Goal: Task Accomplishment & Management: Manage account settings

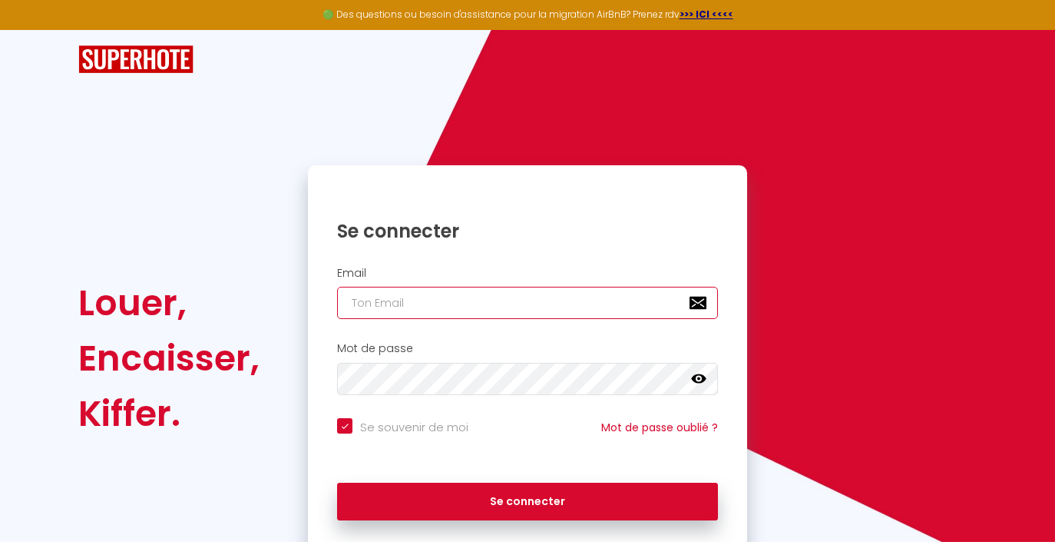
type input "[EMAIL_ADDRESS][DOMAIN_NAME]"
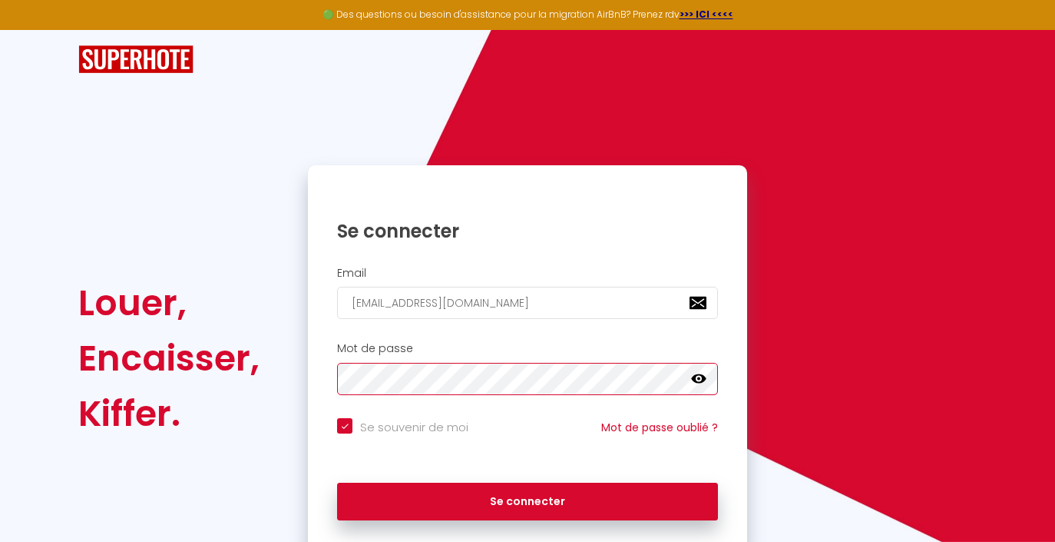
click at [528, 498] on button "Se connecter" at bounding box center [527, 501] width 381 height 38
checkbox input "true"
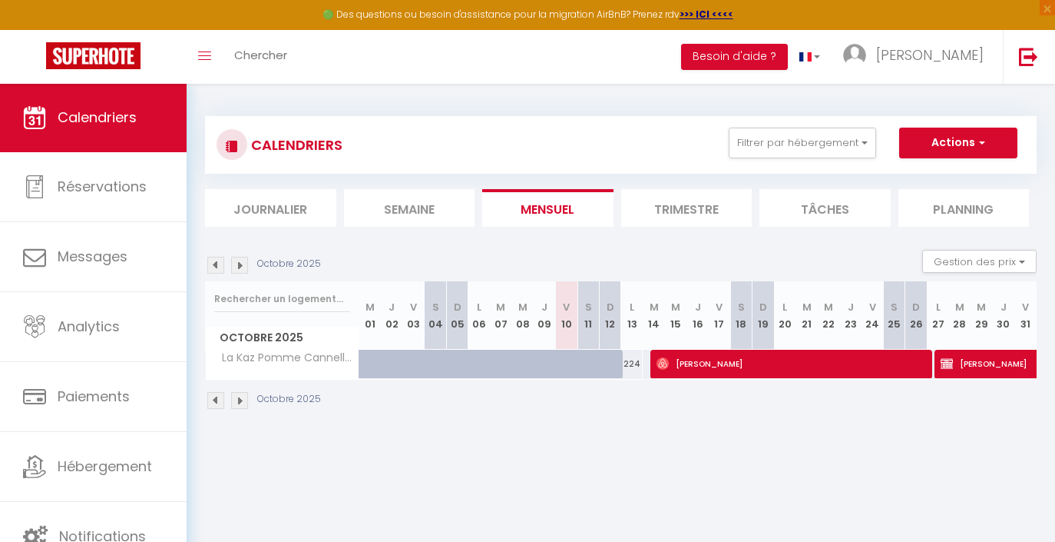
click at [678, 195] on li "Trimestre" at bounding box center [686, 208] width 131 height 38
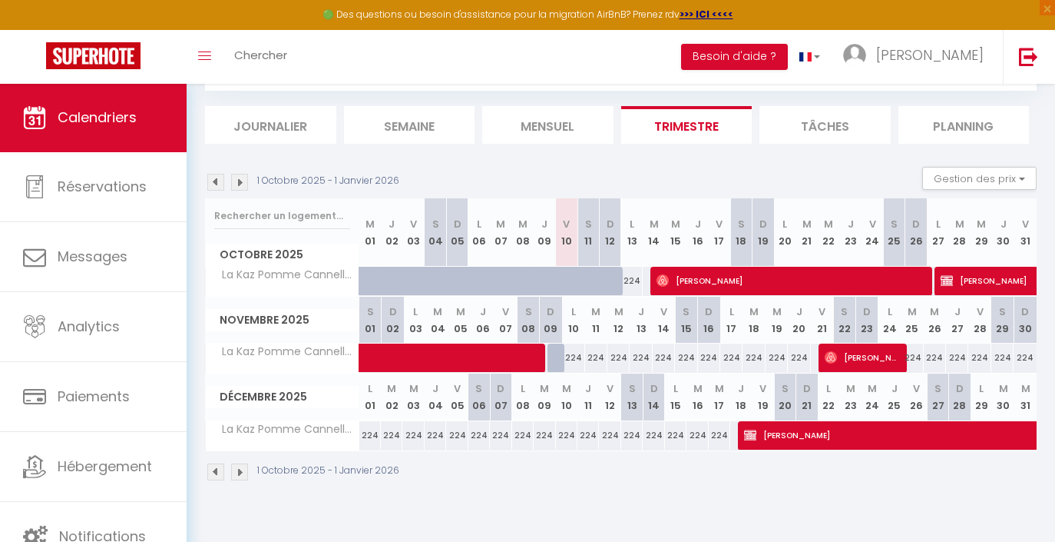
scroll to position [83, 0]
click at [243, 177] on img at bounding box center [239, 182] width 17 height 17
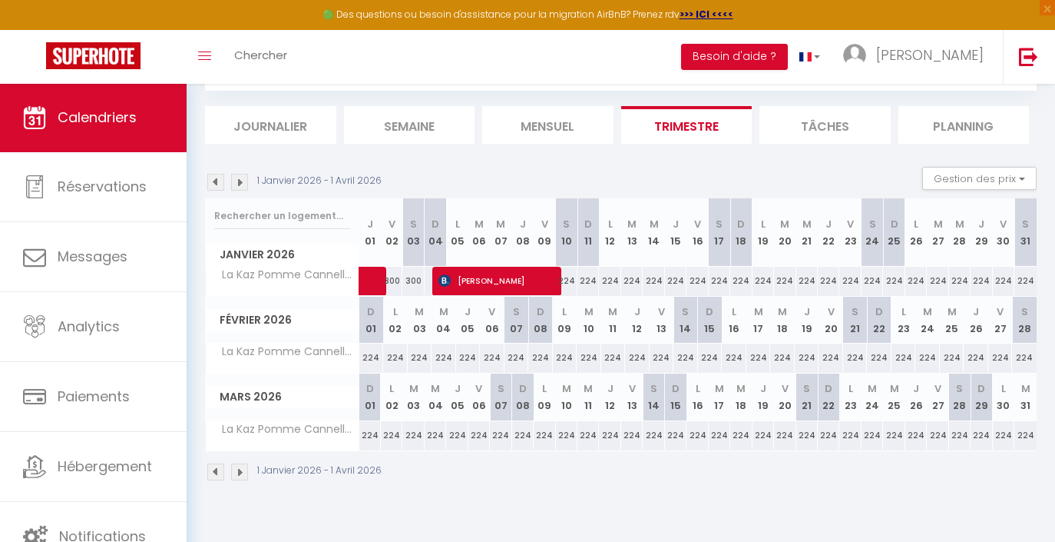
click at [211, 182] on img at bounding box center [215, 182] width 17 height 17
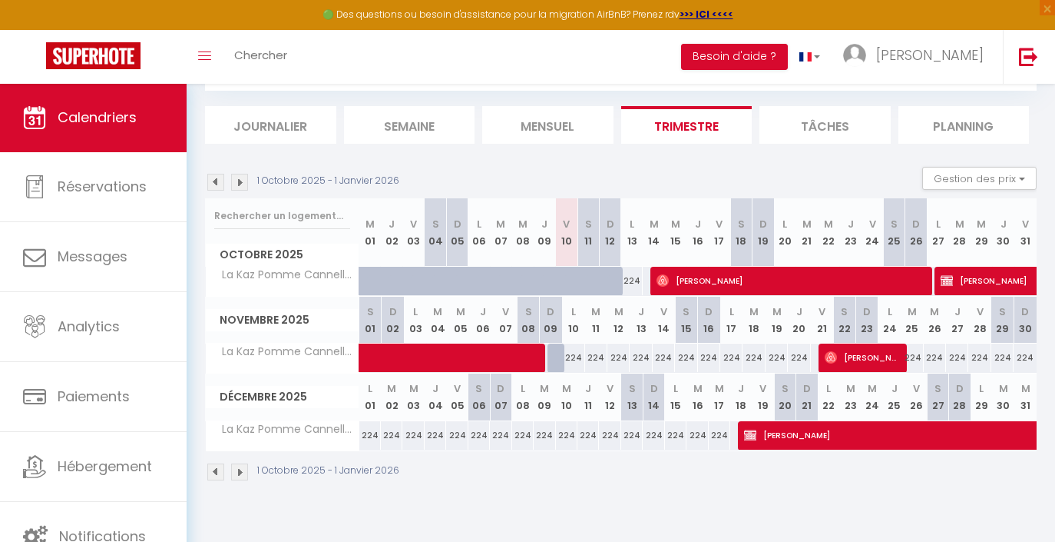
click at [214, 182] on img at bounding box center [215, 182] width 17 height 17
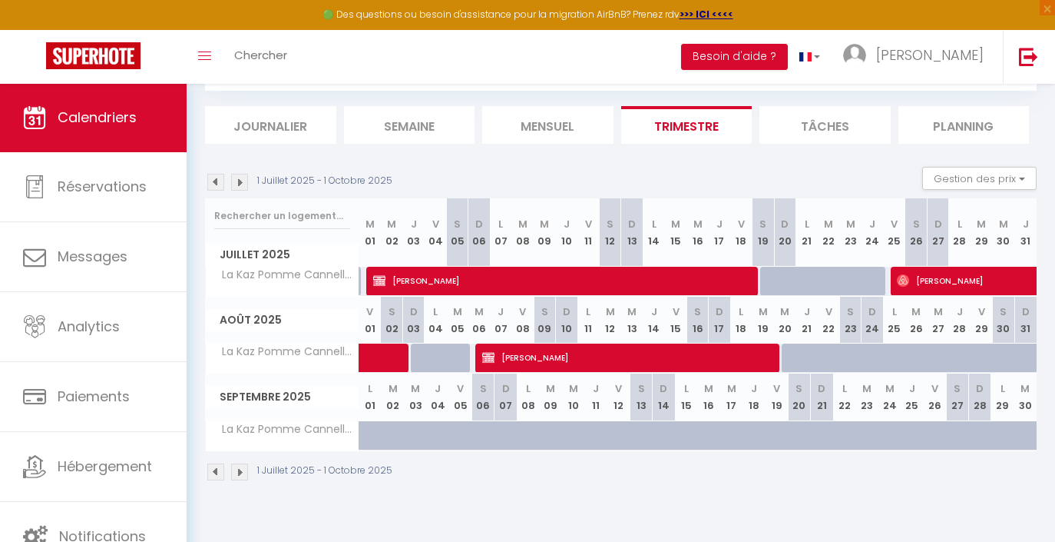
click at [214, 182] on img at bounding box center [215, 182] width 17 height 17
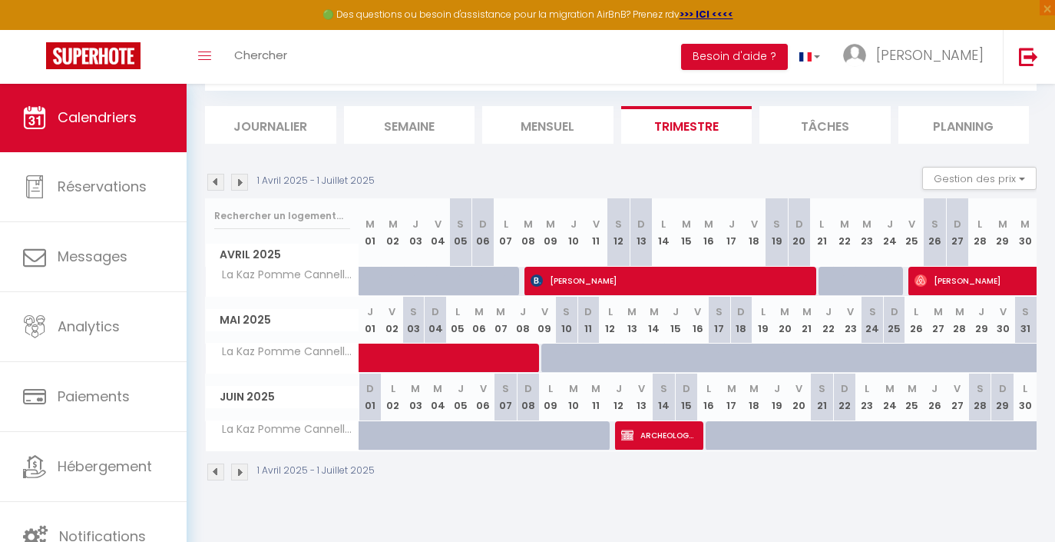
click at [214, 181] on img at bounding box center [215, 182] width 17 height 17
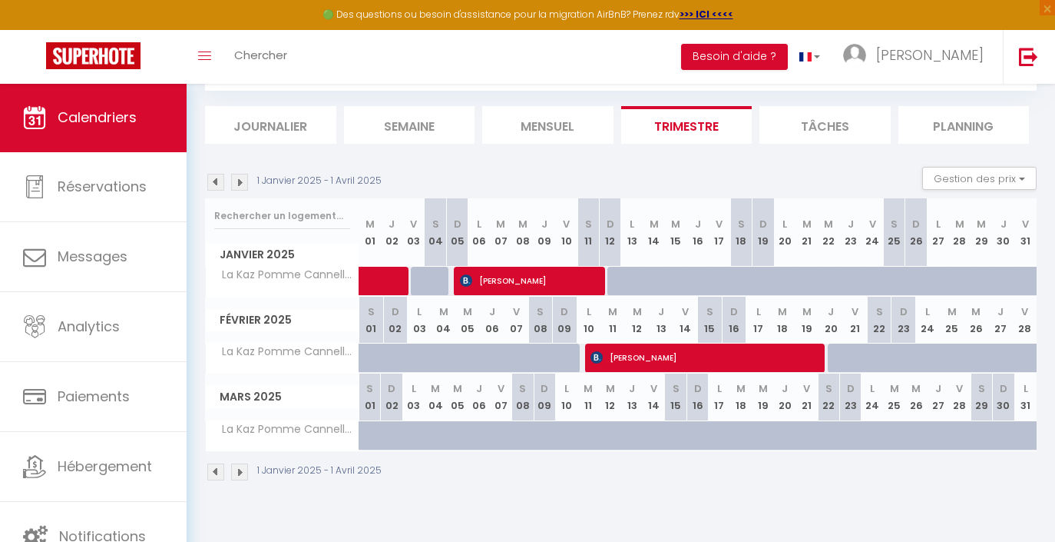
click at [243, 183] on img at bounding box center [239, 182] width 17 height 17
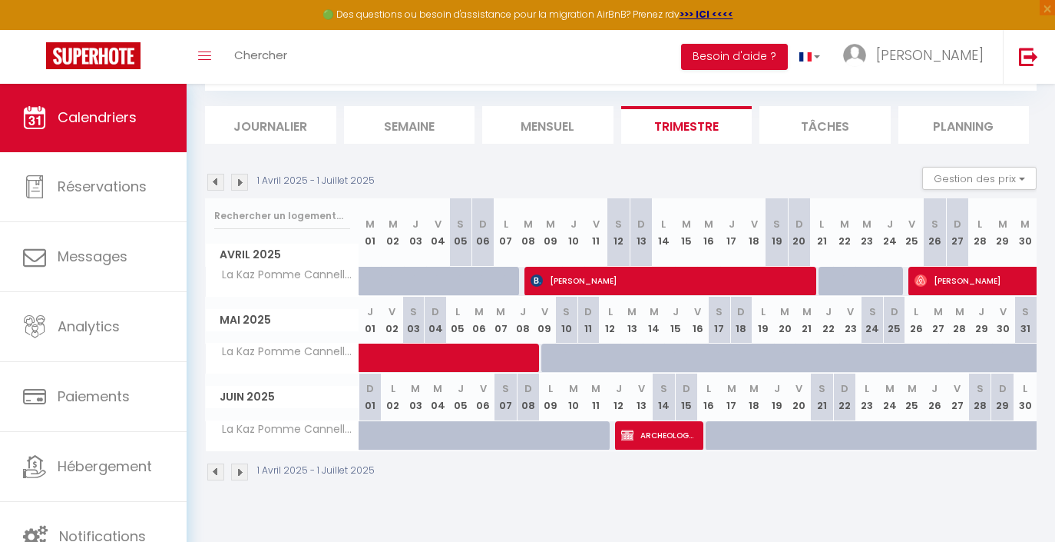
click at [243, 182] on img at bounding box center [239, 182] width 17 height 17
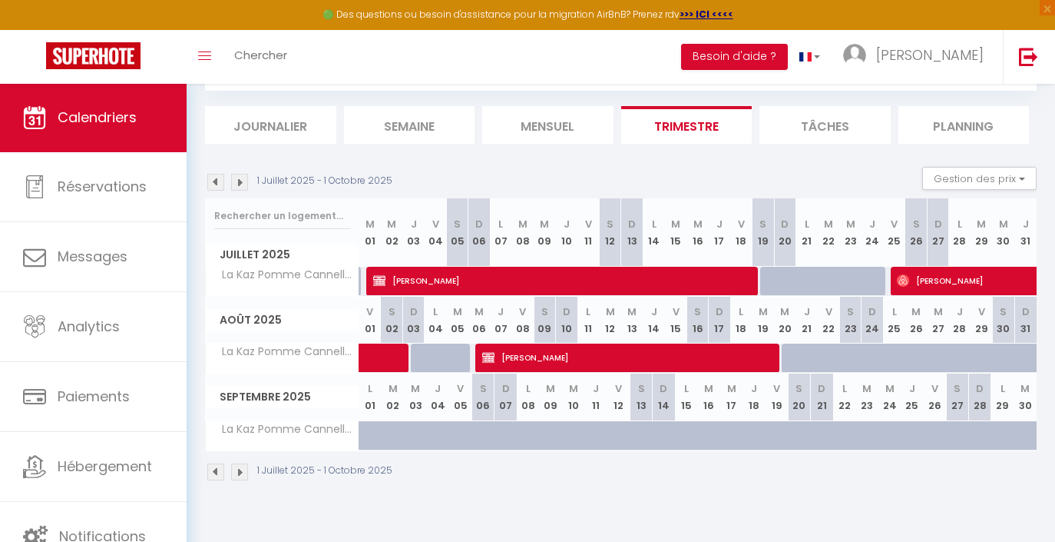
click at [243, 182] on img at bounding box center [239, 182] width 17 height 17
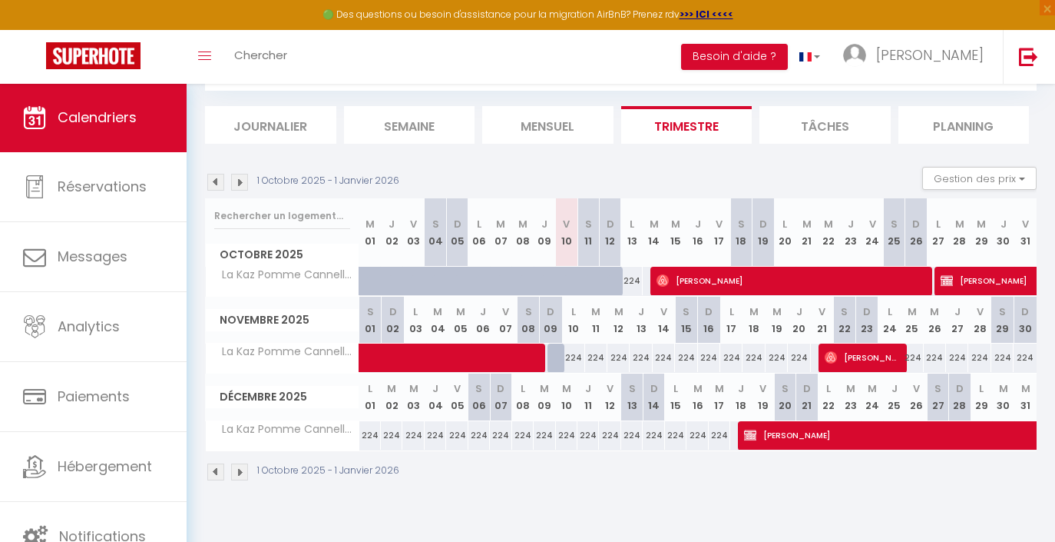
click at [215, 178] on img at bounding box center [215, 182] width 17 height 17
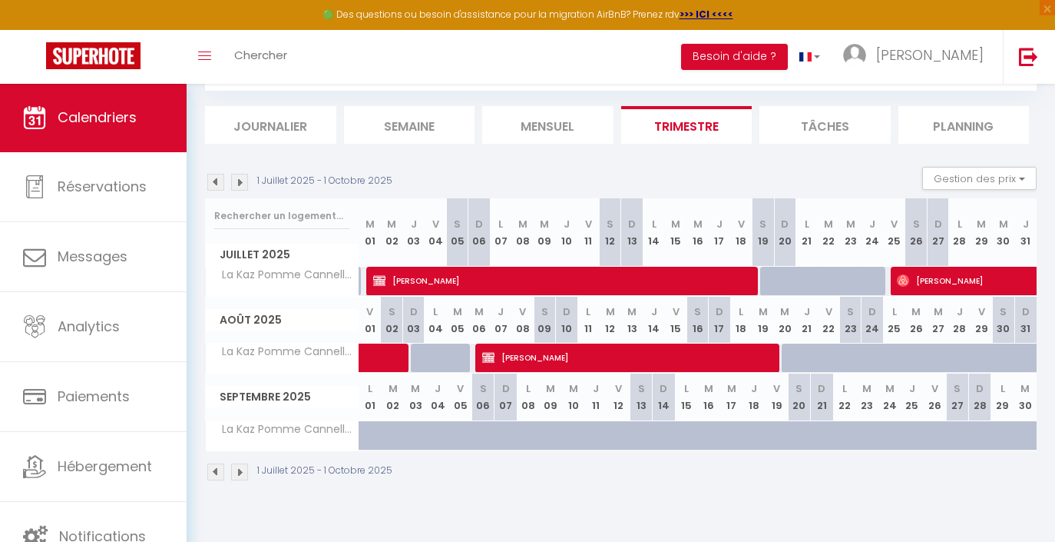
click at [215, 178] on img at bounding box center [215, 182] width 17 height 17
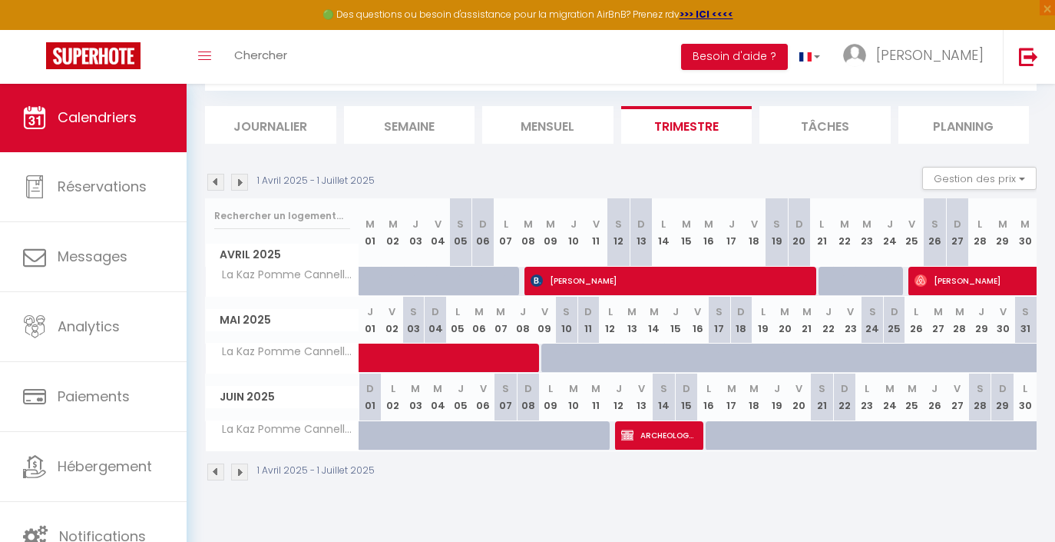
click at [215, 178] on img at bounding box center [215, 182] width 17 height 17
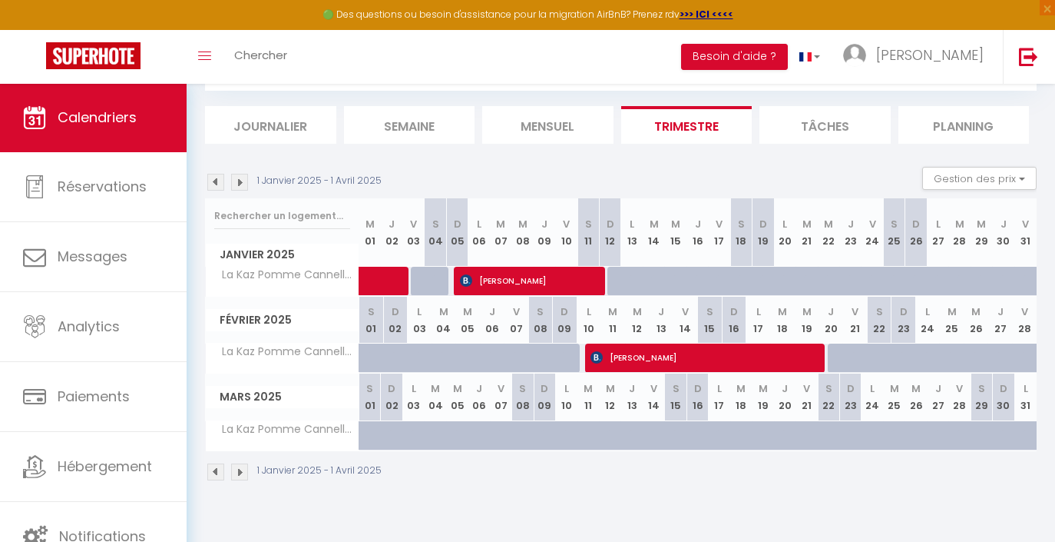
click at [215, 178] on img at bounding box center [215, 182] width 17 height 17
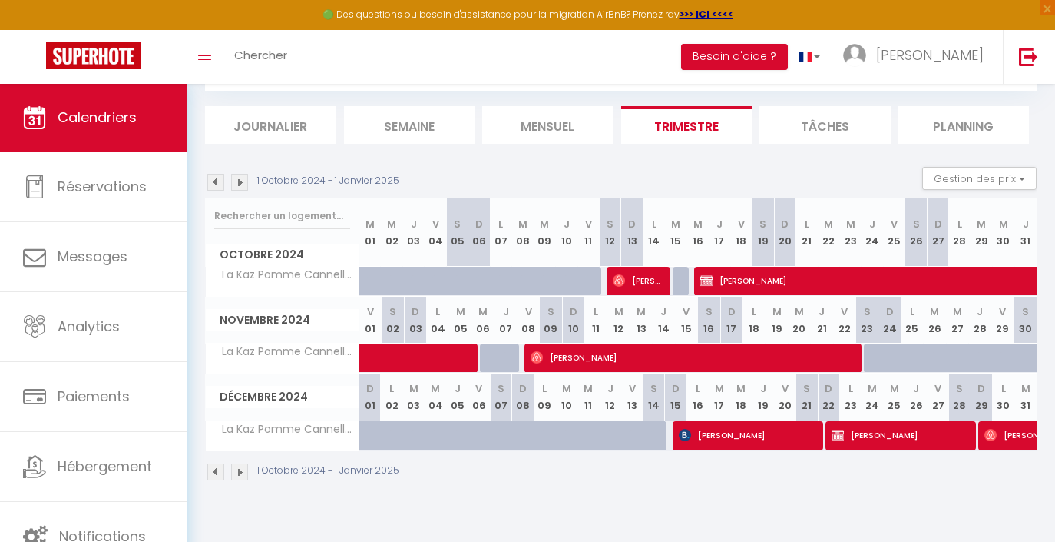
click at [215, 178] on img at bounding box center [215, 182] width 17 height 17
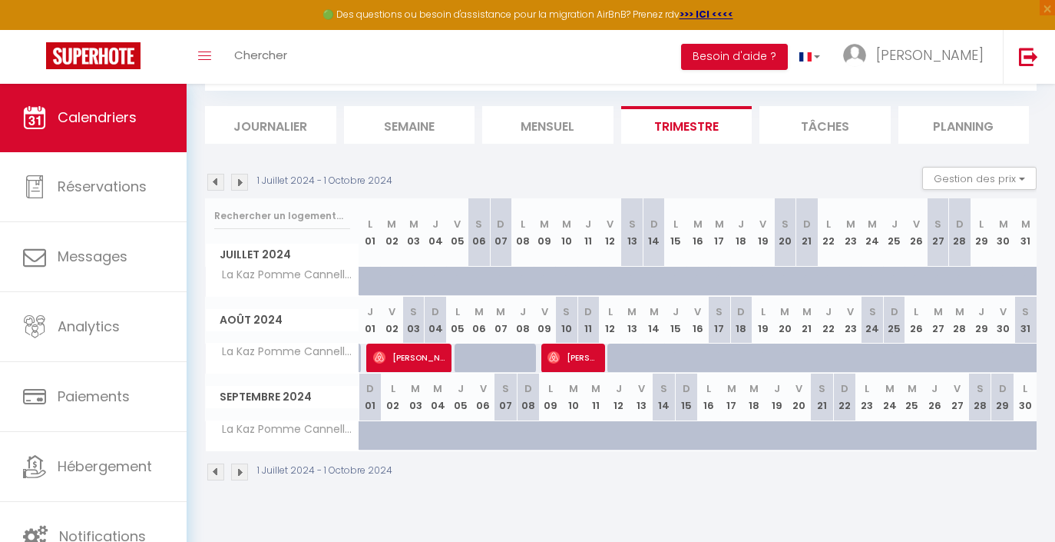
click at [215, 178] on img at bounding box center [215, 182] width 17 height 17
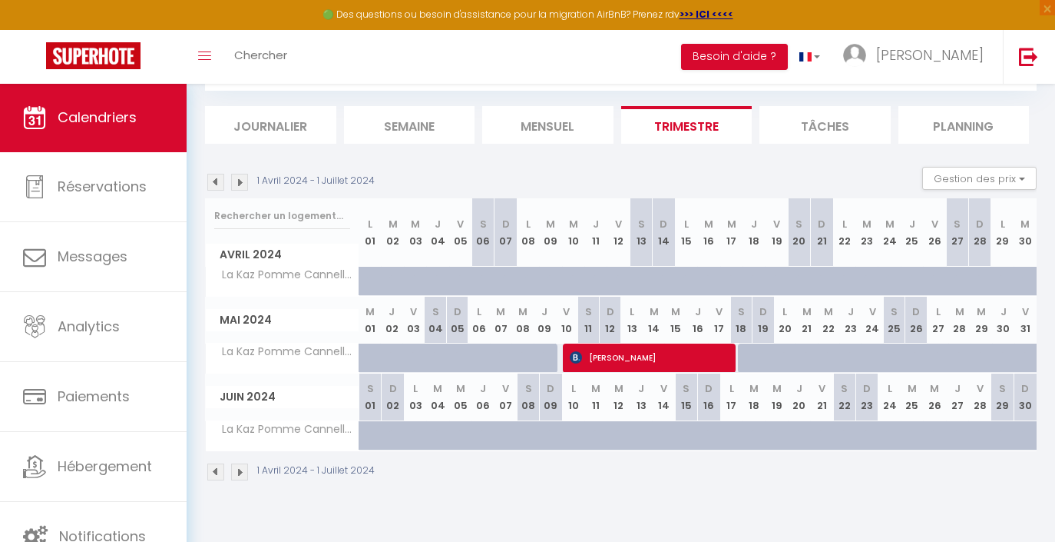
click at [215, 178] on img at bounding box center [215, 182] width 17 height 17
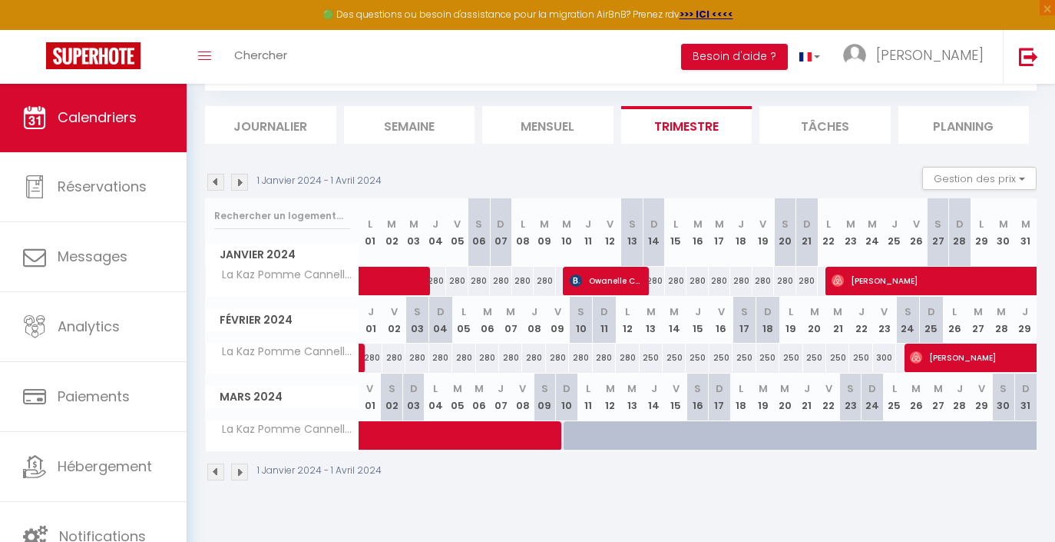
click at [215, 178] on img at bounding box center [215, 182] width 17 height 17
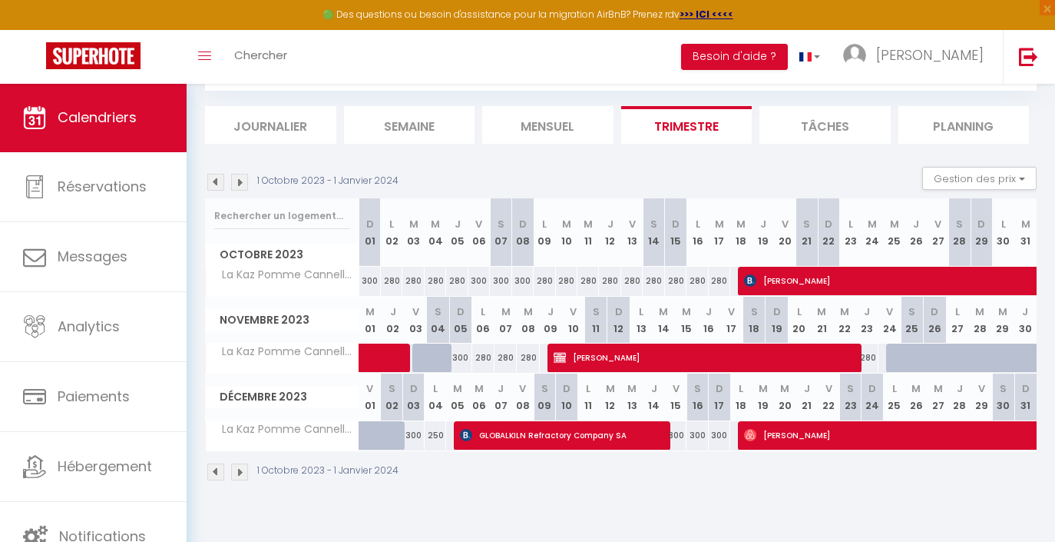
click at [215, 178] on img at bounding box center [215, 182] width 17 height 17
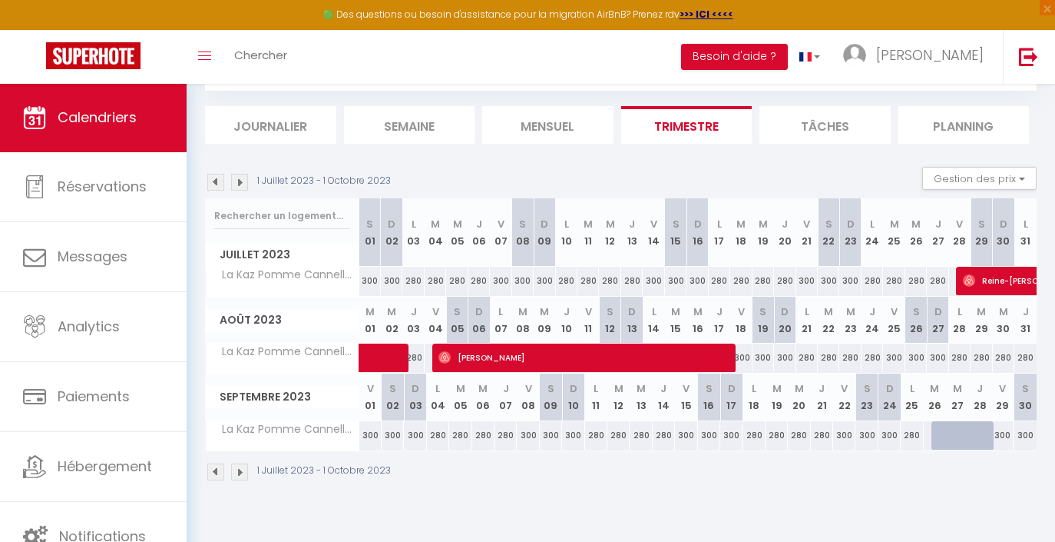
click at [215, 178] on img at bounding box center [215, 182] width 17 height 17
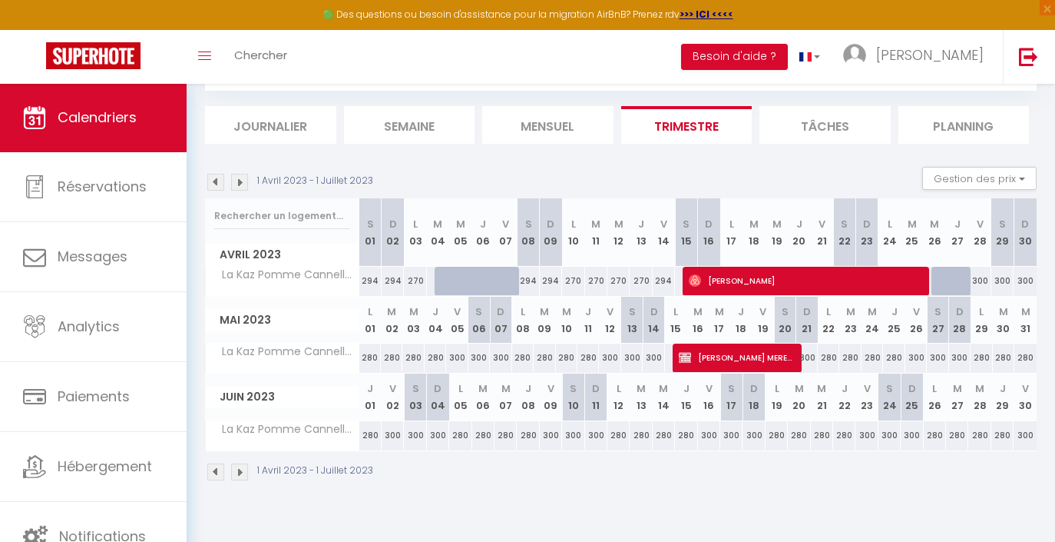
click at [215, 178] on img at bounding box center [215, 182] width 17 height 17
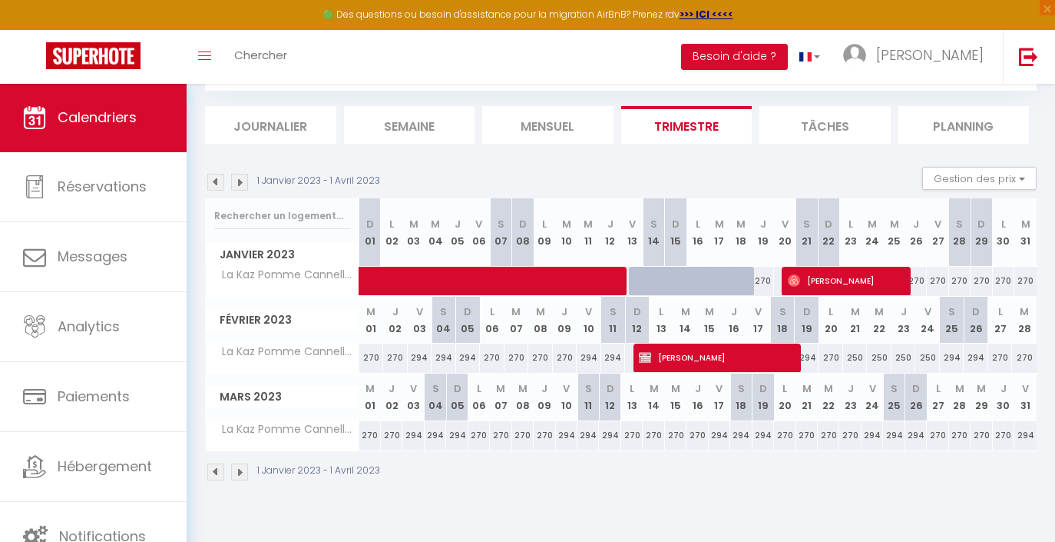
click at [215, 178] on img at bounding box center [215, 182] width 17 height 17
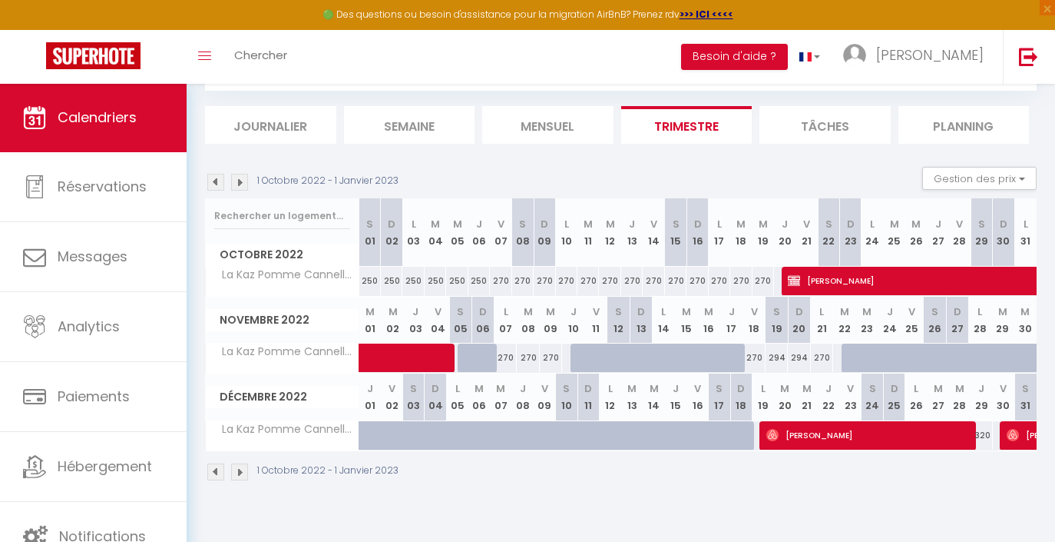
click at [215, 178] on img at bounding box center [215, 182] width 17 height 17
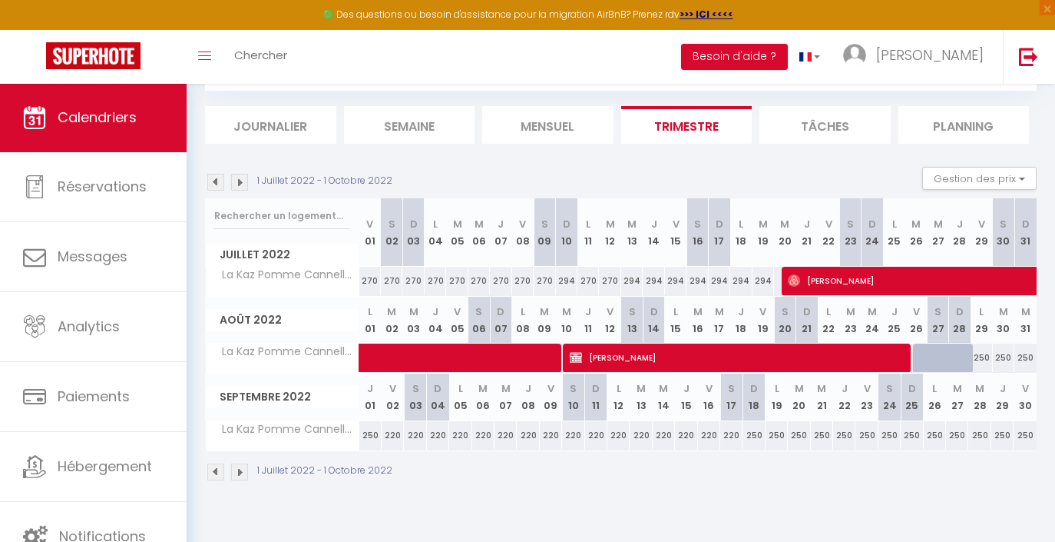
click at [215, 178] on img at bounding box center [215, 182] width 17 height 17
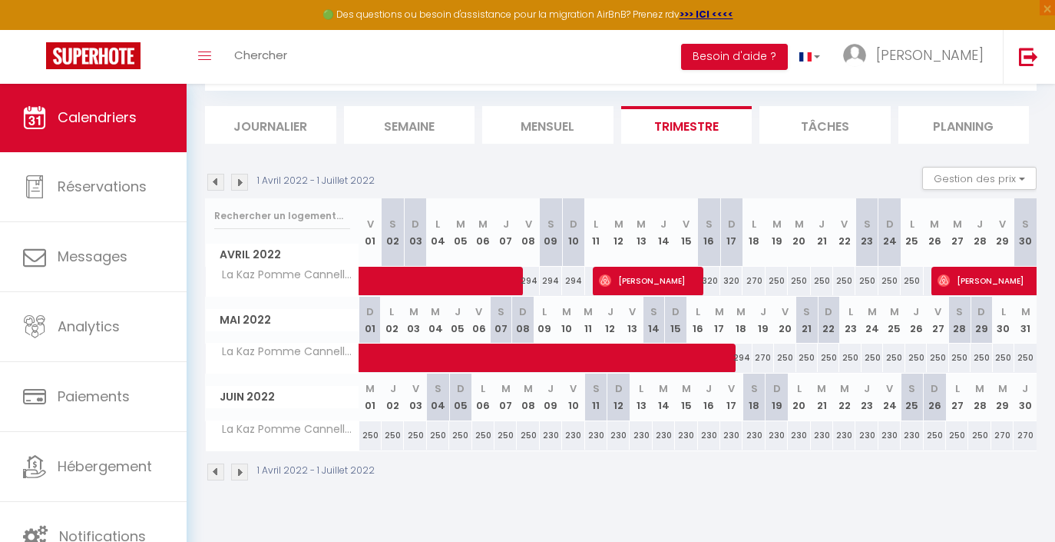
click at [215, 178] on img at bounding box center [215, 182] width 17 height 17
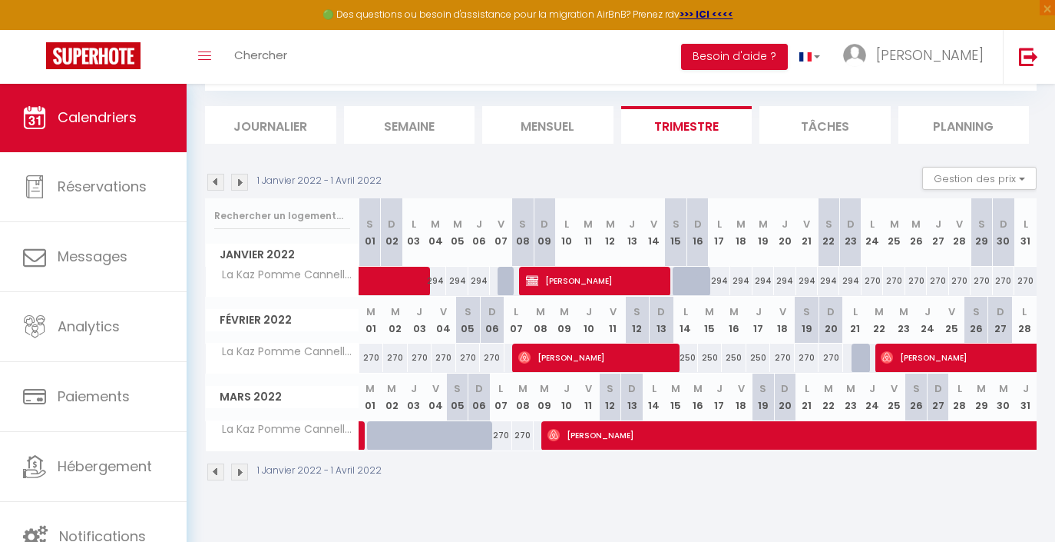
click at [215, 178] on img at bounding box center [215, 182] width 17 height 17
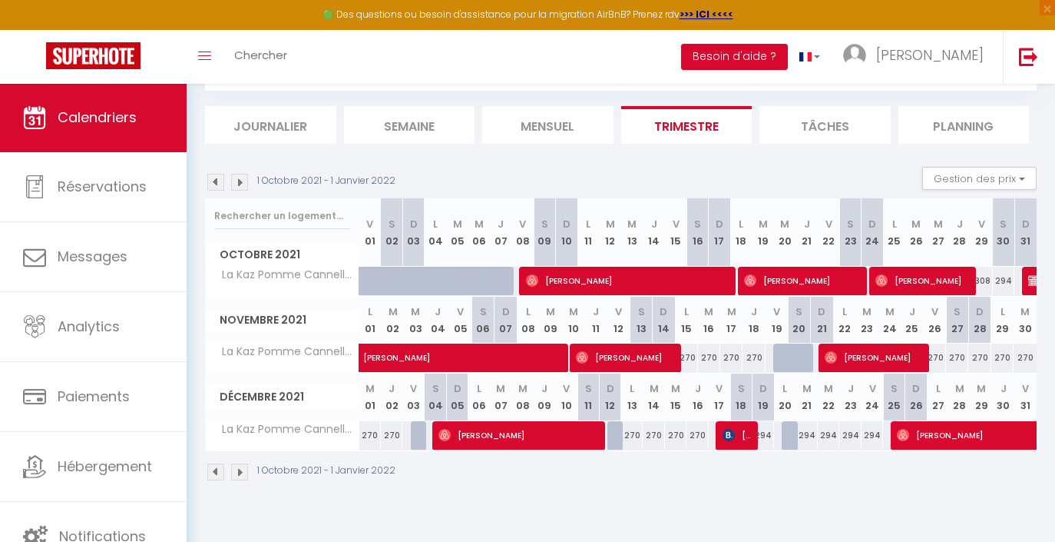
click at [215, 178] on img at bounding box center [215, 182] width 17 height 17
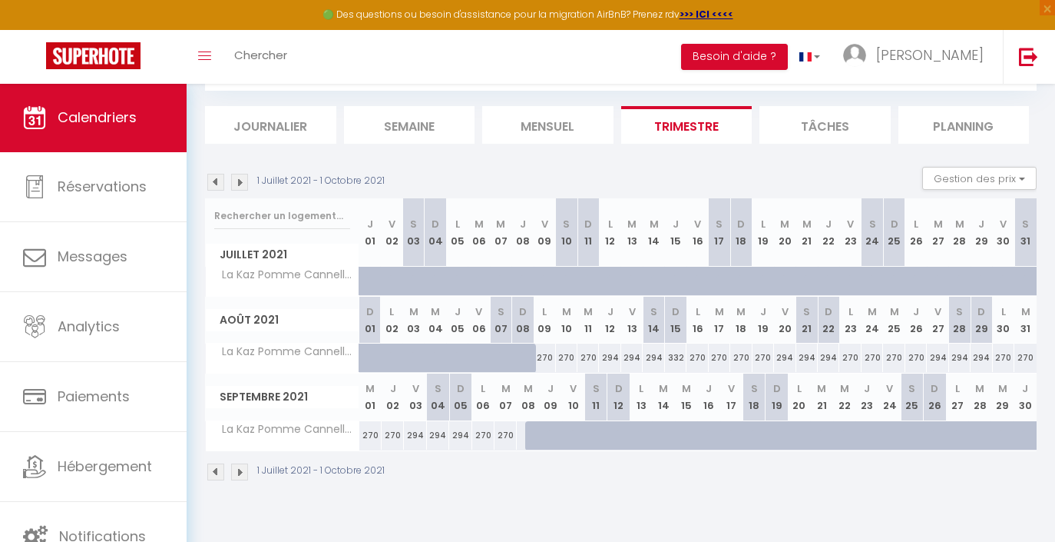
click at [215, 178] on img at bounding box center [215, 182] width 17 height 17
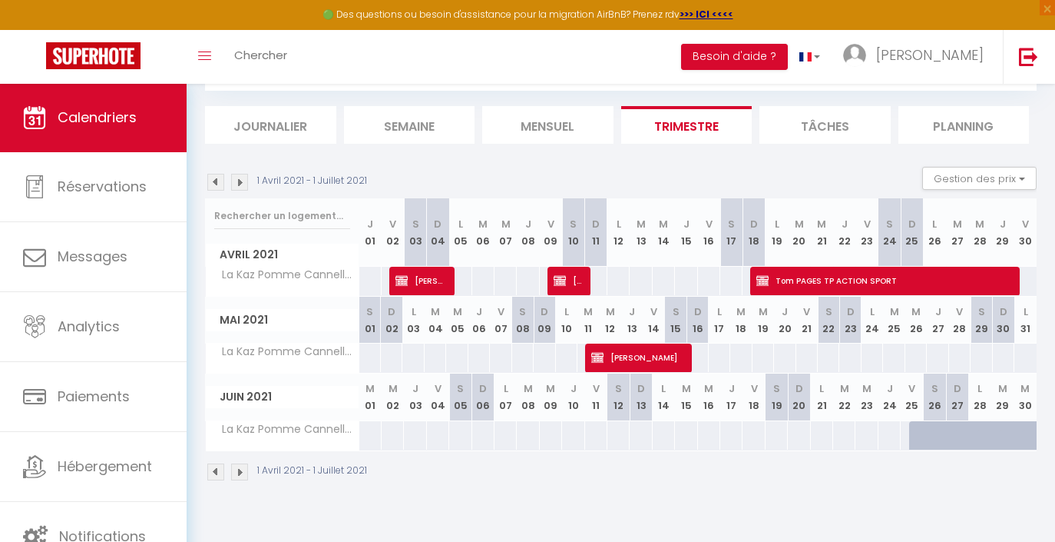
click at [243, 181] on img at bounding box center [239, 182] width 17 height 17
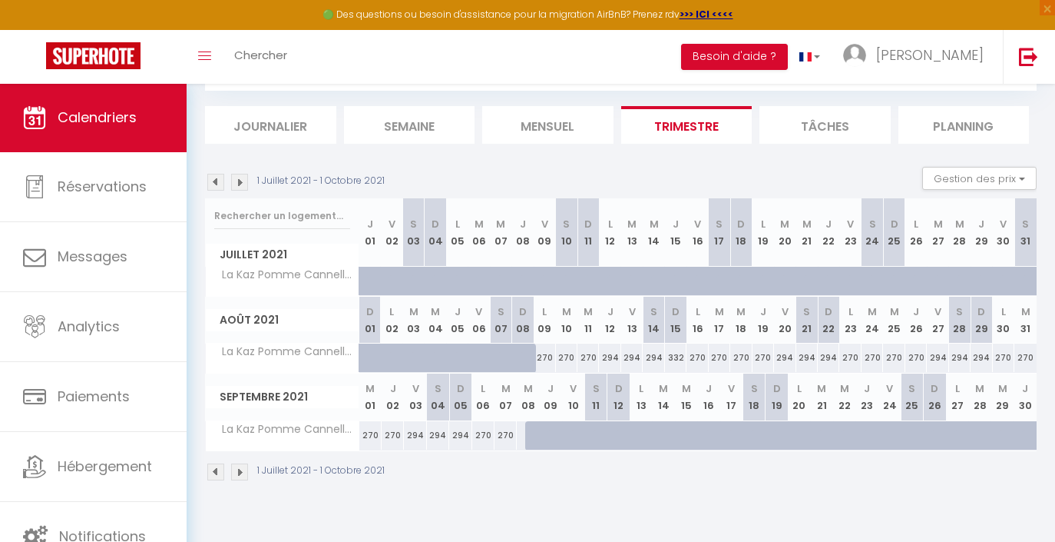
click at [243, 181] on img at bounding box center [239, 182] width 17 height 17
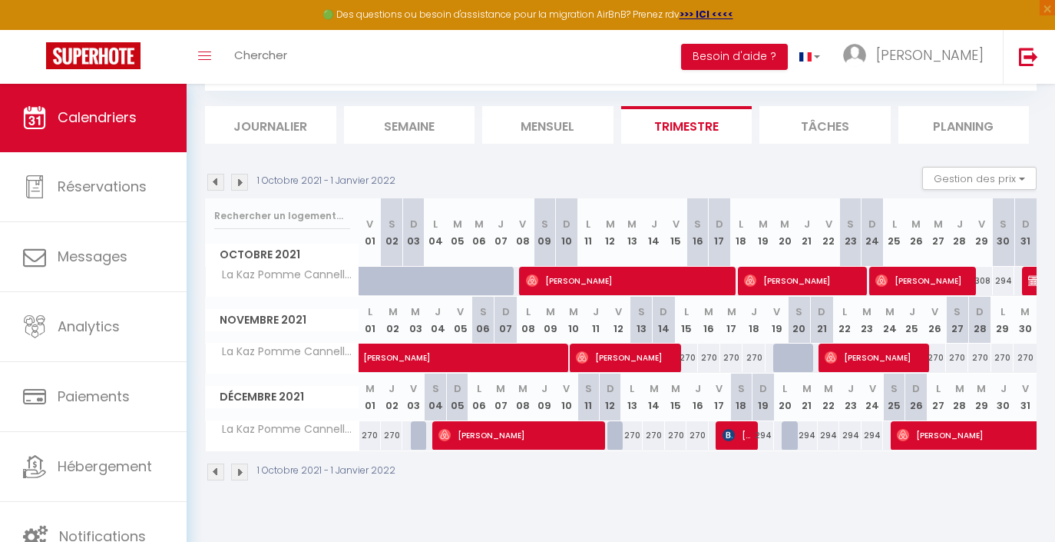
click at [243, 181] on img at bounding box center [239, 182] width 17 height 17
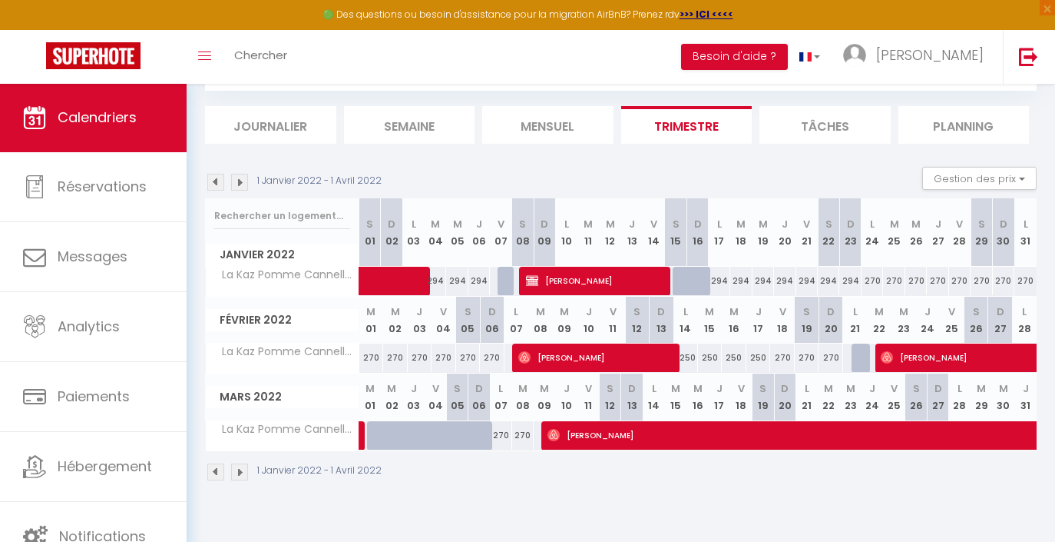
click at [243, 181] on img at bounding box center [239, 182] width 17 height 17
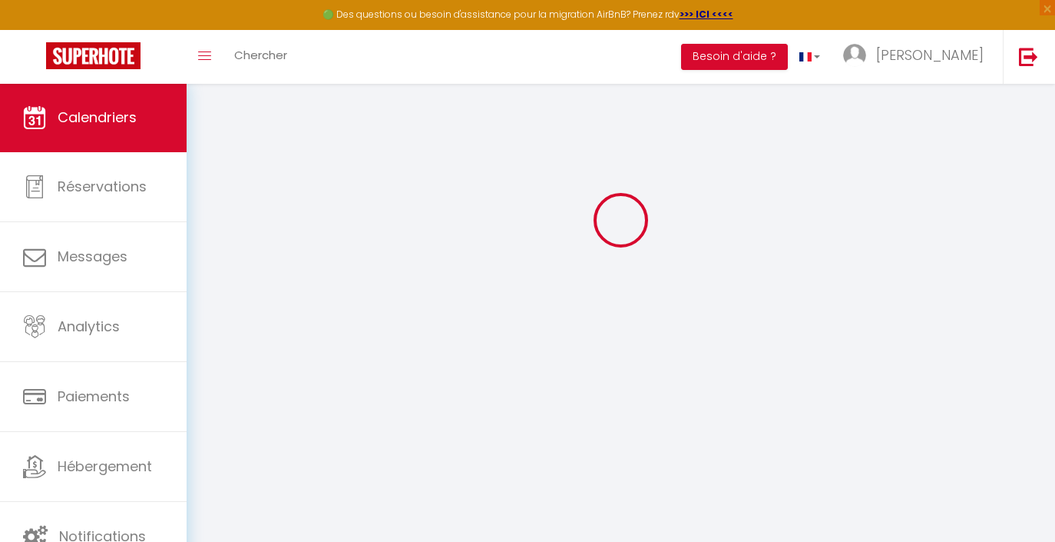
click at [243, 181] on div at bounding box center [621, 219] width 832 height 403
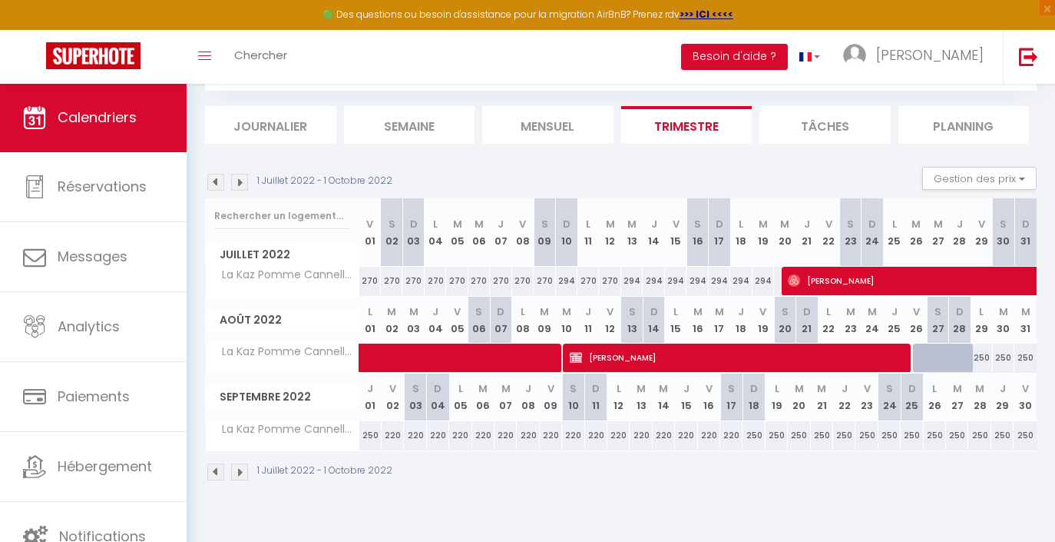
click at [243, 181] on img at bounding box center [239, 182] width 17 height 17
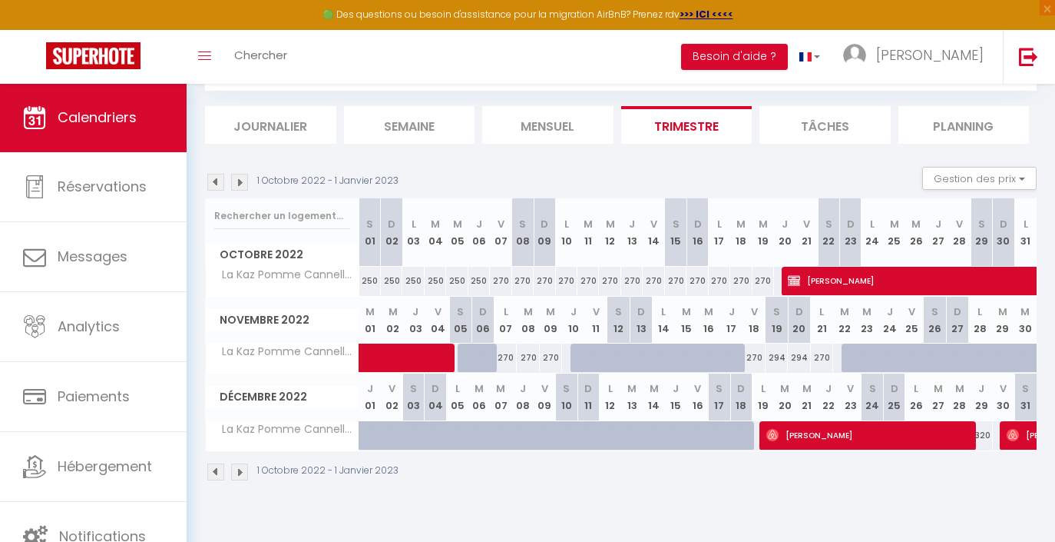
click at [243, 181] on img at bounding box center [239, 182] width 17 height 17
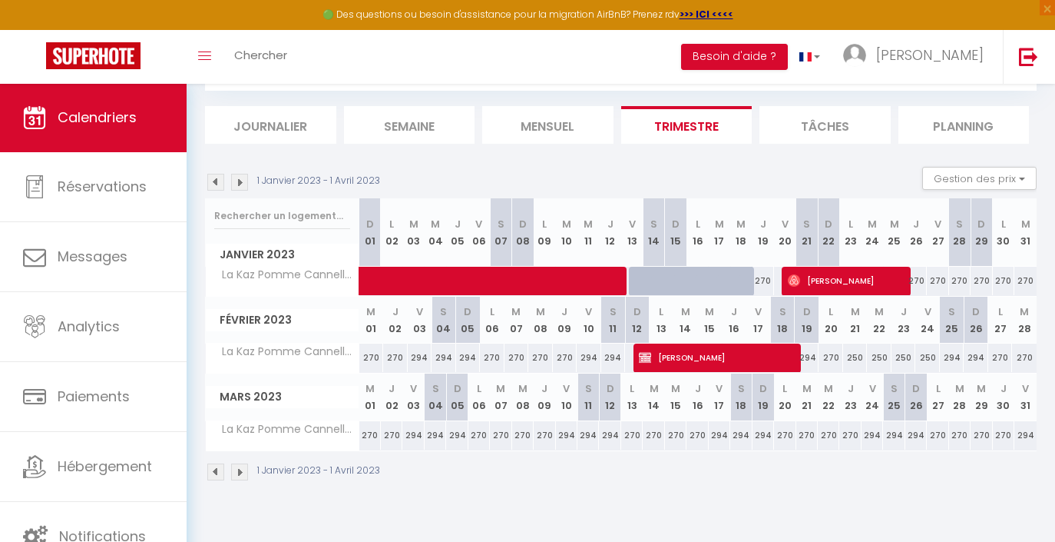
click at [243, 181] on img at bounding box center [239, 182] width 17 height 17
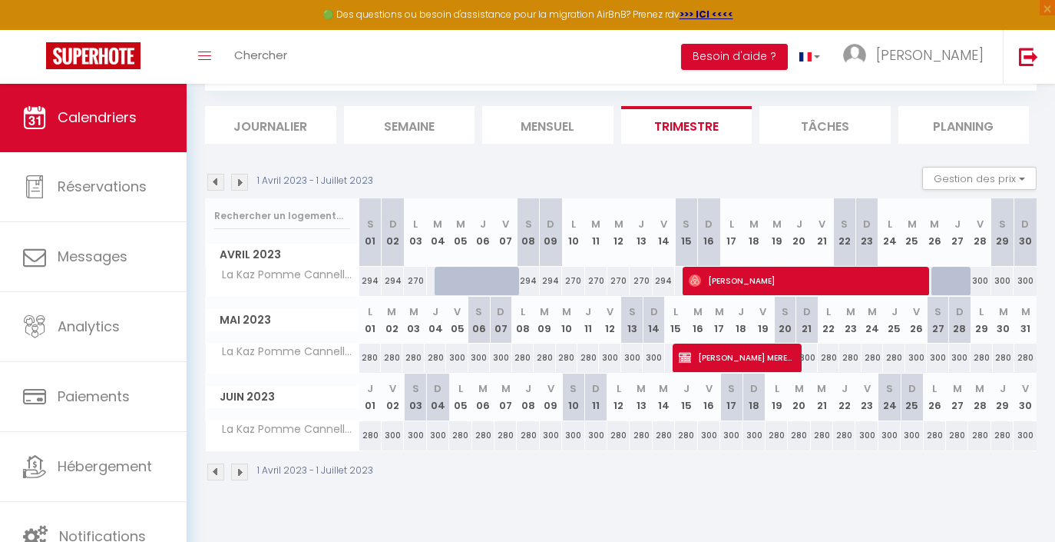
click at [243, 181] on img at bounding box center [239, 182] width 17 height 17
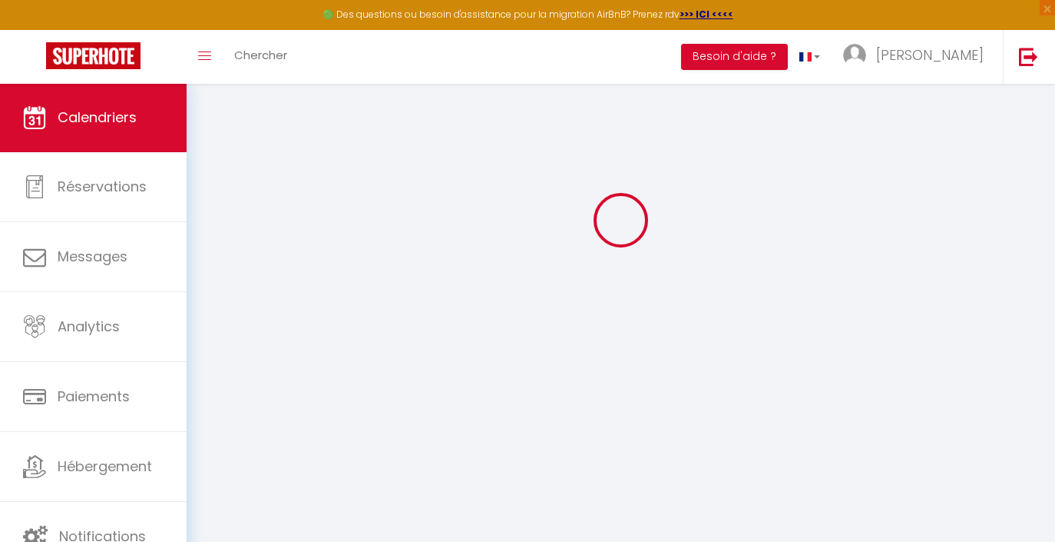
click at [243, 181] on div at bounding box center [621, 219] width 832 height 403
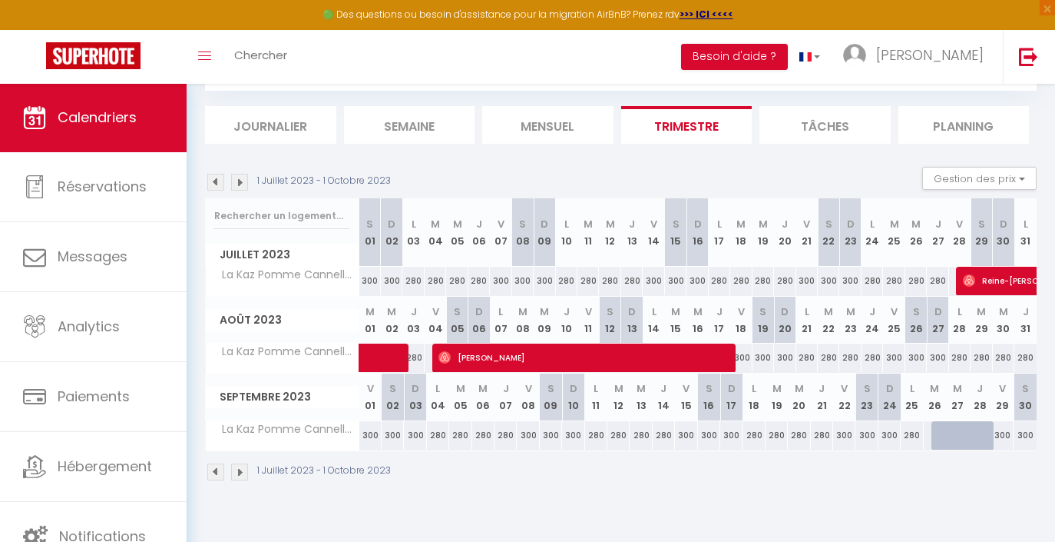
click at [243, 181] on img at bounding box center [239, 182] width 17 height 17
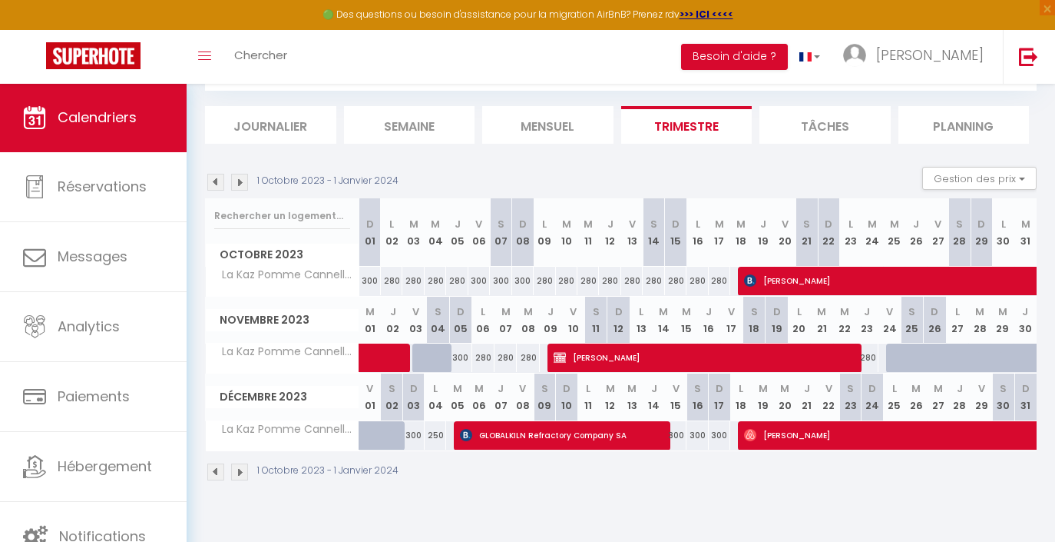
click at [243, 181] on img at bounding box center [239, 182] width 17 height 17
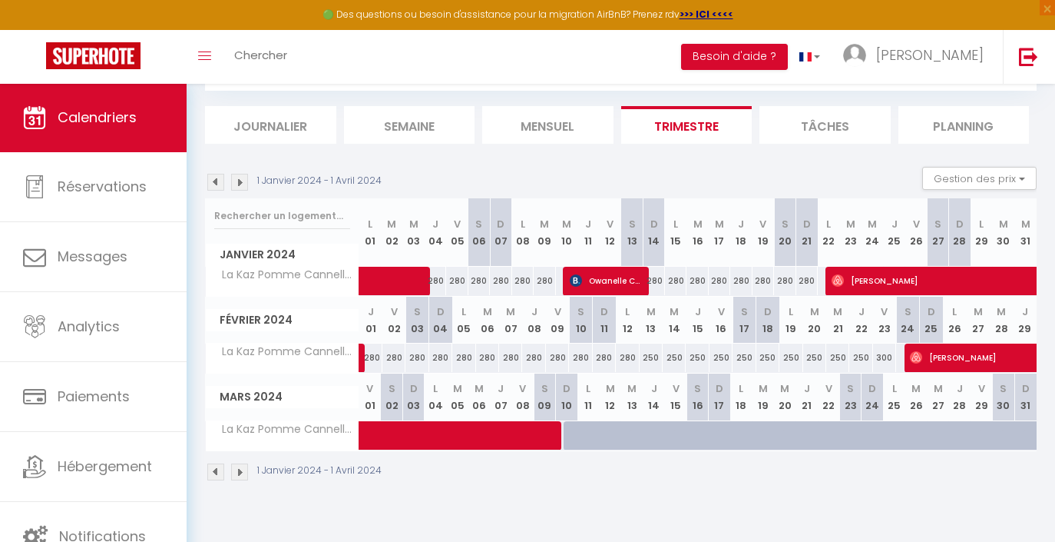
click at [243, 181] on img at bounding box center [239, 182] width 17 height 17
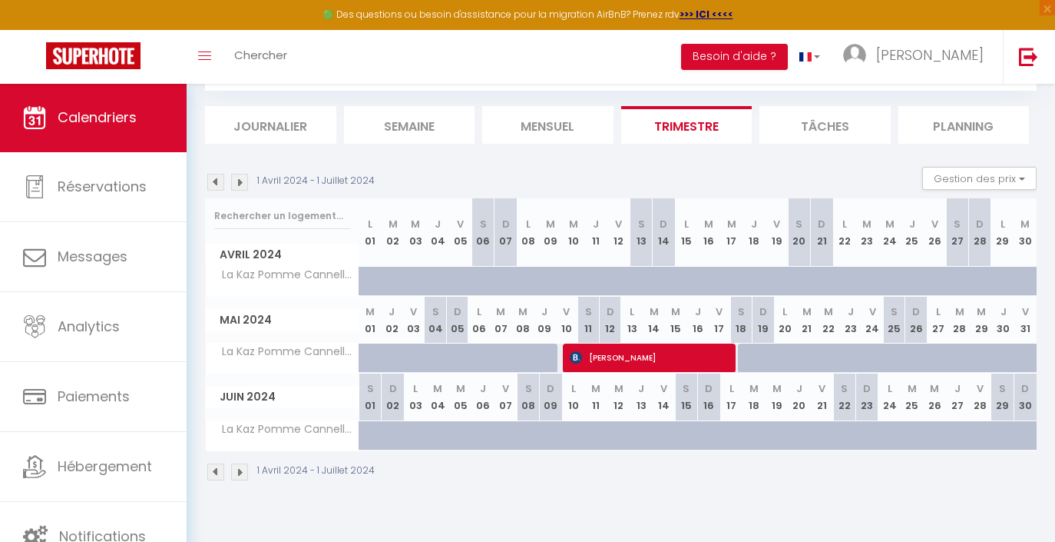
click at [243, 181] on img at bounding box center [239, 182] width 17 height 17
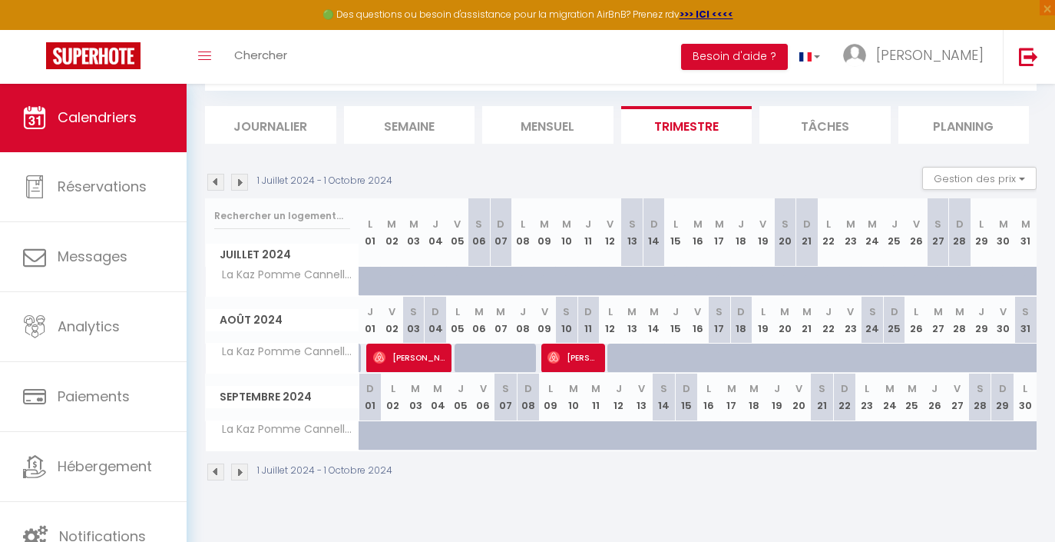
click at [243, 181] on img at bounding box center [239, 182] width 17 height 17
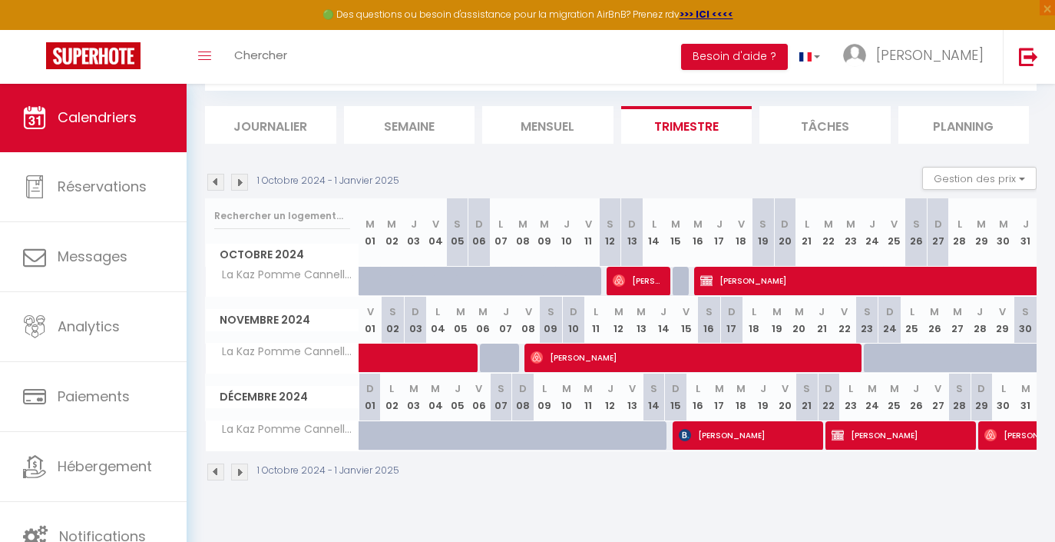
click at [243, 181] on img at bounding box center [239, 182] width 17 height 17
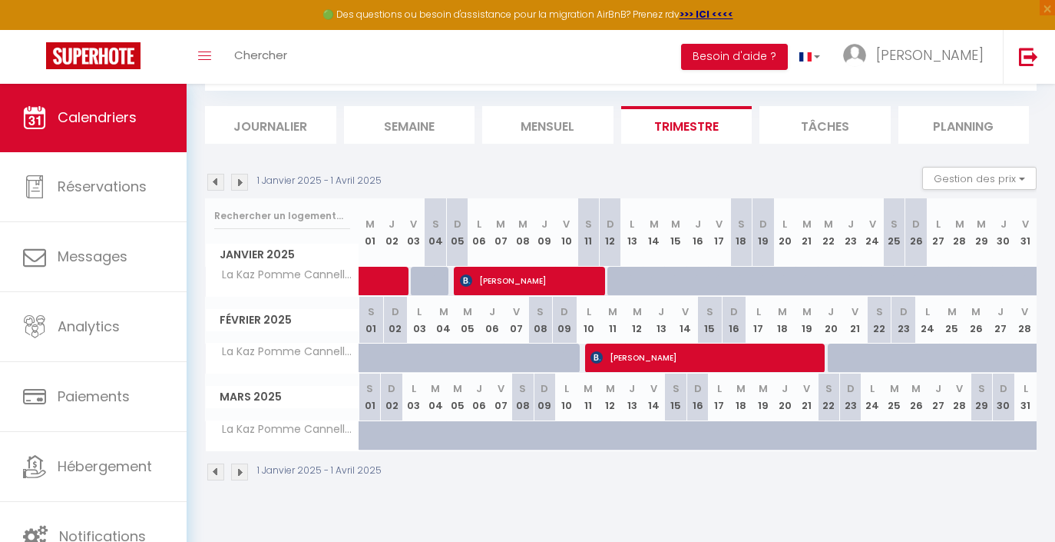
click at [243, 181] on img at bounding box center [239, 182] width 17 height 17
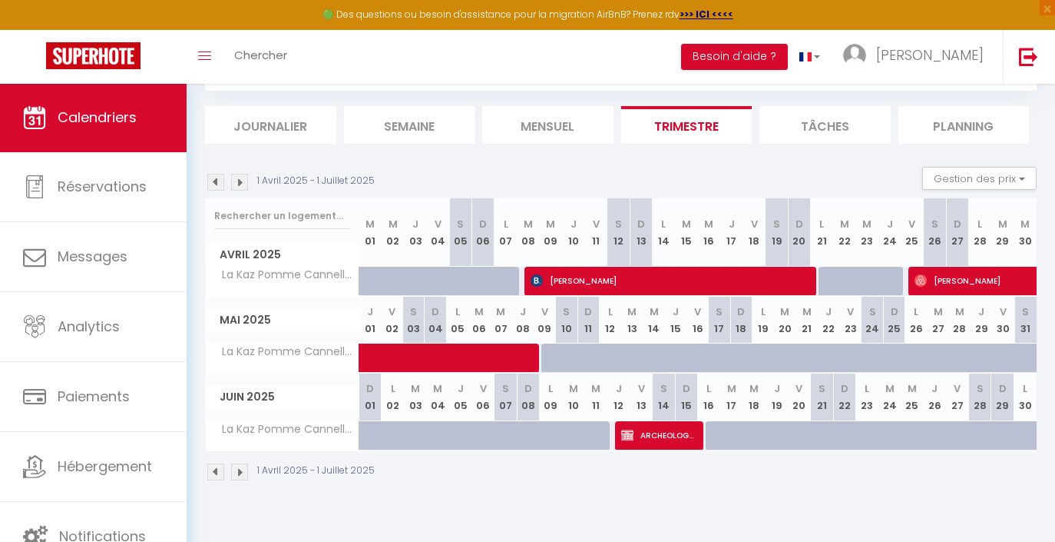
click at [213, 177] on img at bounding box center [215, 182] width 17 height 17
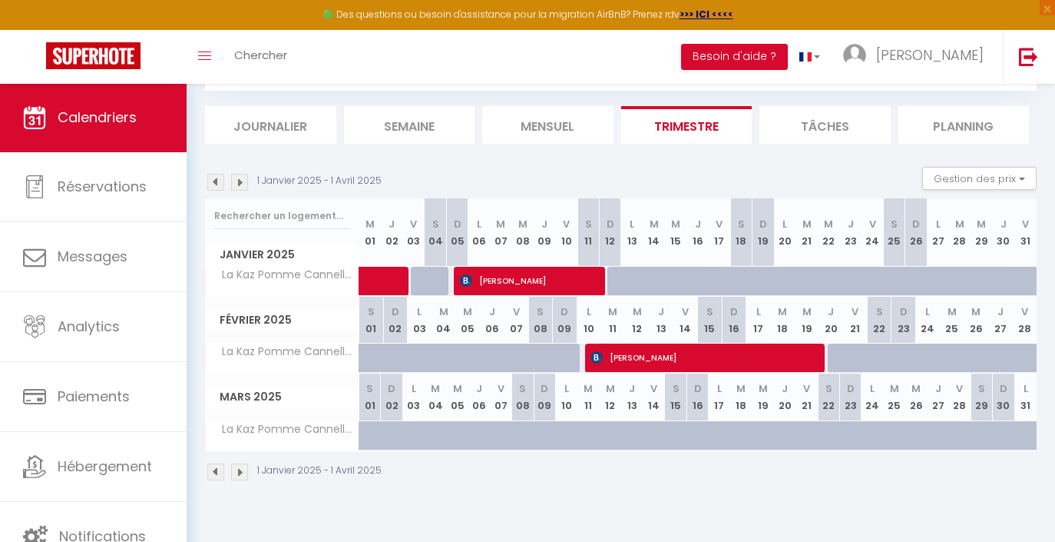
click at [242, 177] on img at bounding box center [239, 182] width 17 height 17
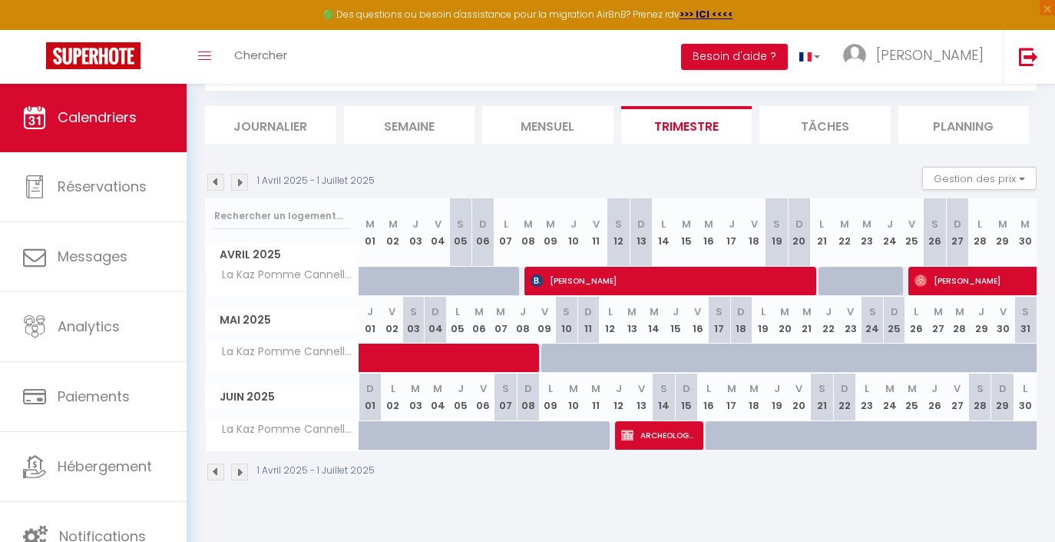
click at [242, 177] on img at bounding box center [239, 182] width 17 height 17
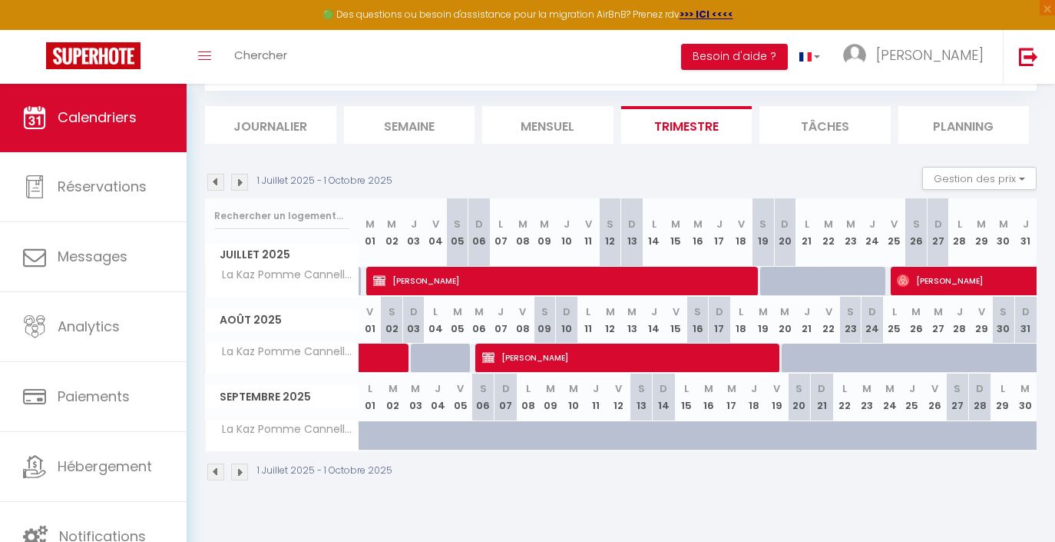
click at [242, 177] on img at bounding box center [239, 182] width 17 height 17
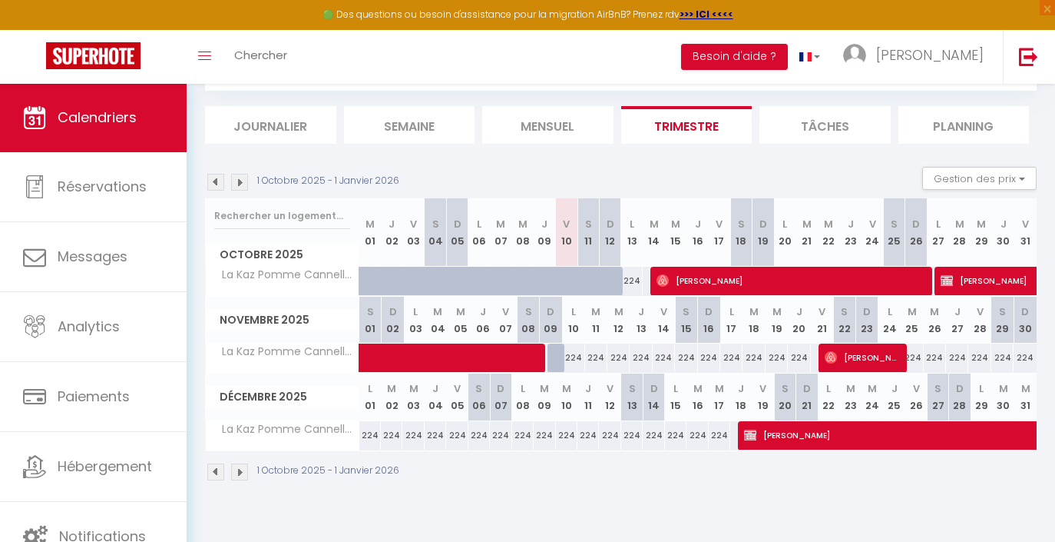
click at [242, 177] on img at bounding box center [239, 182] width 17 height 17
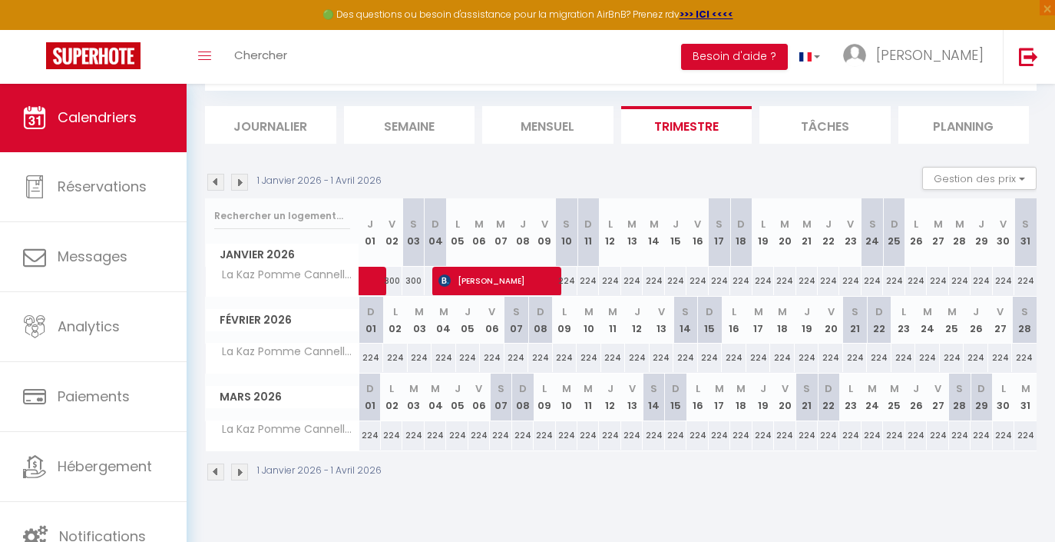
click at [242, 177] on img at bounding box center [239, 182] width 17 height 17
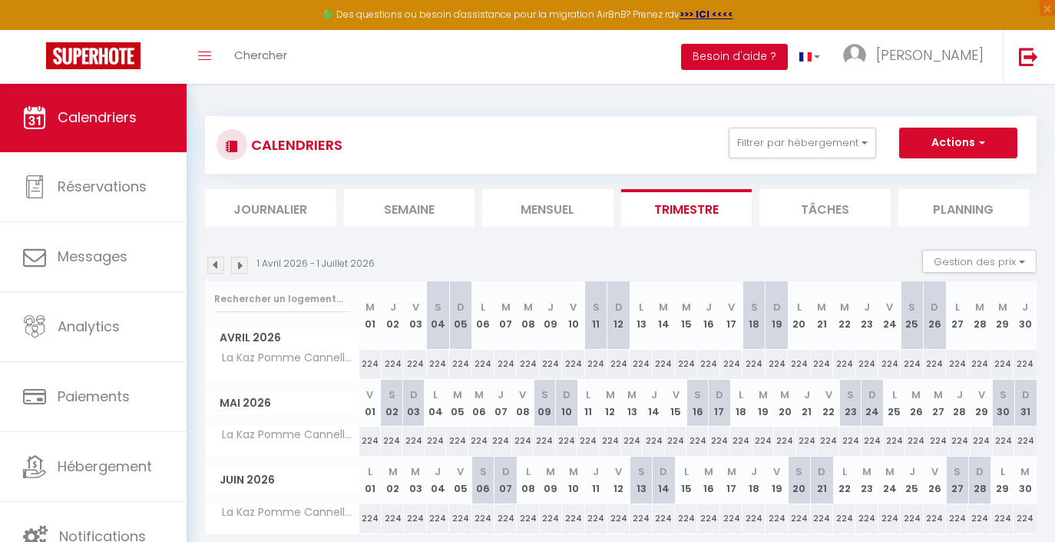
scroll to position [0, 0]
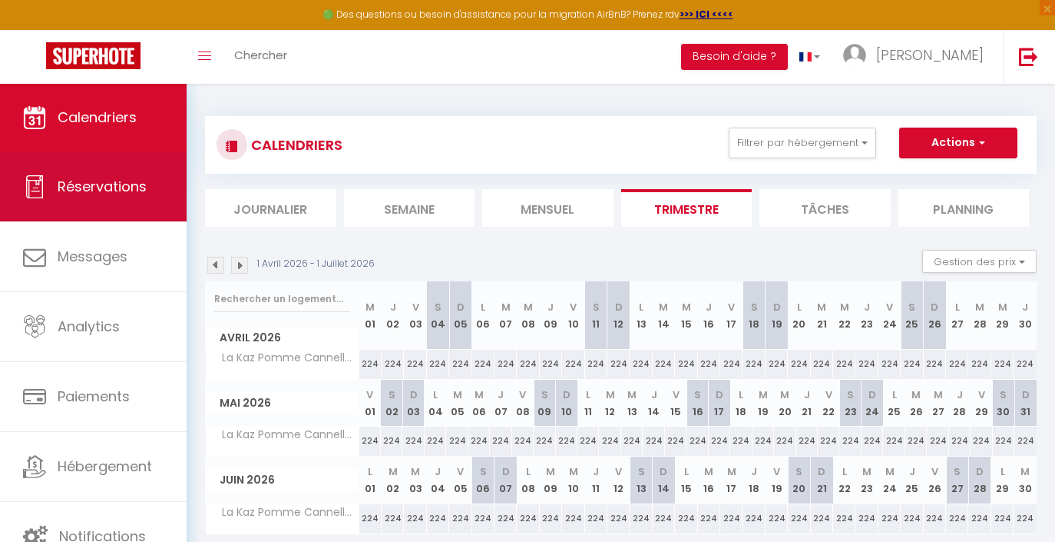
click at [78, 177] on span "Réservations" at bounding box center [102, 186] width 89 height 19
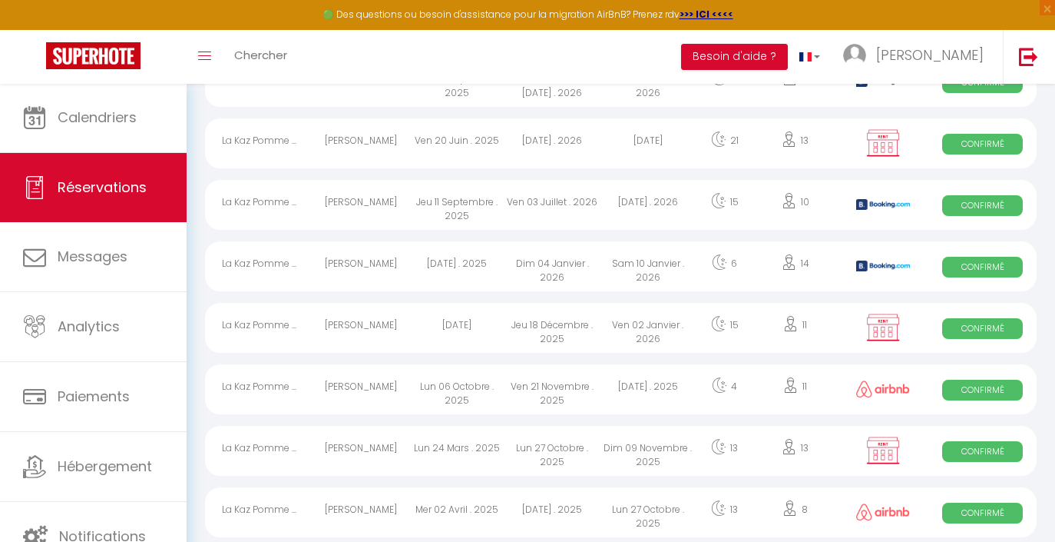
scroll to position [255, 0]
click at [408, 379] on div "[PERSON_NAME]" at bounding box center [361, 388] width 96 height 50
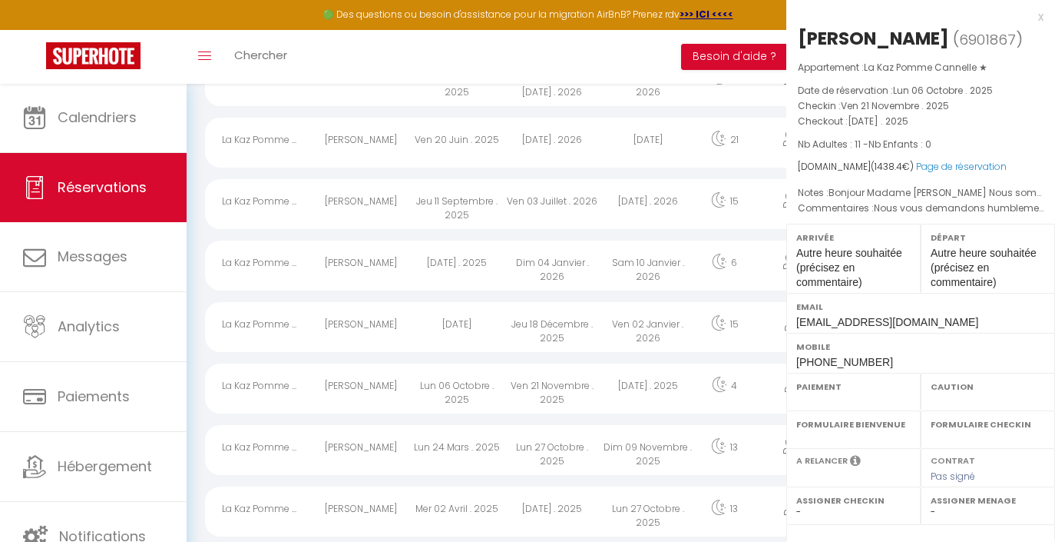
select select "OK"
select select "1"
select select "0"
select select "1"
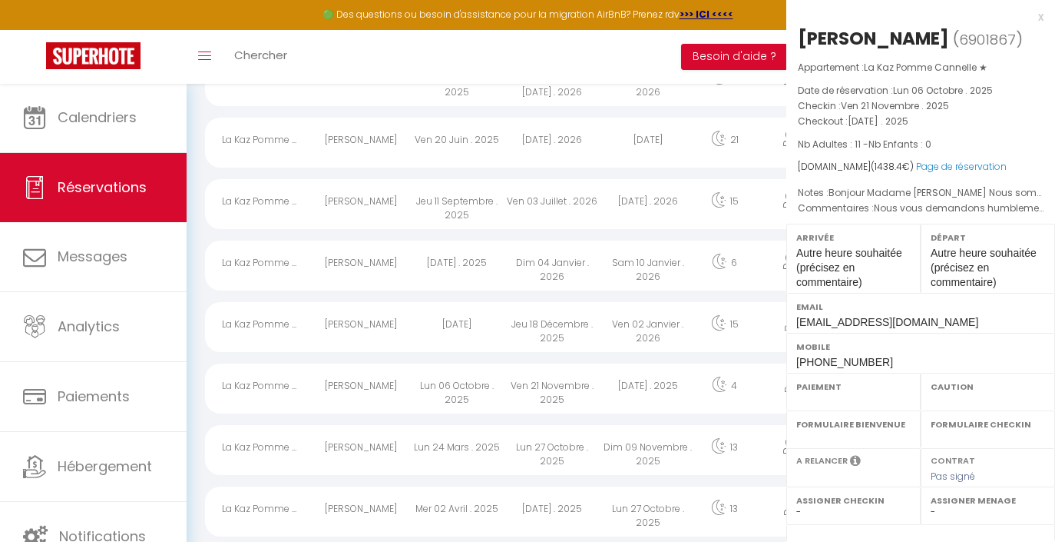
select select
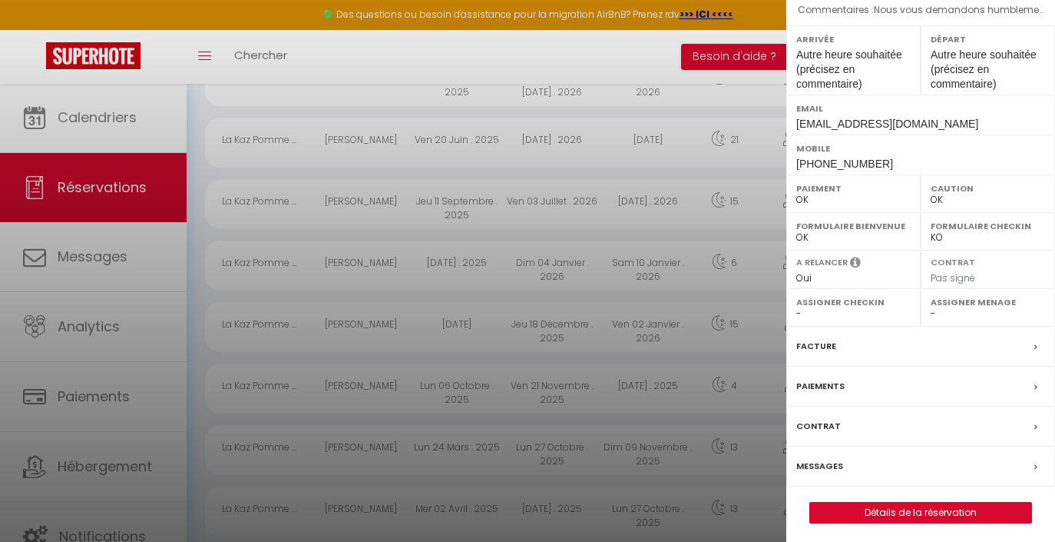
scroll to position [197, 0]
click at [899, 508] on link "Détails de la réservation" at bounding box center [920, 513] width 221 height 20
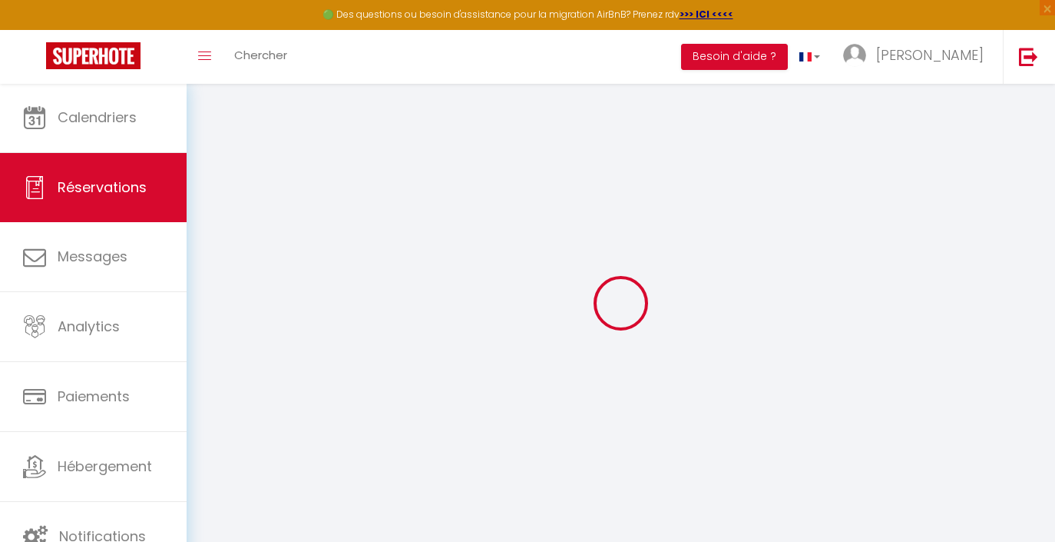
type input "Jane"
type input "Ragoo"
type input "amcu5p0o8ba3pyttqnaevzan6uhg@reply.superhote.com"
type input "janeragoo21@gmail.com"
type input "+23057586354"
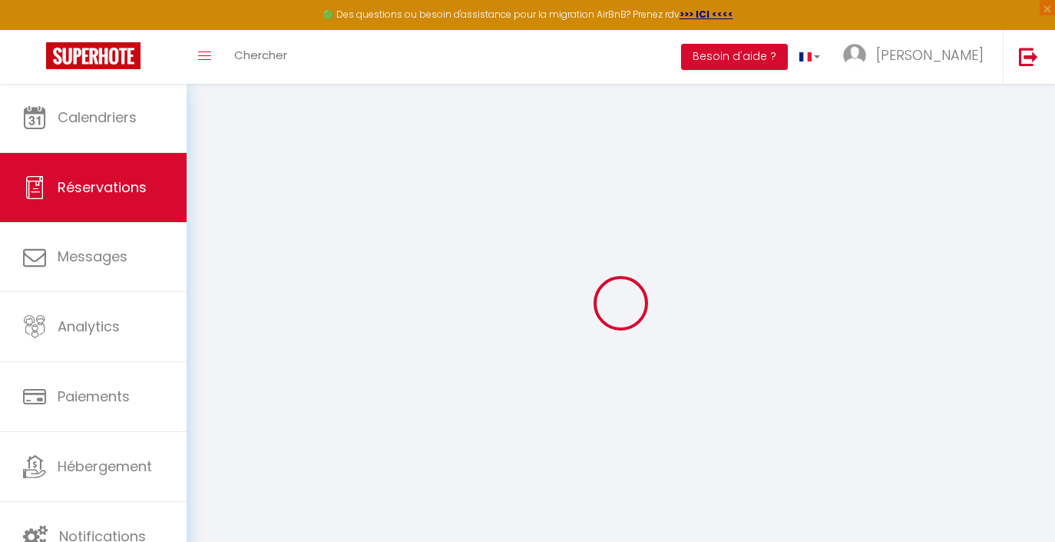
type input "+23057586354"
select select
type input "208.5"
select select "1216"
select select "1"
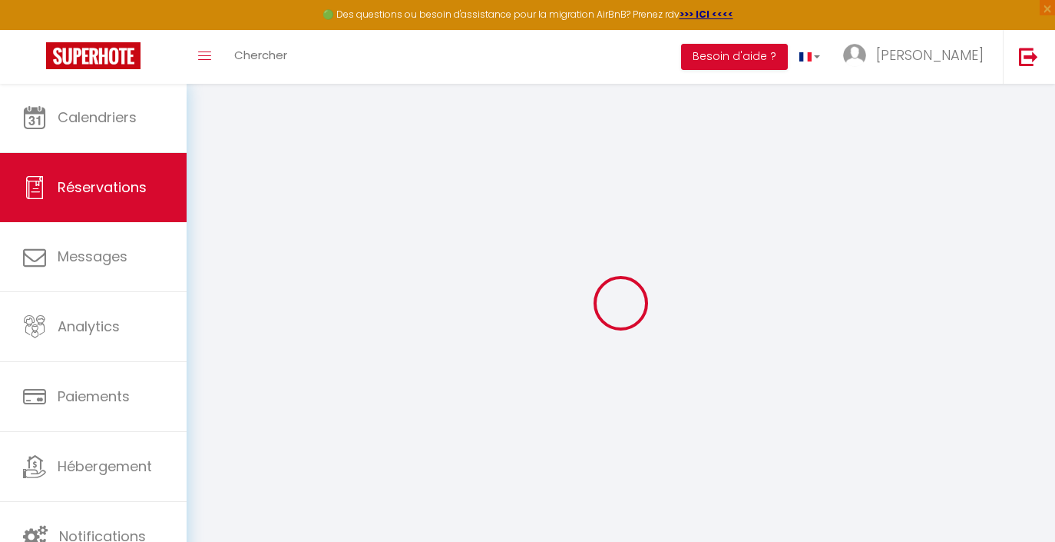
select select
type input "11"
select select "12"
select select
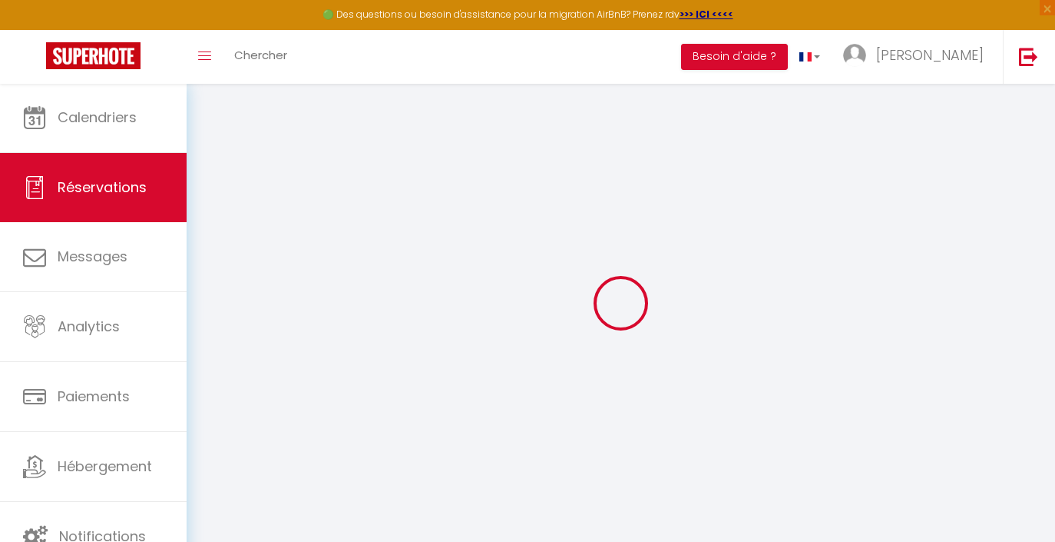
type input "1200"
checkbox input "false"
type input "0"
select select "1"
type input "0"
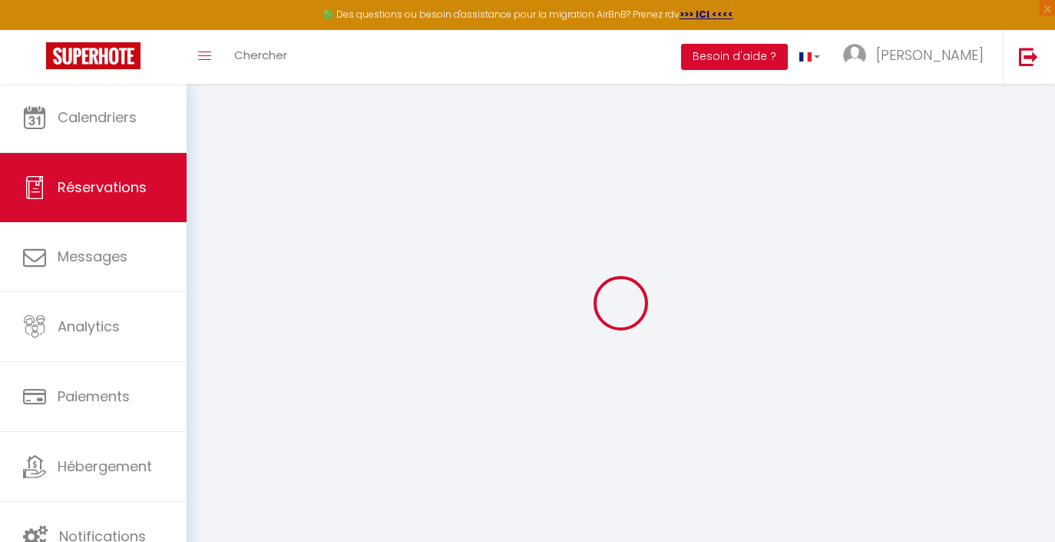
type input "0"
select select
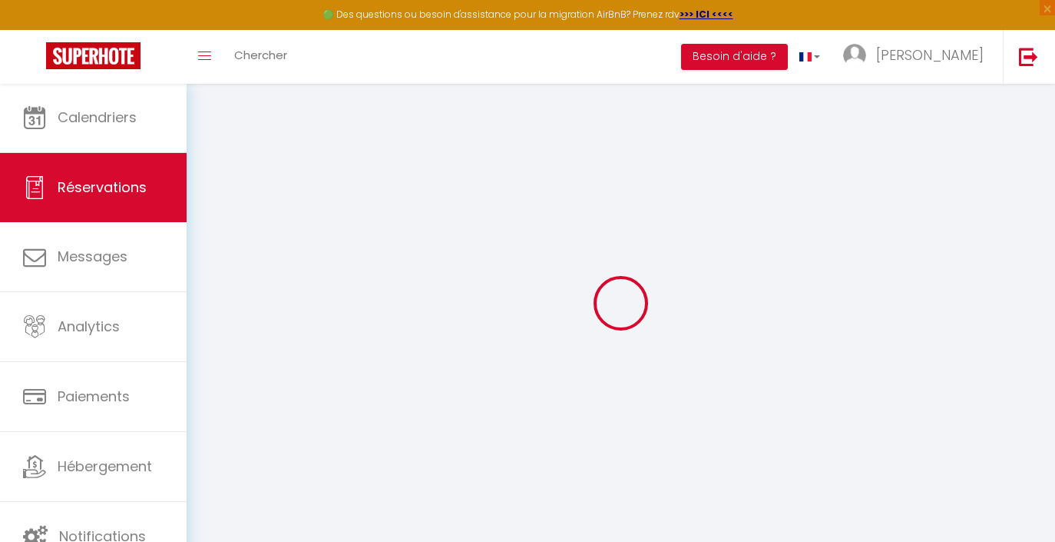
select select "15"
checkbox input "false"
select select
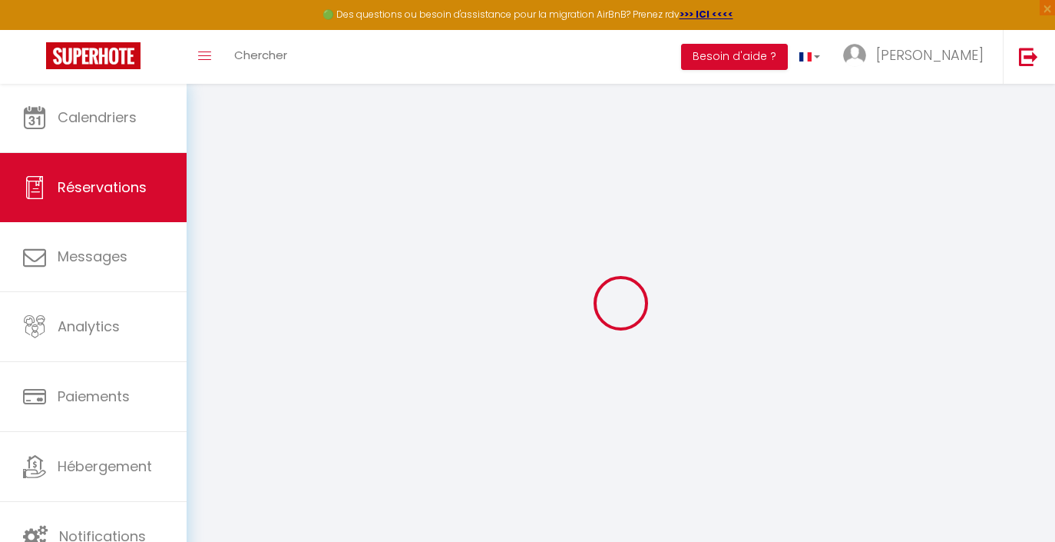
checkbox input "false"
select select
checkbox input "false"
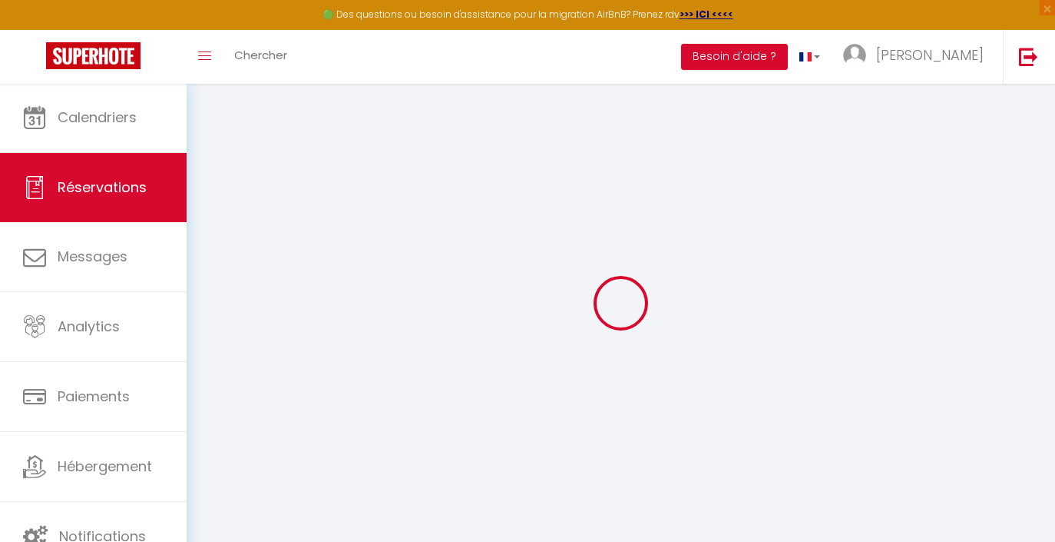
type textarea "Bonjour Madame Cathy Nous sommes une equipe de 12 personnes (jeunes de 25 ans e…"
type textarea "Nous vous demandons humblement de nous permettre de prendre la Villa a partir d…"
select select
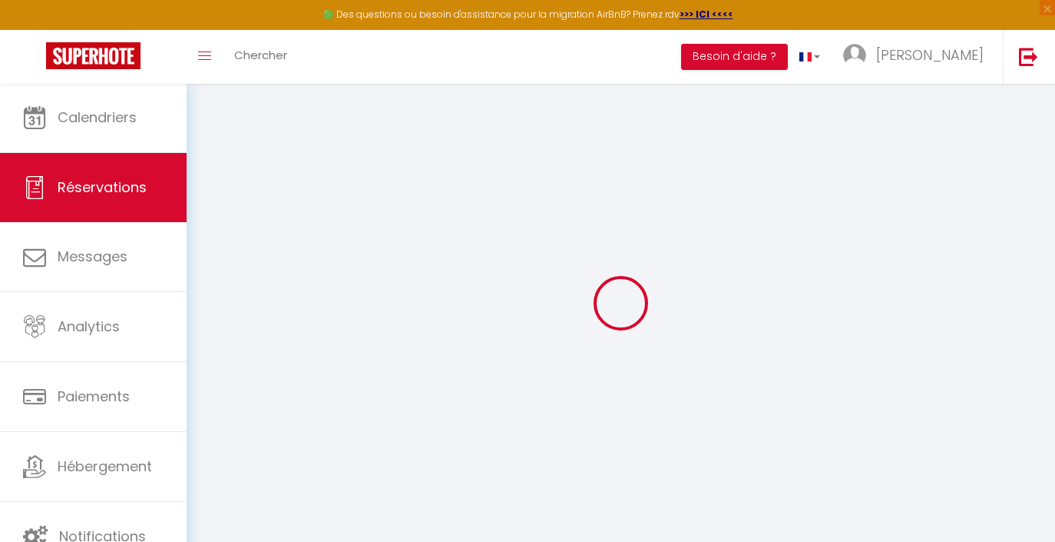
checkbox input "false"
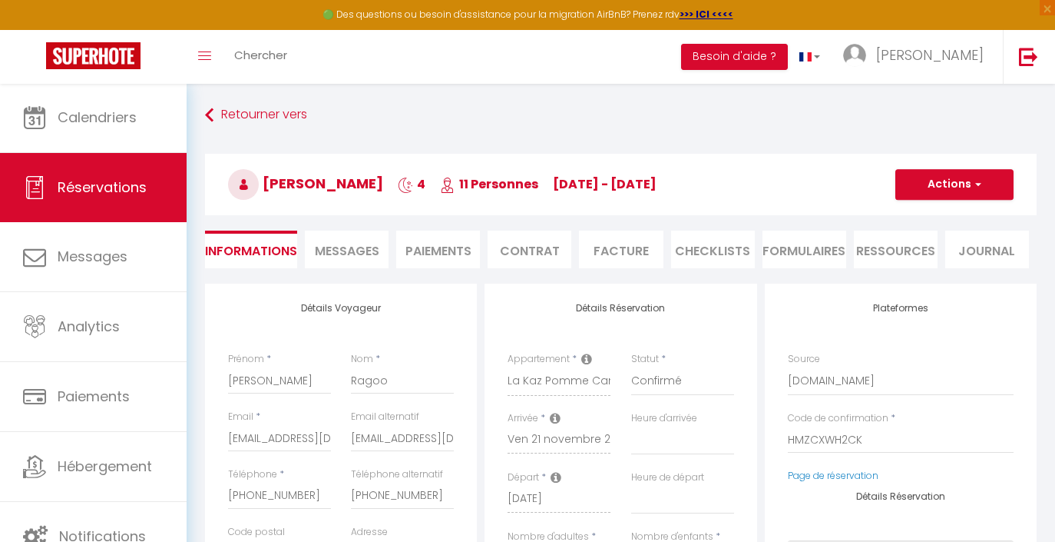
select select
type input "190"
type input "48.4"
select select
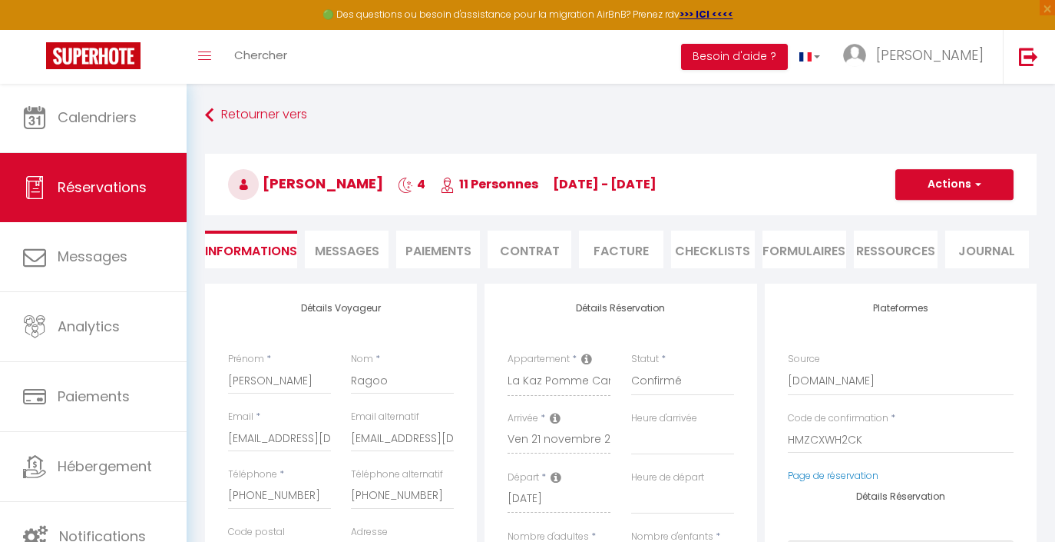
checkbox input "false"
select select
checkbox input "false"
select select
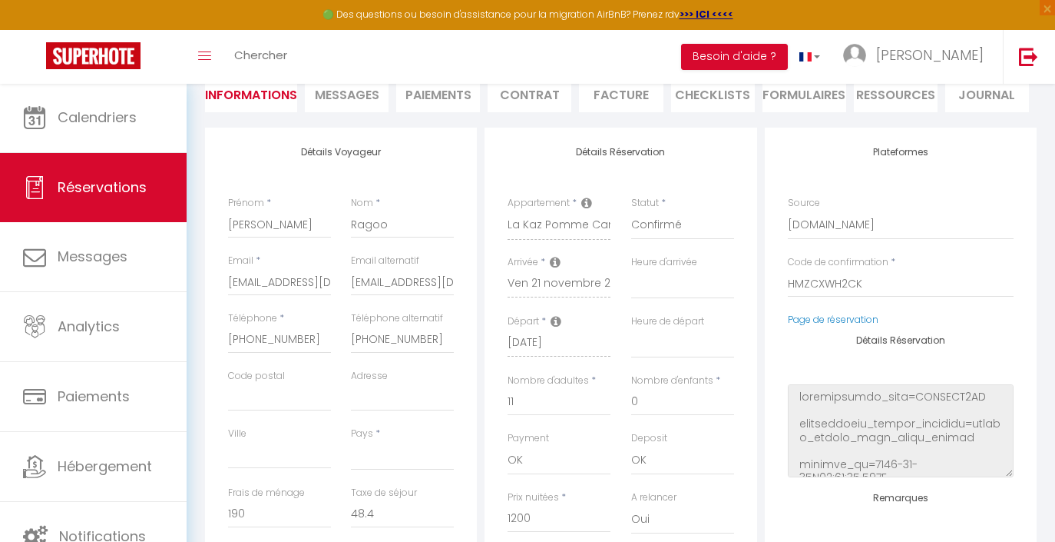
scroll to position [157, 0]
select select "15:00"
select select
checkbox input "false"
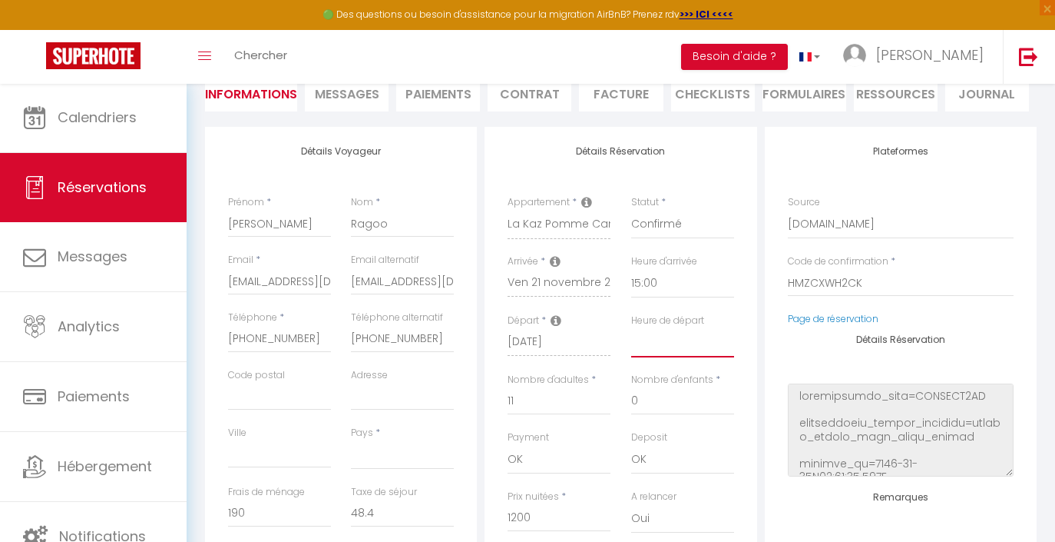
select select "10:00"
select select
checkbox input "false"
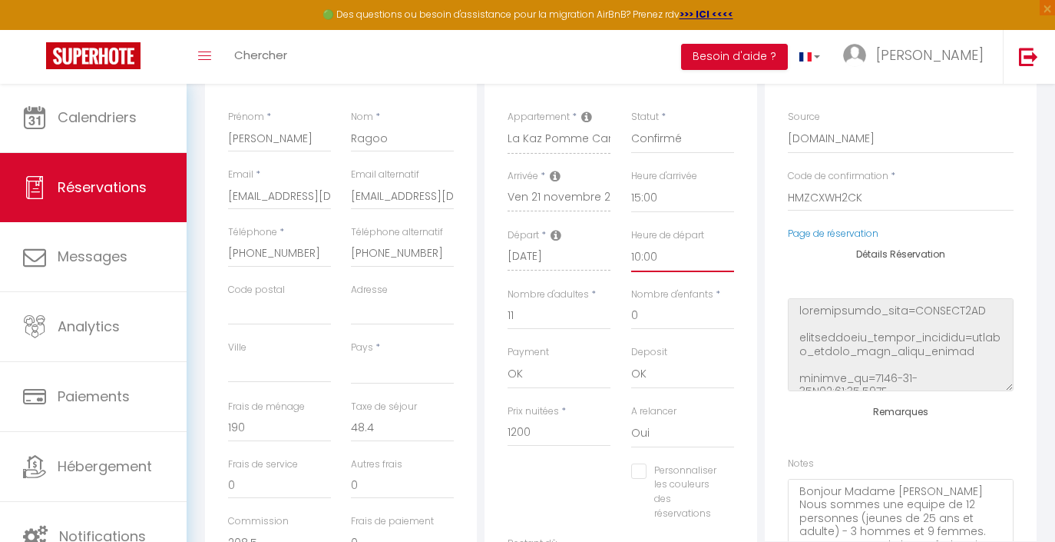
scroll to position [235, 0]
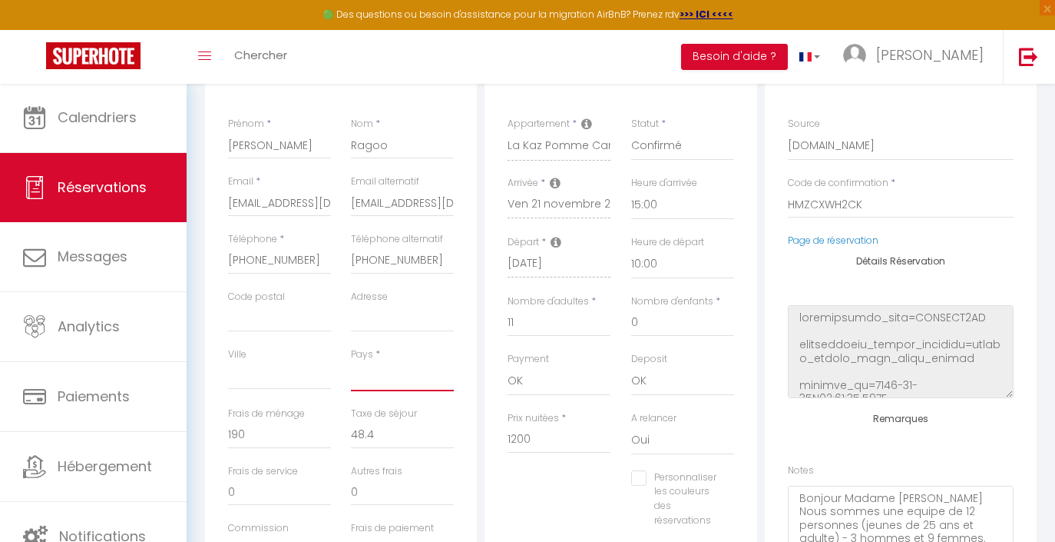
select select "MU"
checkbox input "false"
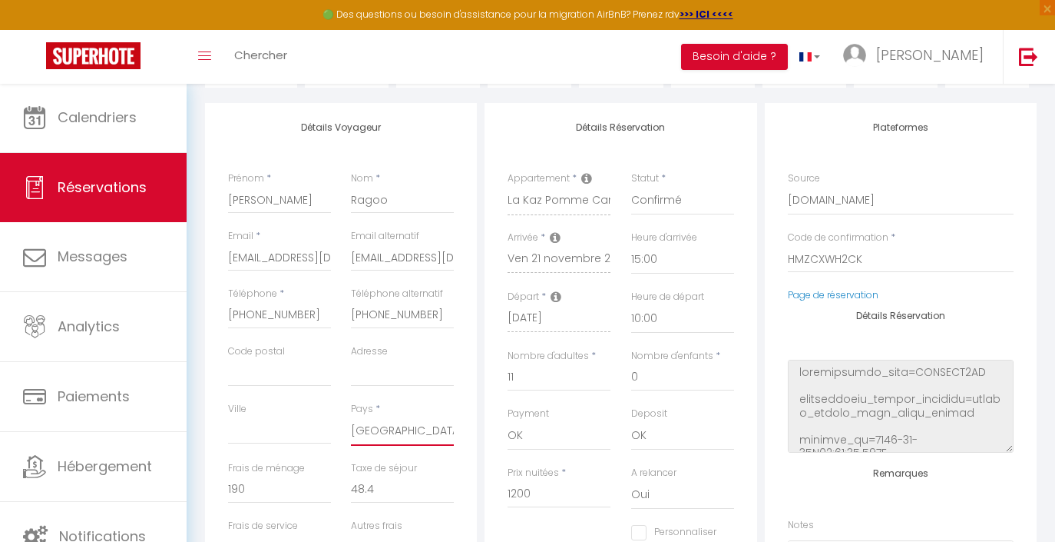
scroll to position [180, 0]
select select "10"
checkbox input "false"
select select "14"
checkbox input "false"
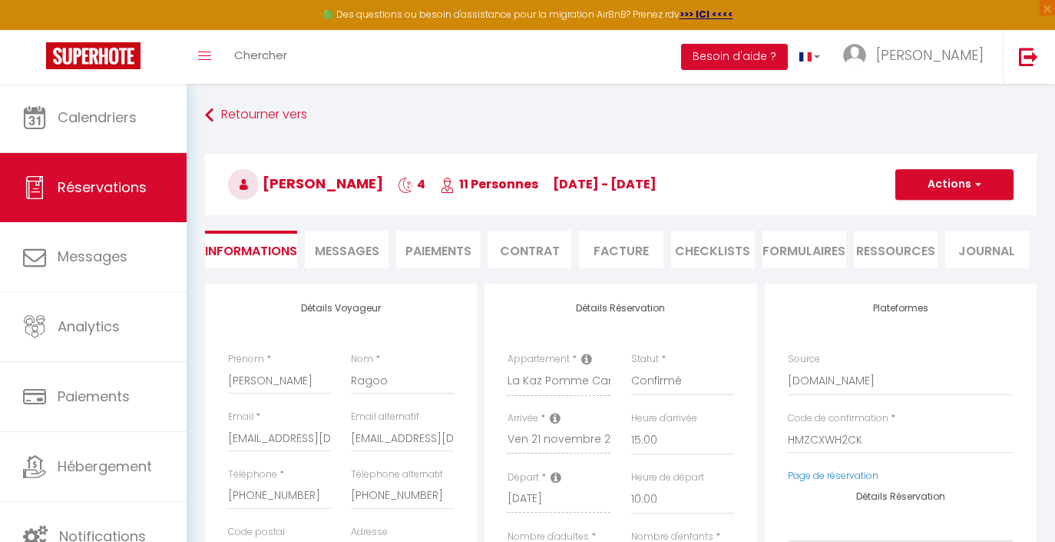
scroll to position [0, 0]
click at [543, 250] on li "Contrat" at bounding box center [530, 249] width 84 height 38
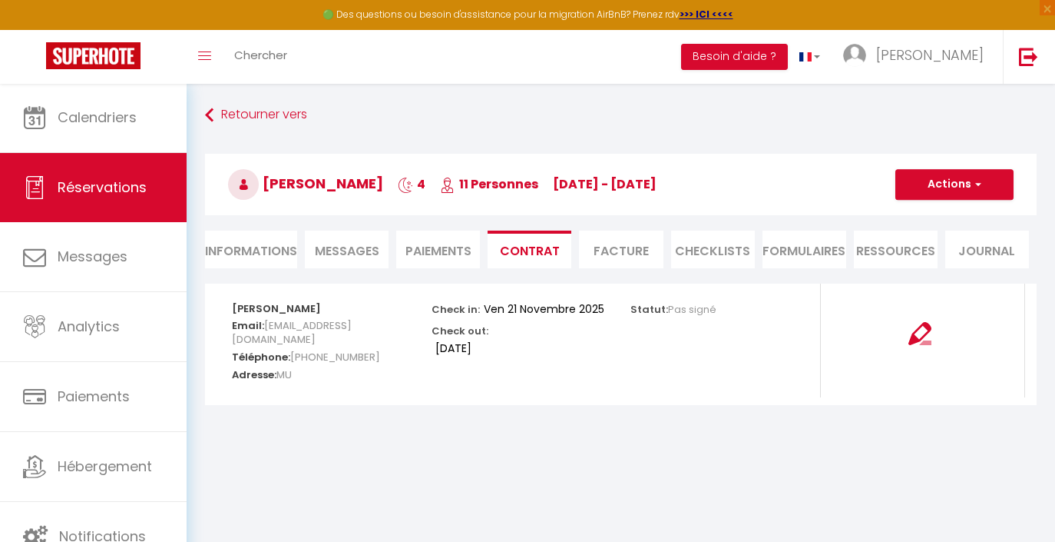
click at [911, 336] on img at bounding box center [920, 333] width 23 height 23
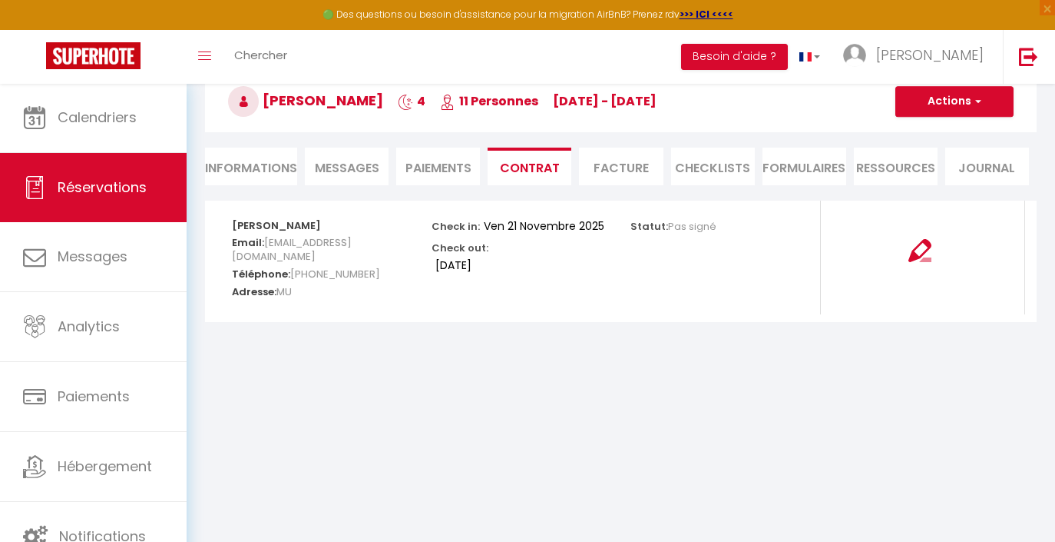
scroll to position [83, 0]
click at [269, 165] on li "Informations" at bounding box center [251, 166] width 92 height 38
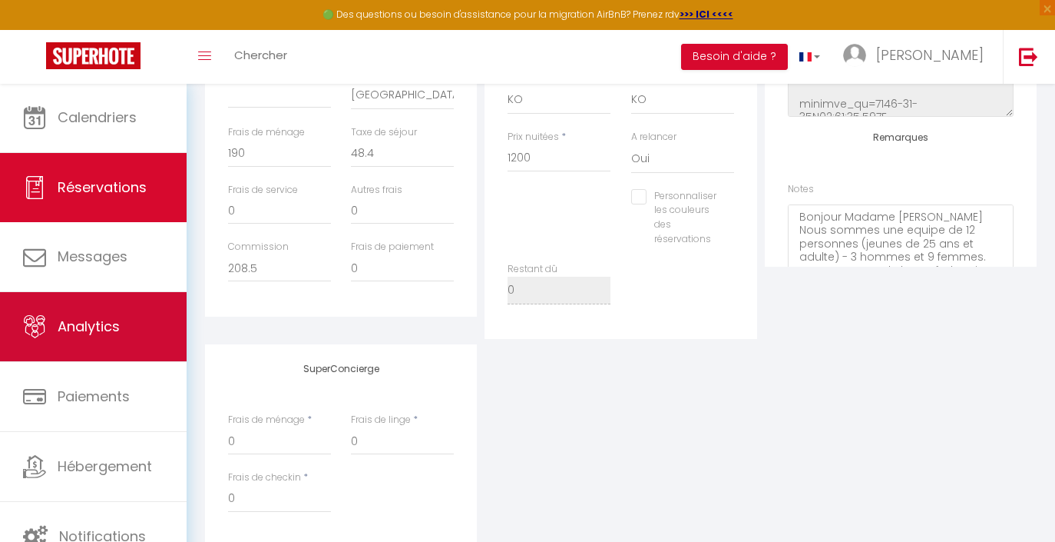
scroll to position [559, 0]
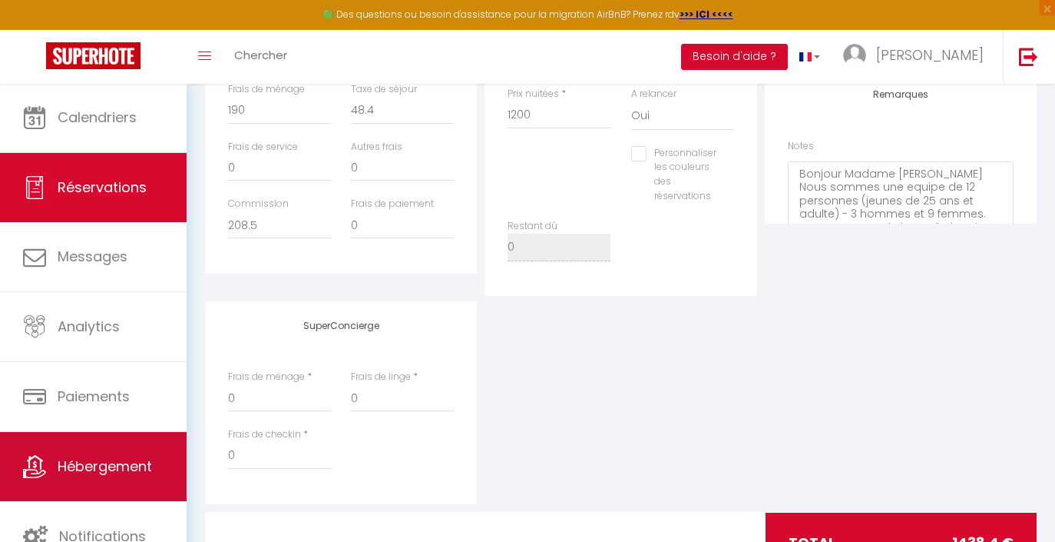
click at [92, 478] on link "Hébergement" at bounding box center [93, 466] width 187 height 69
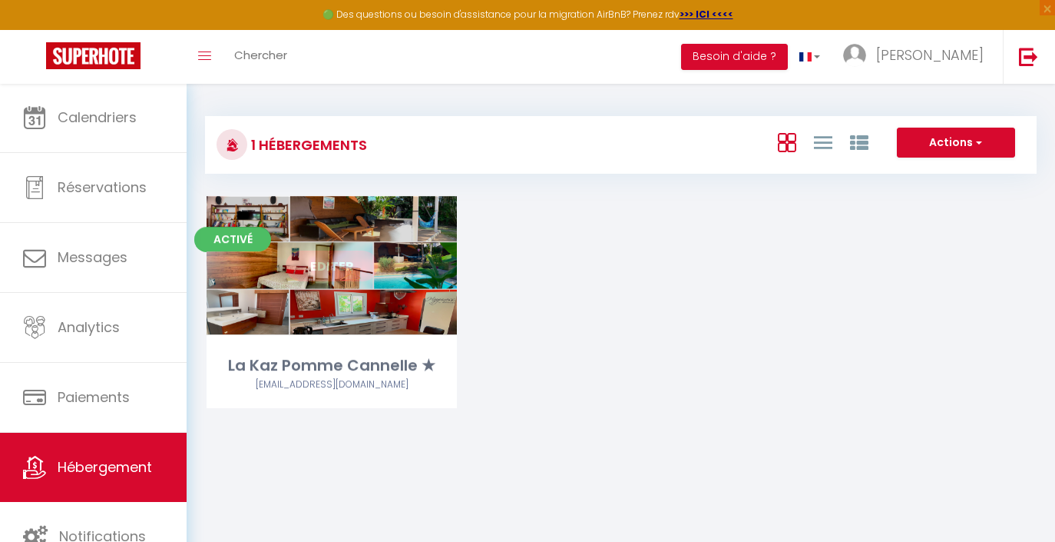
click at [335, 308] on div "Editer" at bounding box center [332, 266] width 250 height 138
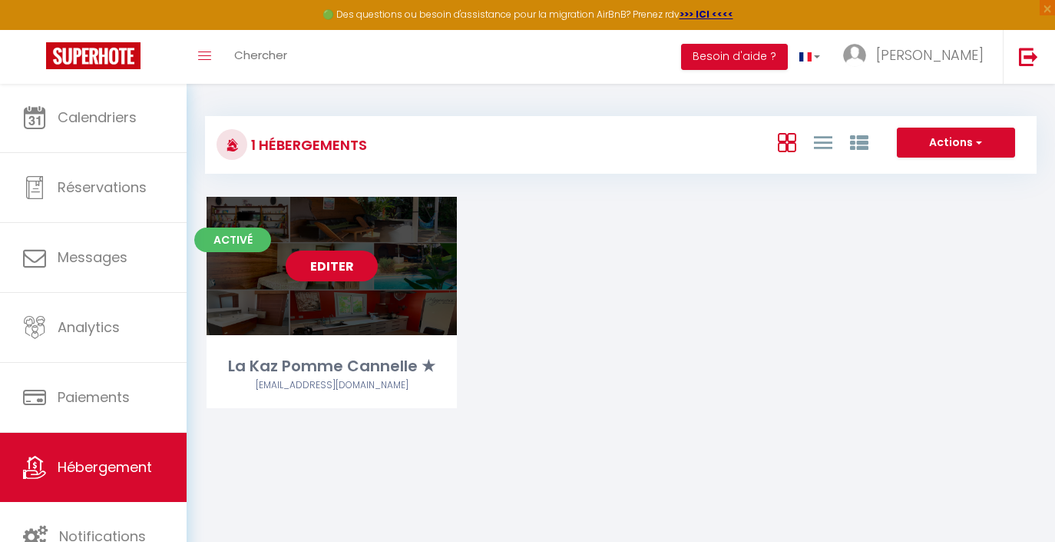
click at [339, 270] on link "Editer" at bounding box center [332, 265] width 92 height 31
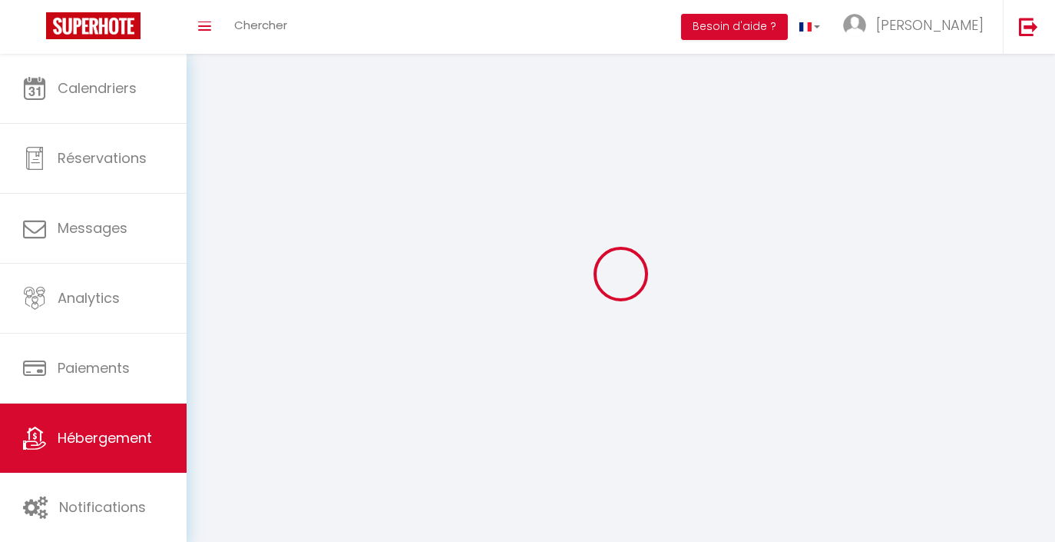
select select "1"
select select
select select "28"
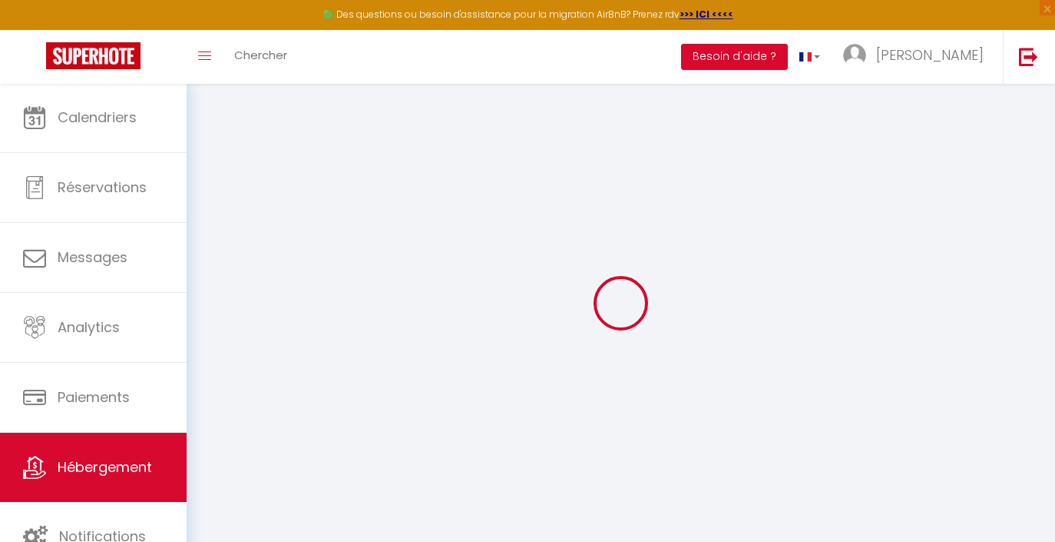
select select
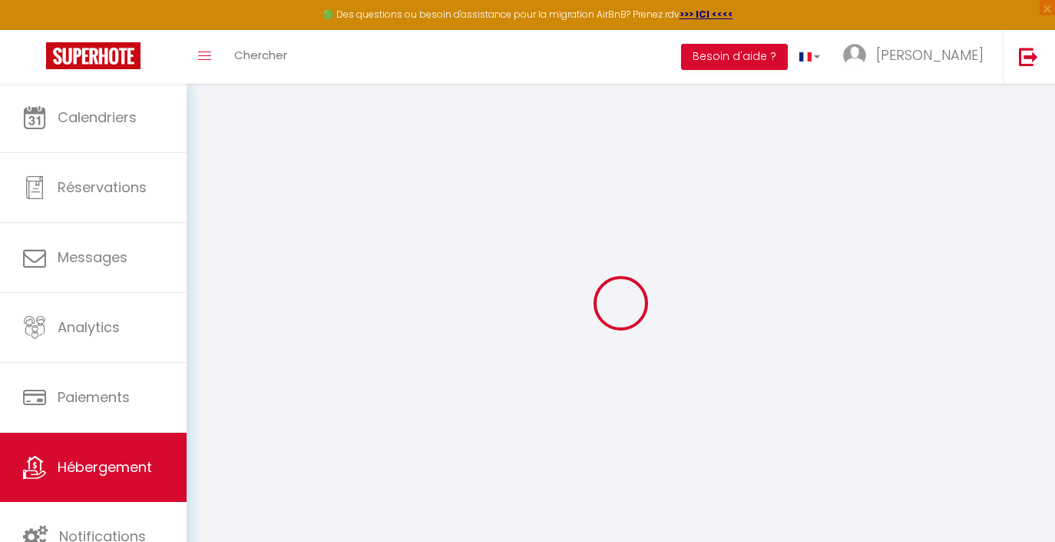
select select
checkbox input "false"
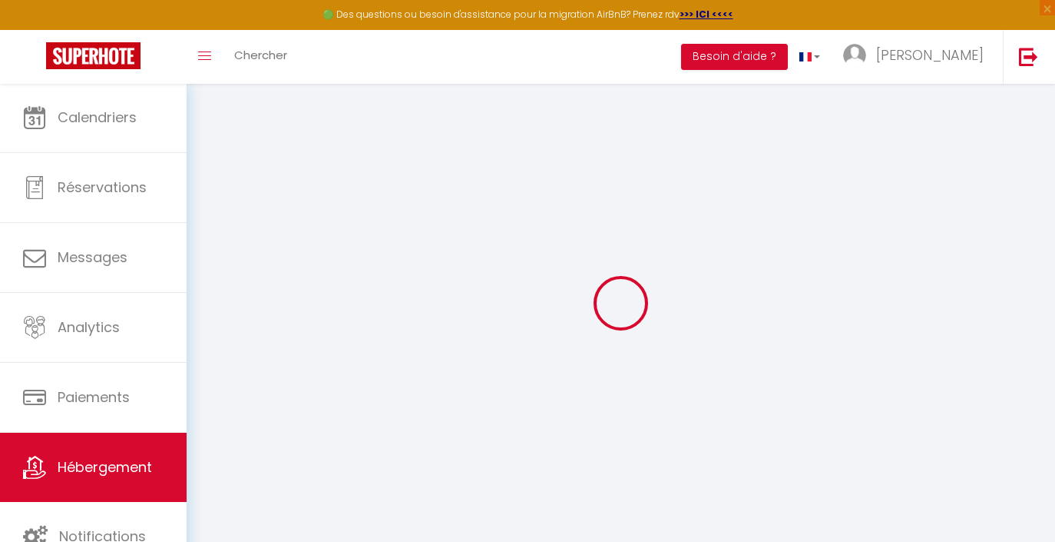
select select
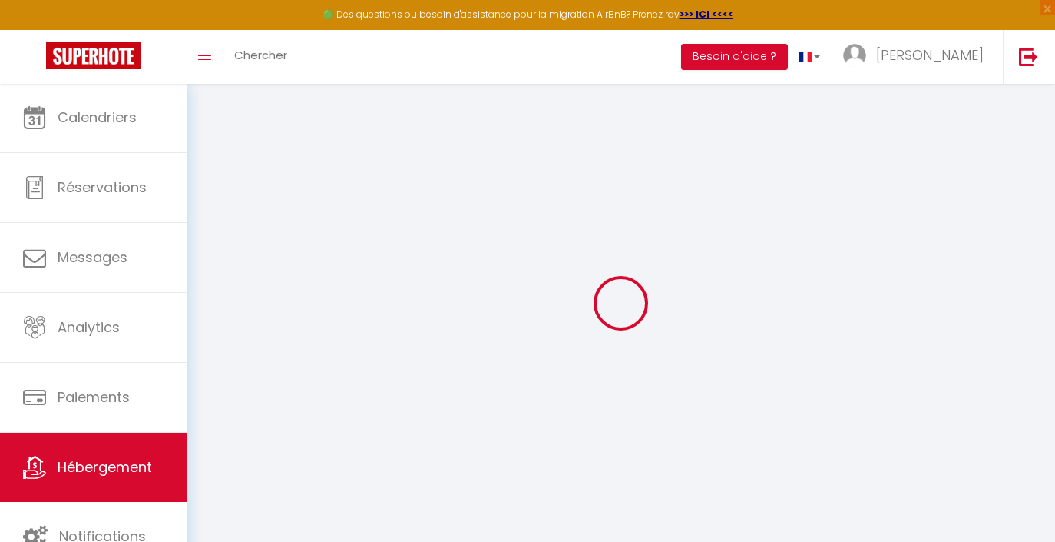
select select
checkbox input "false"
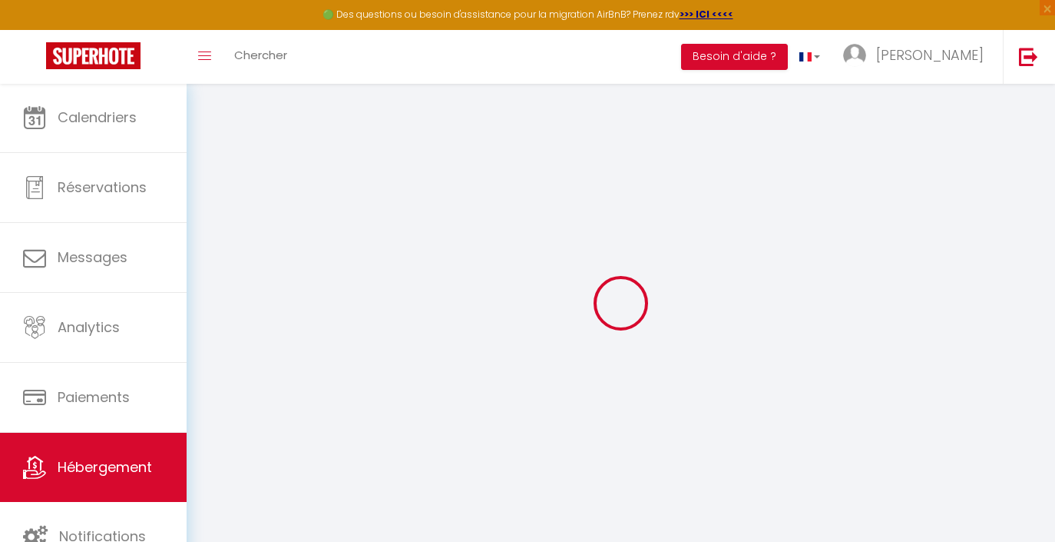
checkbox input "false"
select select
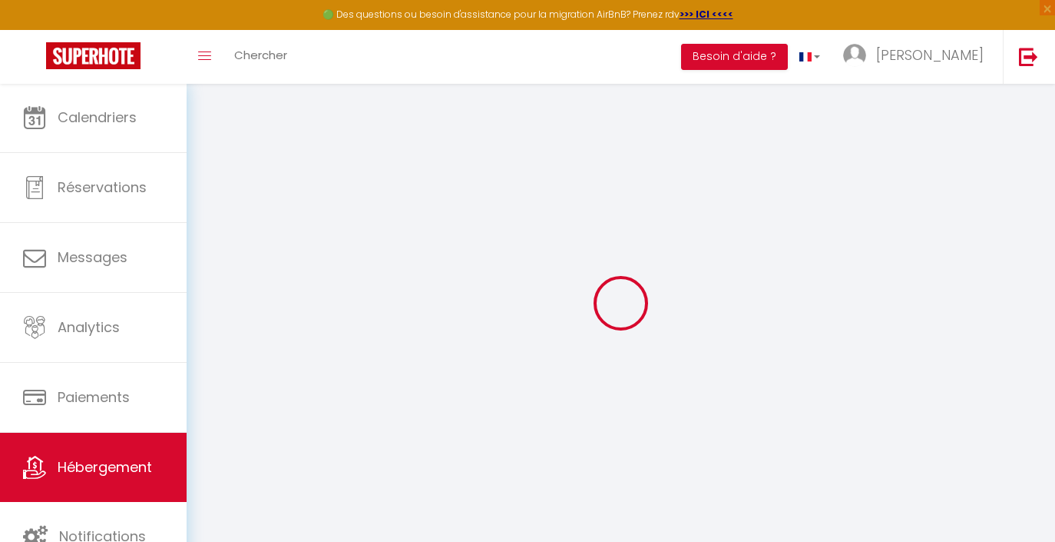
select select
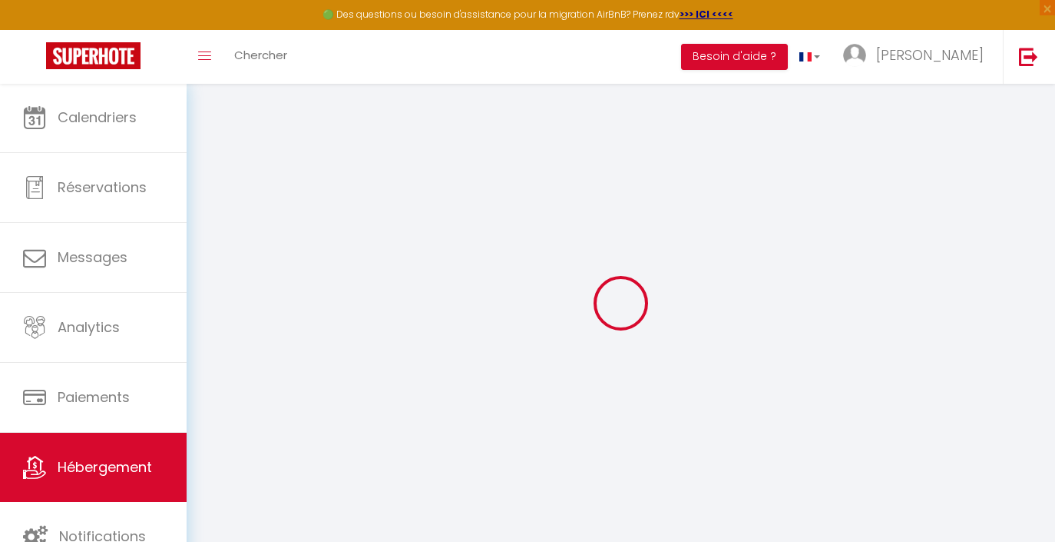
checkbox input "false"
select select
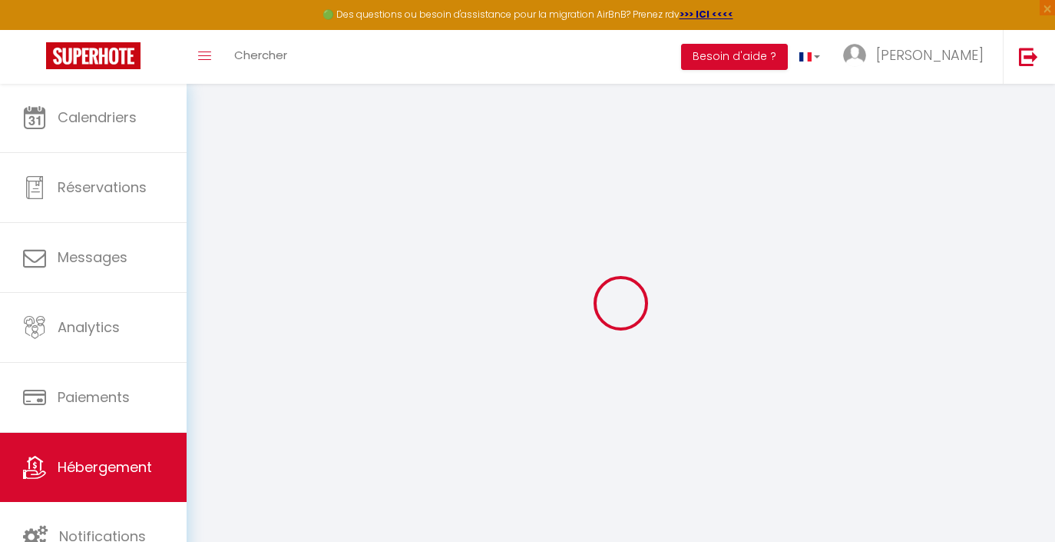
select select
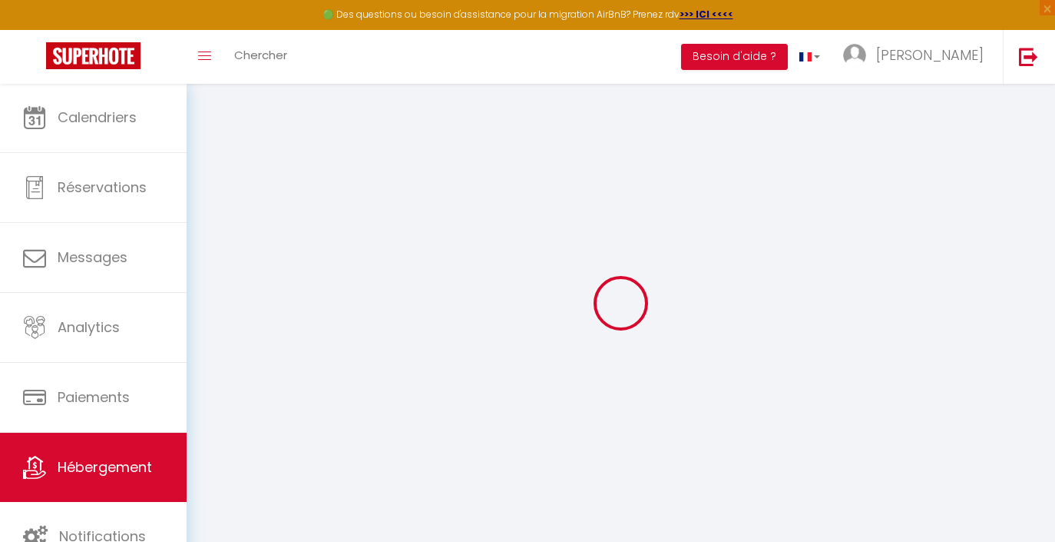
select select
checkbox input "false"
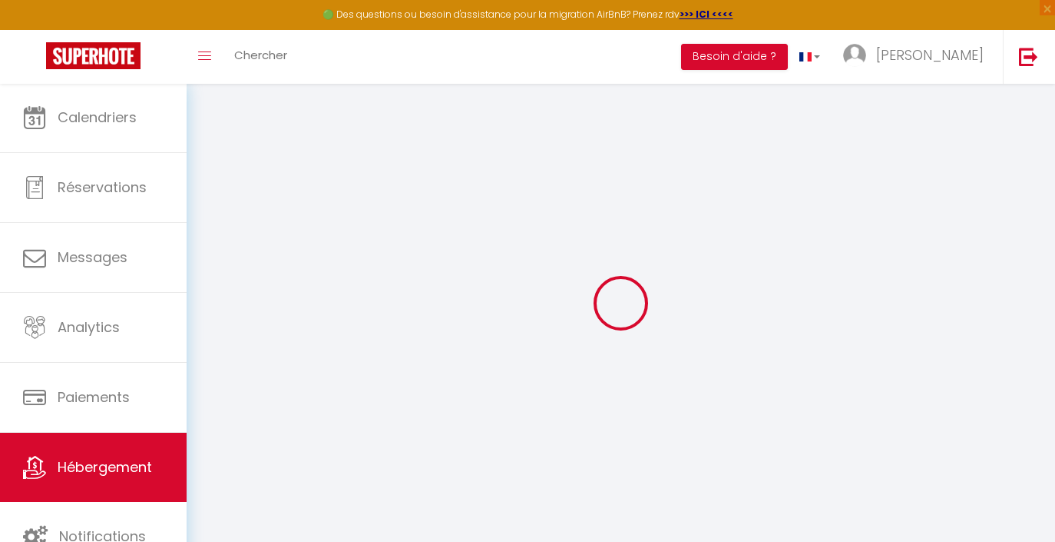
checkbox input "false"
select select
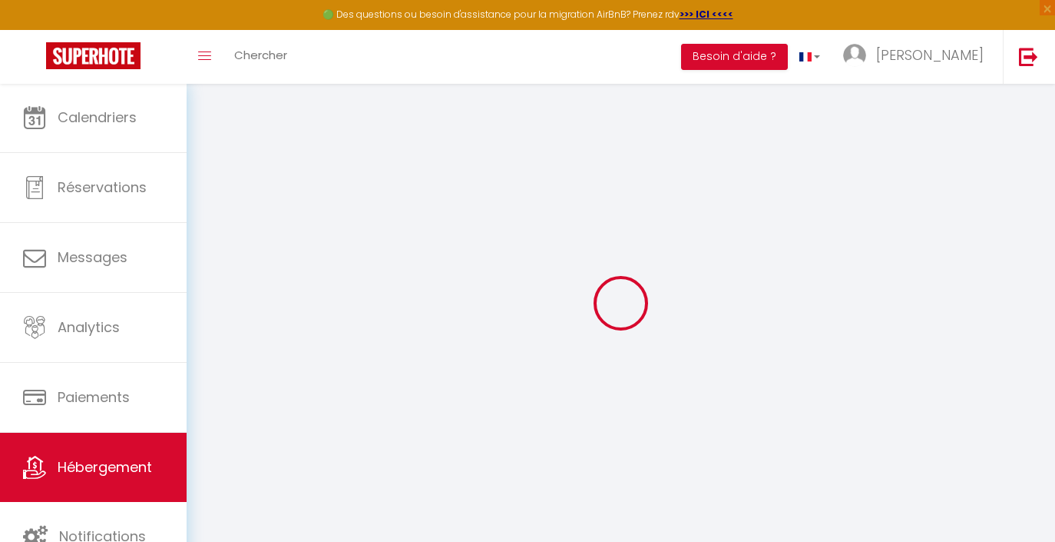
select select
checkbox input "false"
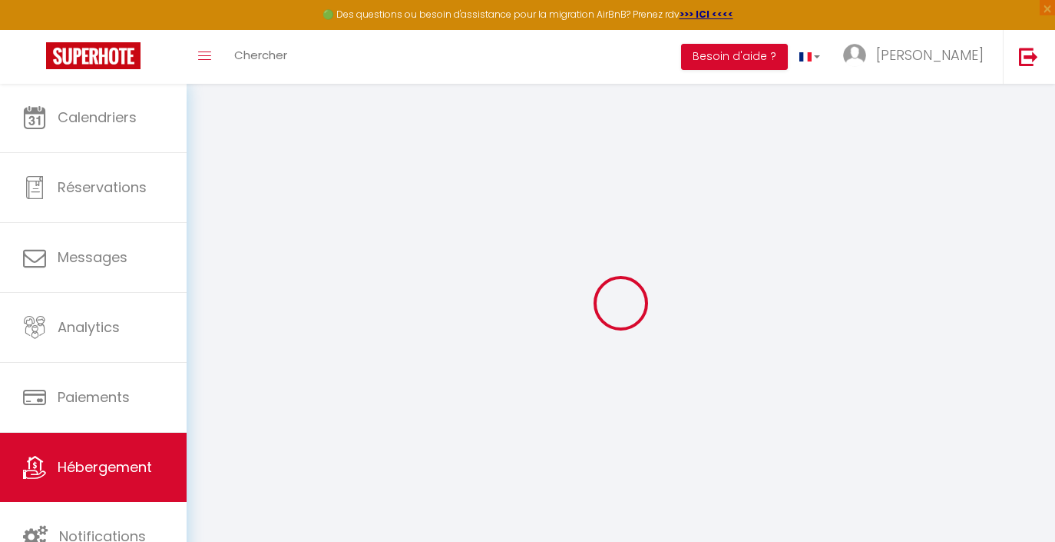
checkbox input "false"
select select
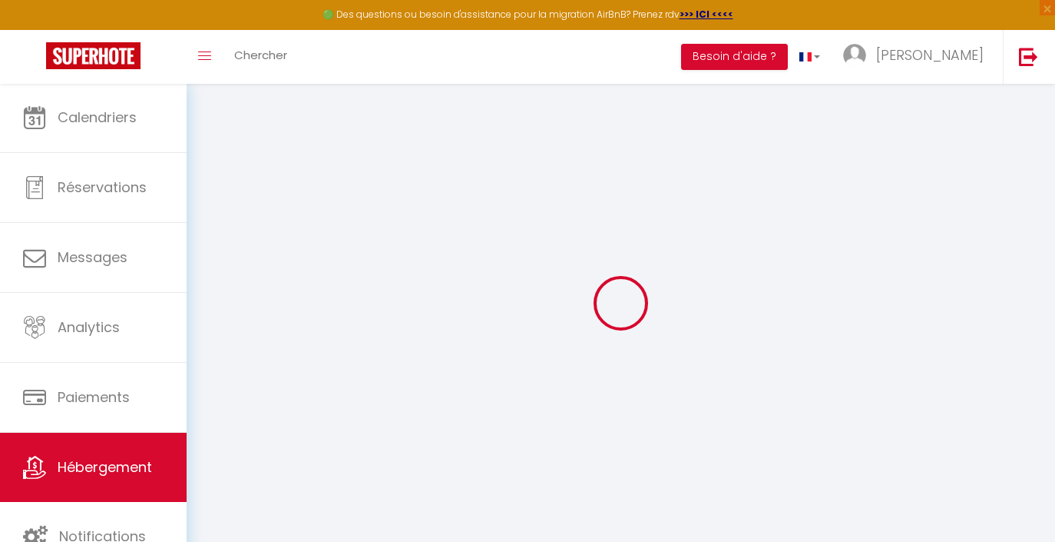
type input "La Kaz Pomme Cannelle ★"
type input "[PERSON_NAME]"
type input "PICHON"
type input "[STREET_ADDRESS]"
type input "97421"
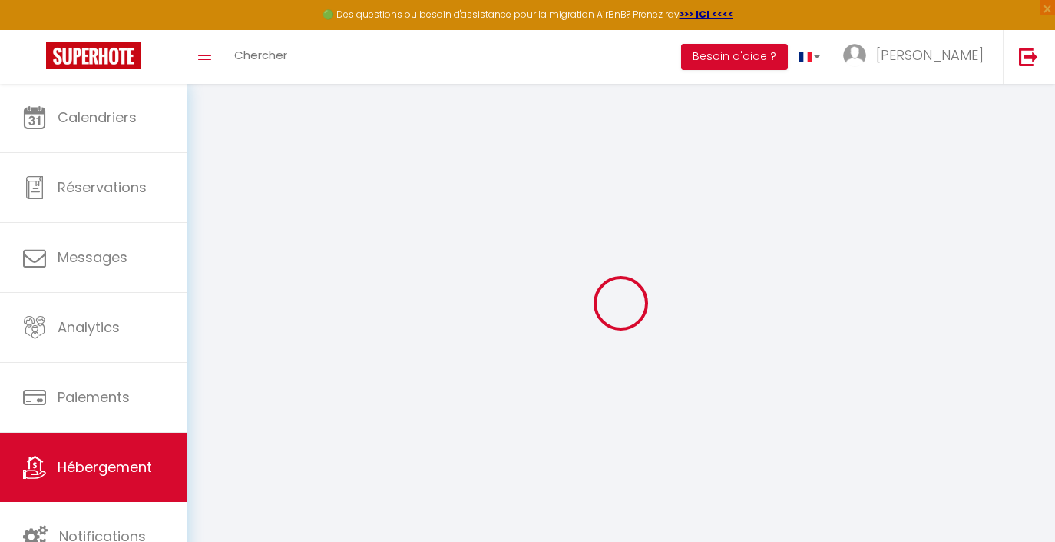
type input "LA RIVIERE [GEOGRAPHIC_DATA]"
select select "houses"
select select "15"
select select "8"
select select "7"
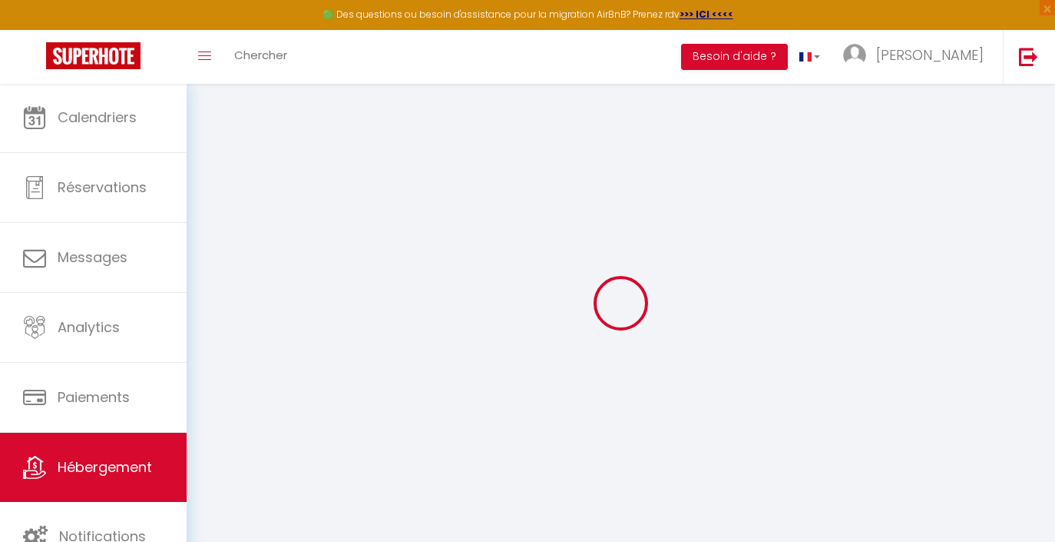
select select "2"
type input "224"
type input "25"
type input "190"
type input "1.10"
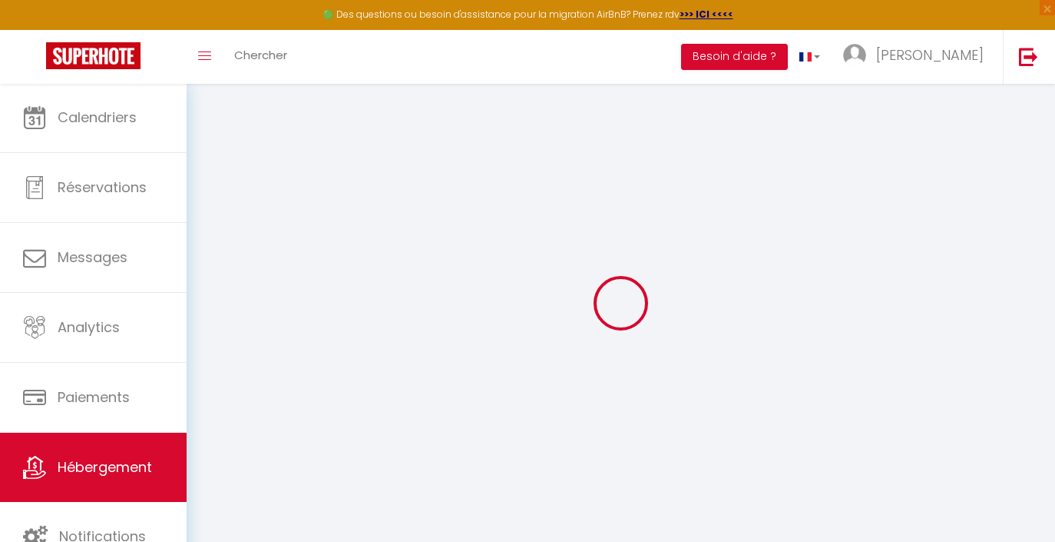
type input "1500"
select select
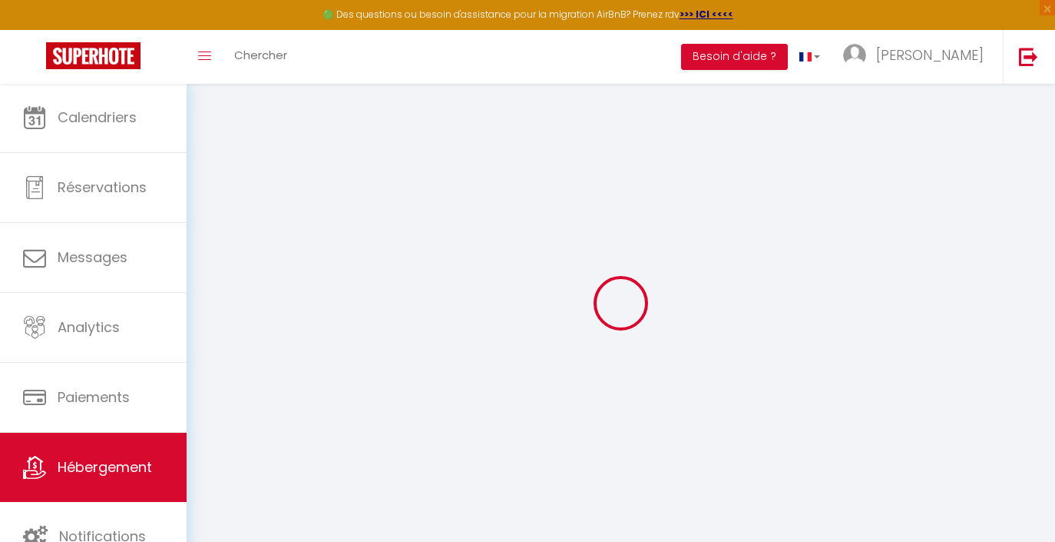
select select
type input "[STREET_ADDRESS]"
type input "97421"
type input "LA RIVIERE"
select select "177"
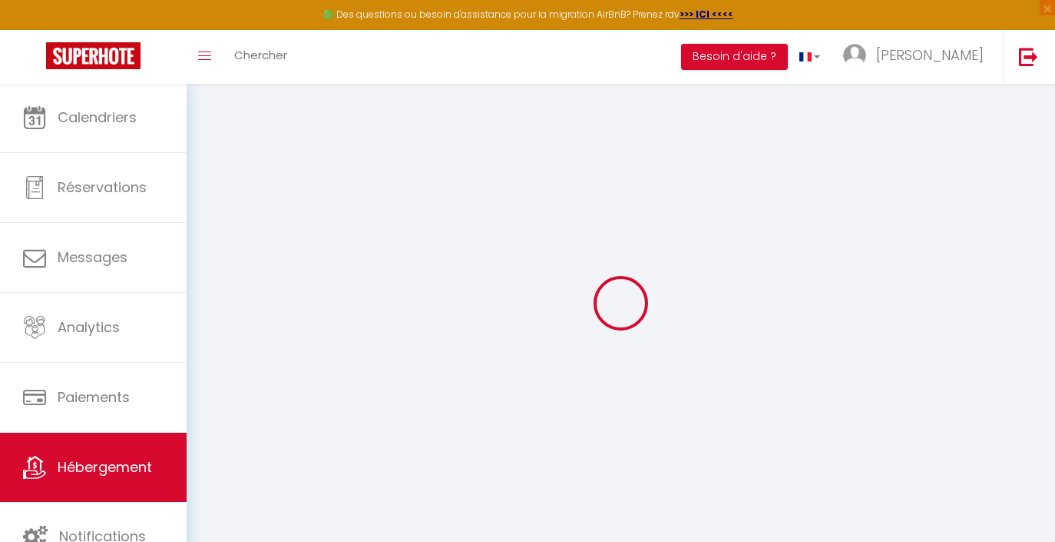
type input "[EMAIL_ADDRESS][DOMAIN_NAME]"
select select "352"
checkbox input "false"
checkbox input "true"
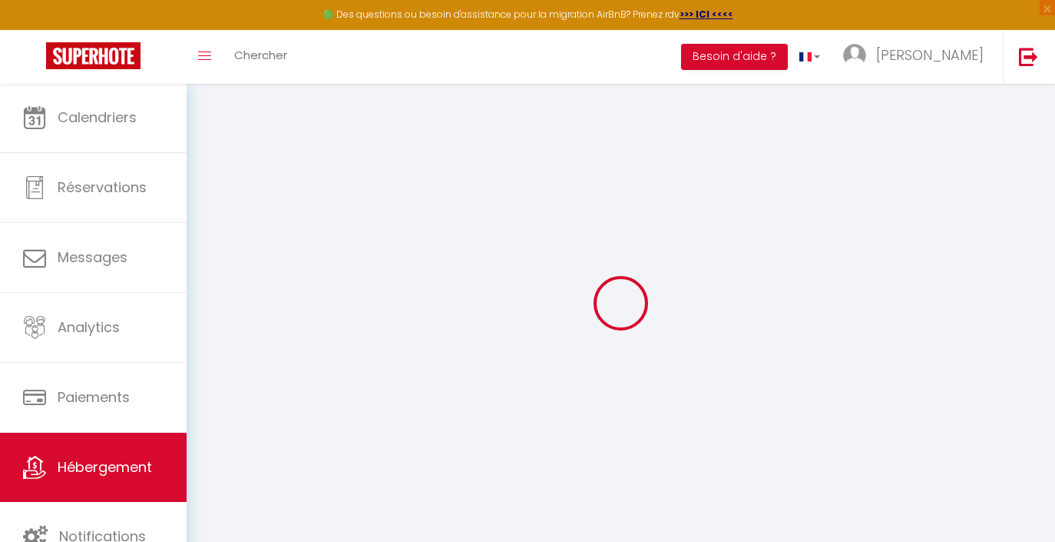
checkbox input "false"
type input "0"
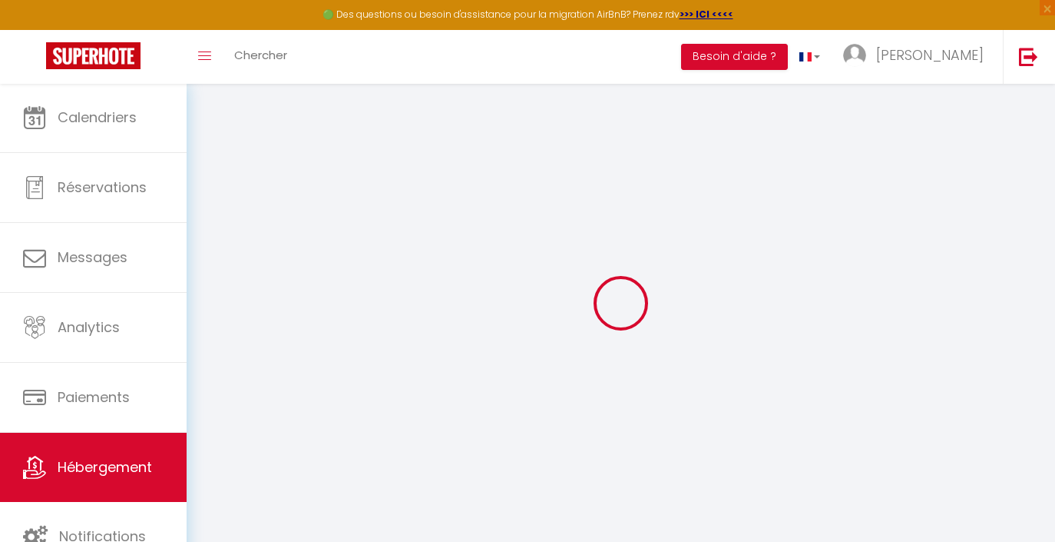
select select "villa"
select select
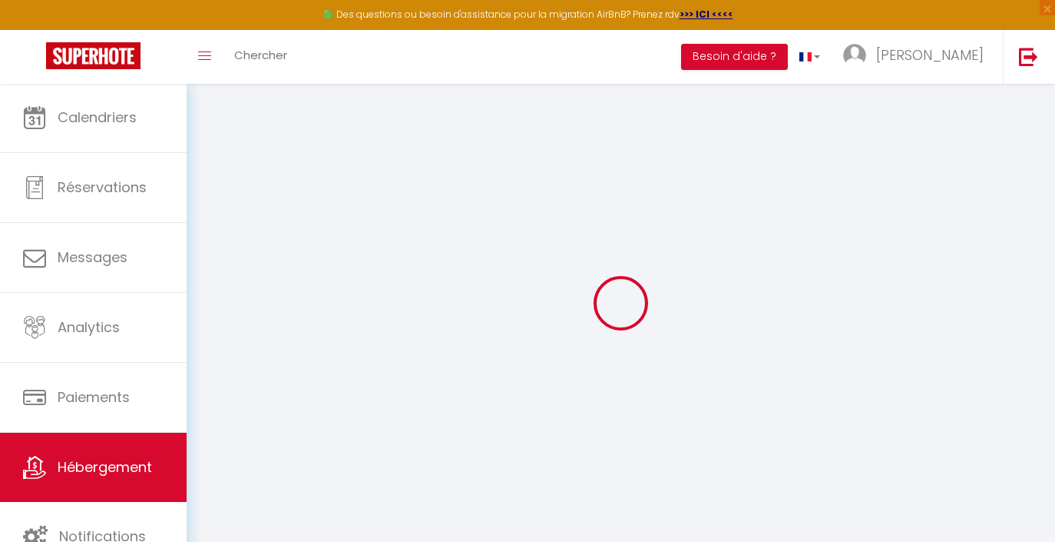
select select
checkbox input "false"
checkbox input "true"
checkbox input "false"
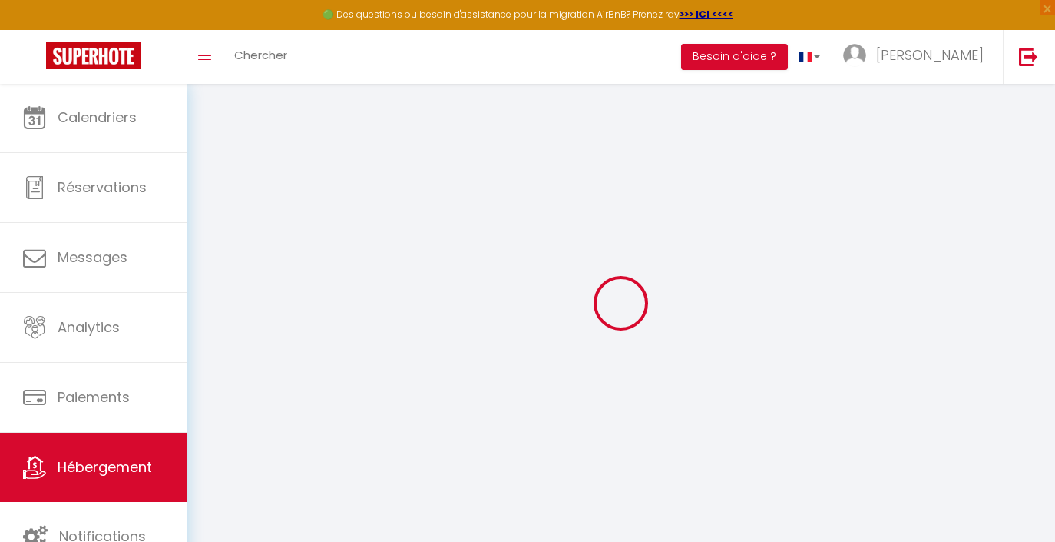
select select
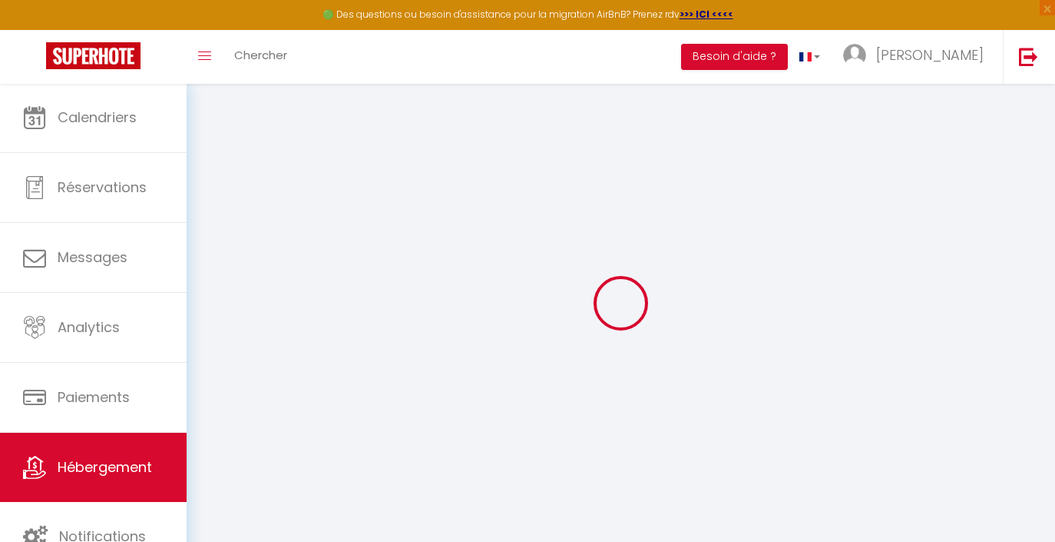
checkbox input "false"
checkbox input "true"
checkbox input "false"
select select
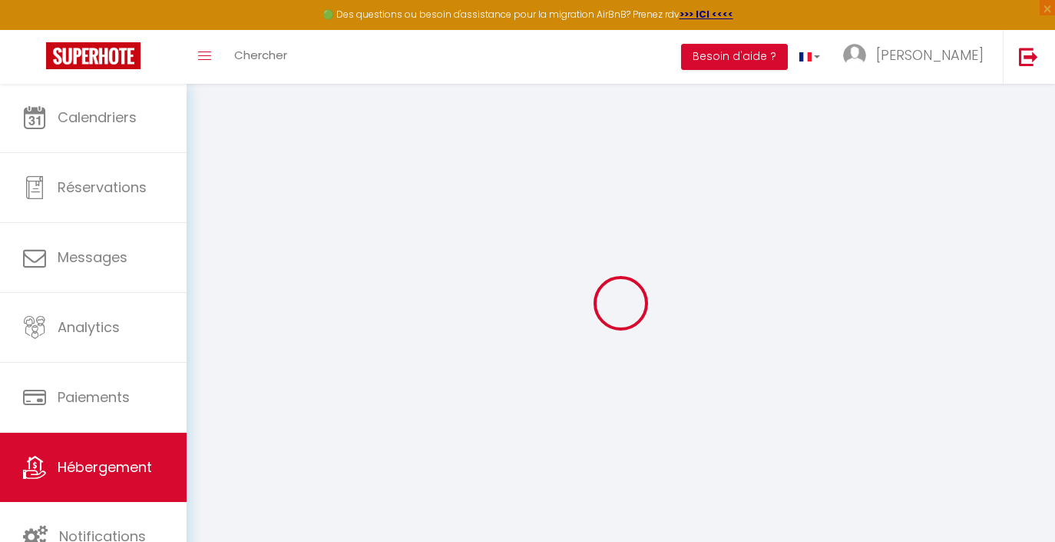
select select
checkbox input "false"
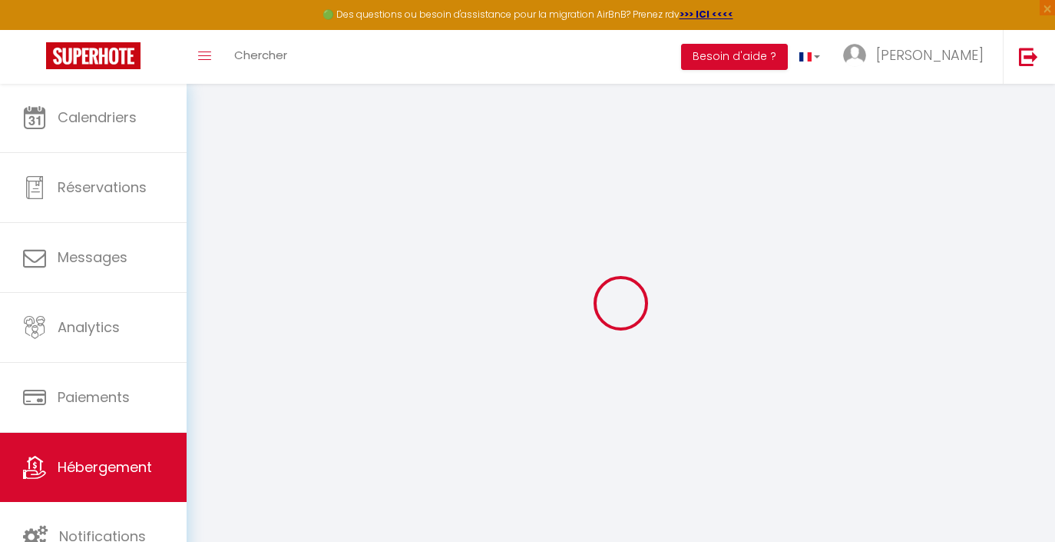
checkbox input "true"
checkbox input "false"
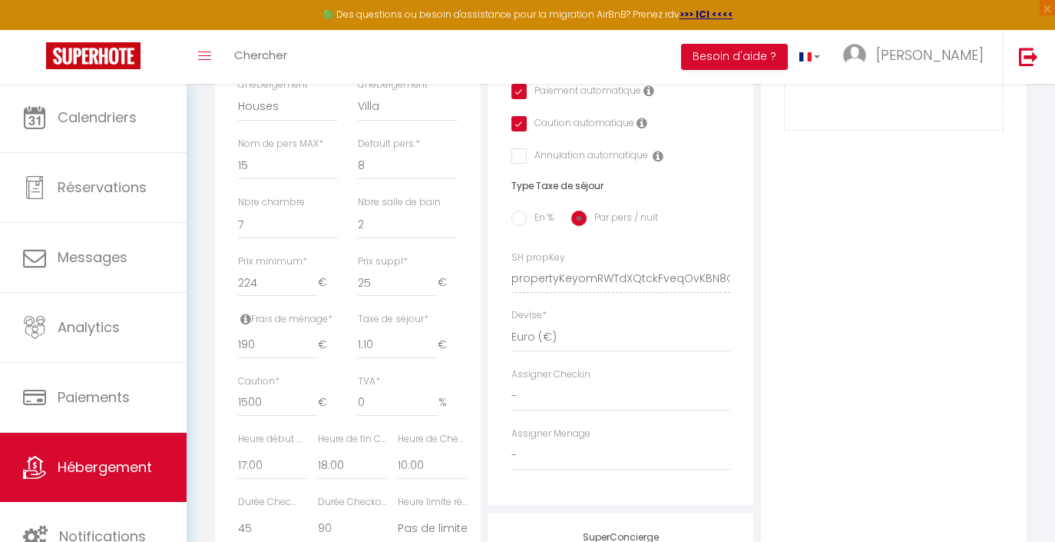
scroll to position [544, 0]
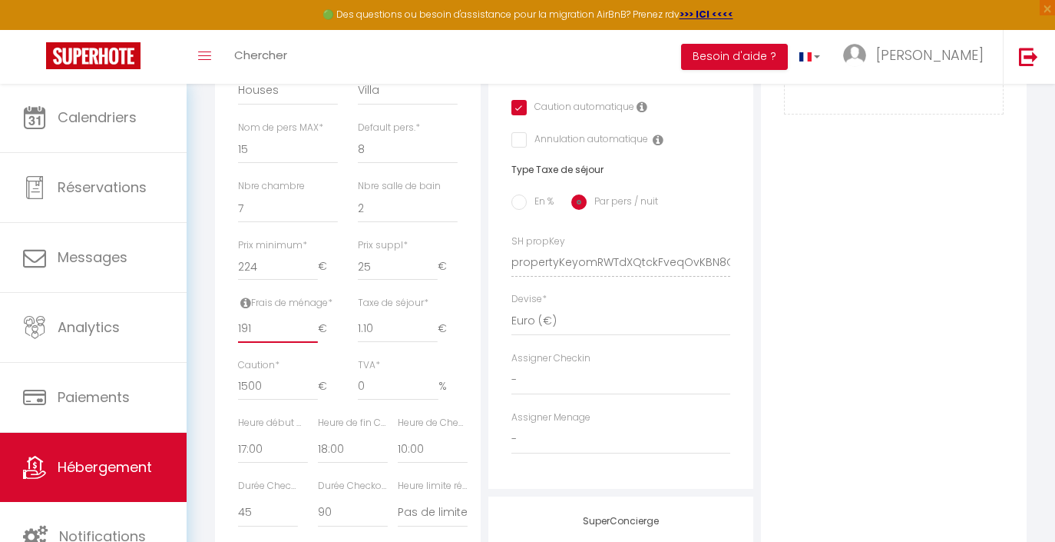
click at [310, 330] on input "191" at bounding box center [278, 329] width 80 height 28
click at [310, 330] on input "192" at bounding box center [278, 329] width 80 height 28
click at [310, 330] on input "193" at bounding box center [278, 329] width 80 height 28
click at [310, 330] on input "194" at bounding box center [278, 329] width 80 height 28
click at [310, 330] on input "195" at bounding box center [278, 329] width 80 height 28
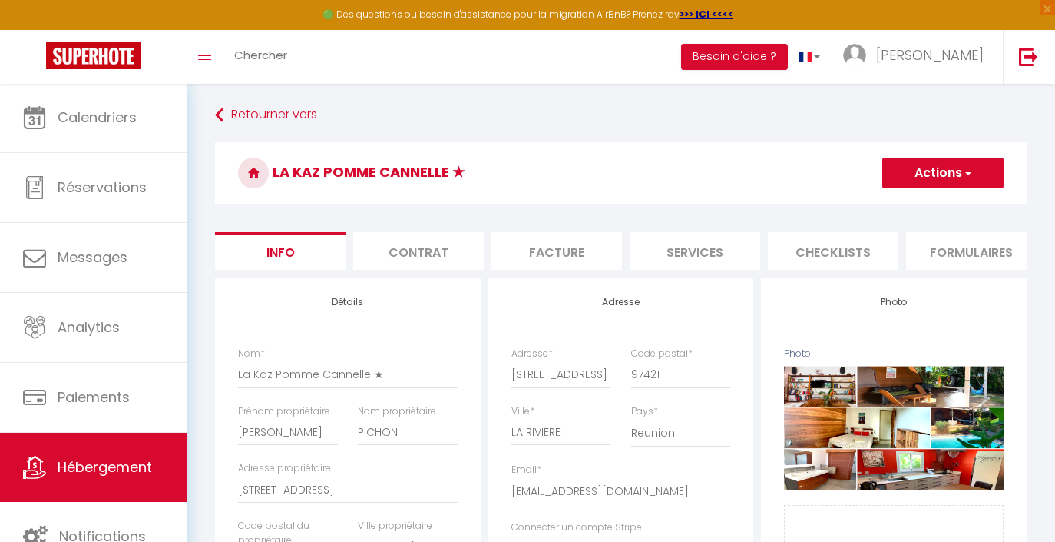
scroll to position [0, 0]
click at [916, 176] on button "Actions" at bounding box center [943, 172] width 121 height 31
click at [900, 205] on input "Enregistrer" at bounding box center [882, 206] width 57 height 15
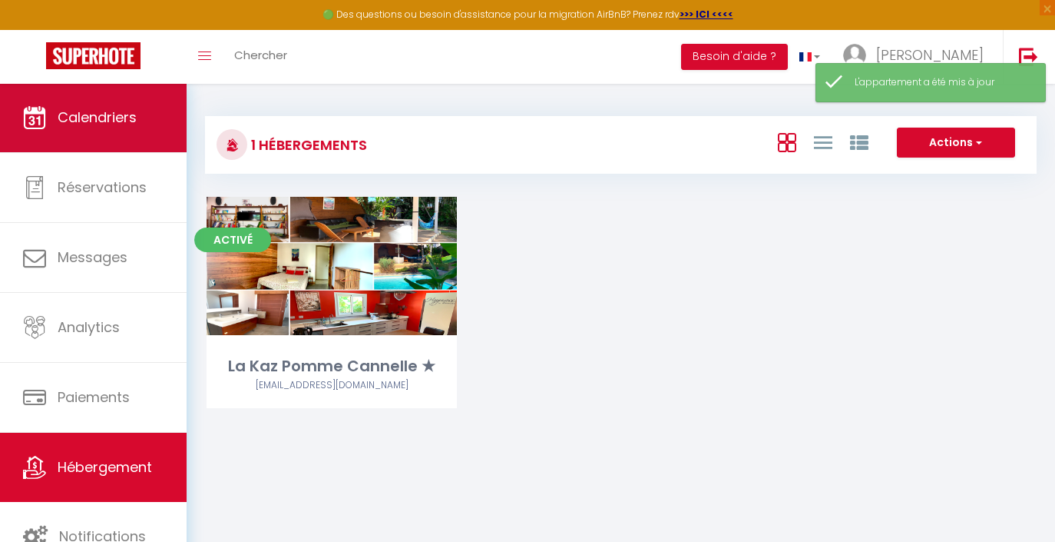
click at [103, 114] on span "Calendriers" at bounding box center [97, 117] width 79 height 19
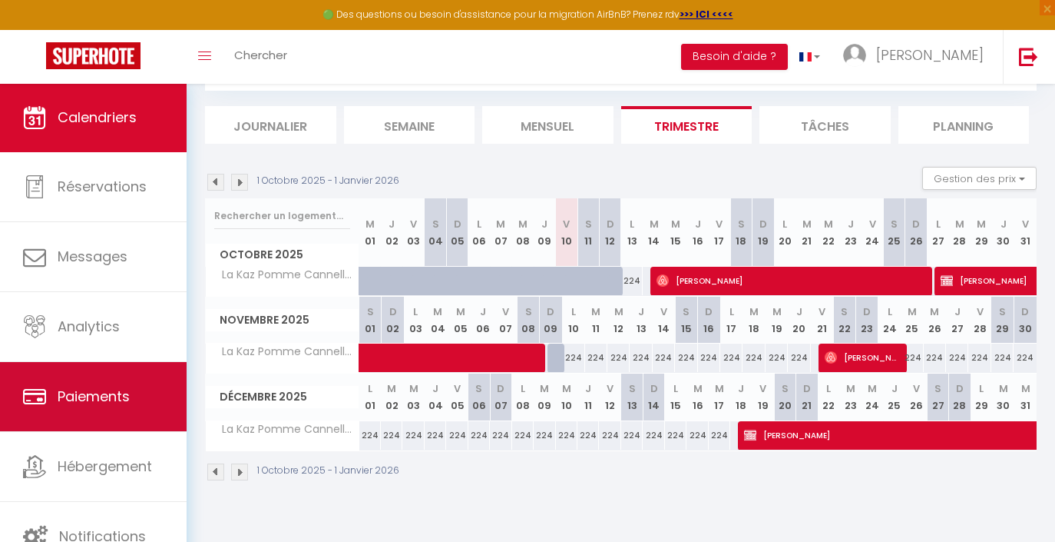
scroll to position [83, 0]
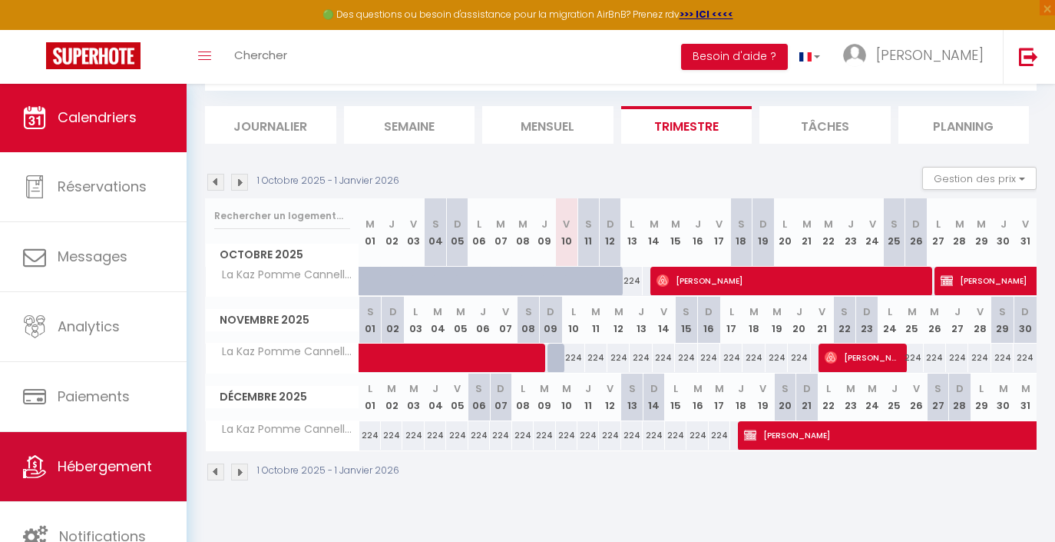
click at [105, 471] on span "Hébergement" at bounding box center [105, 465] width 94 height 19
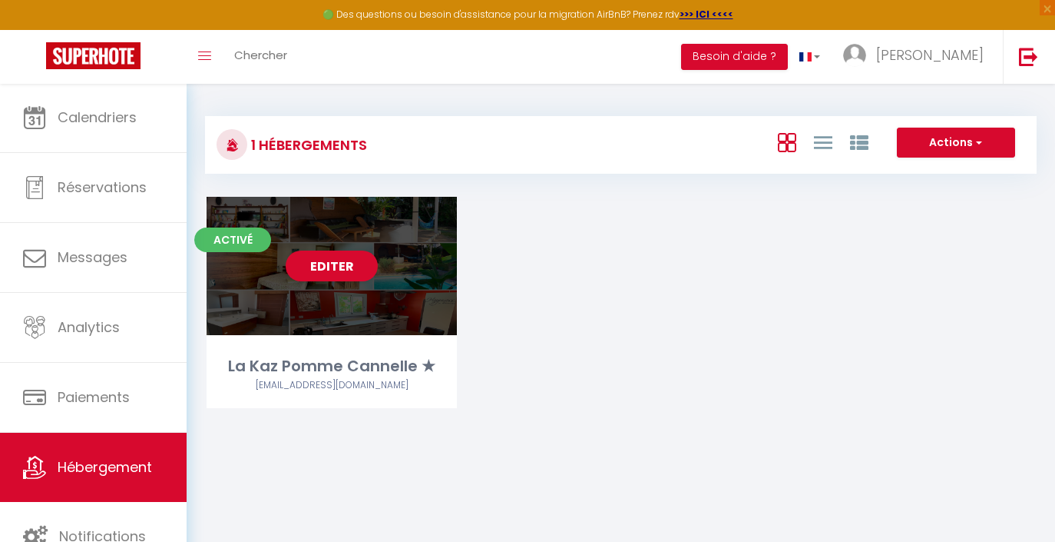
click at [337, 282] on div "Editer" at bounding box center [332, 266] width 250 height 138
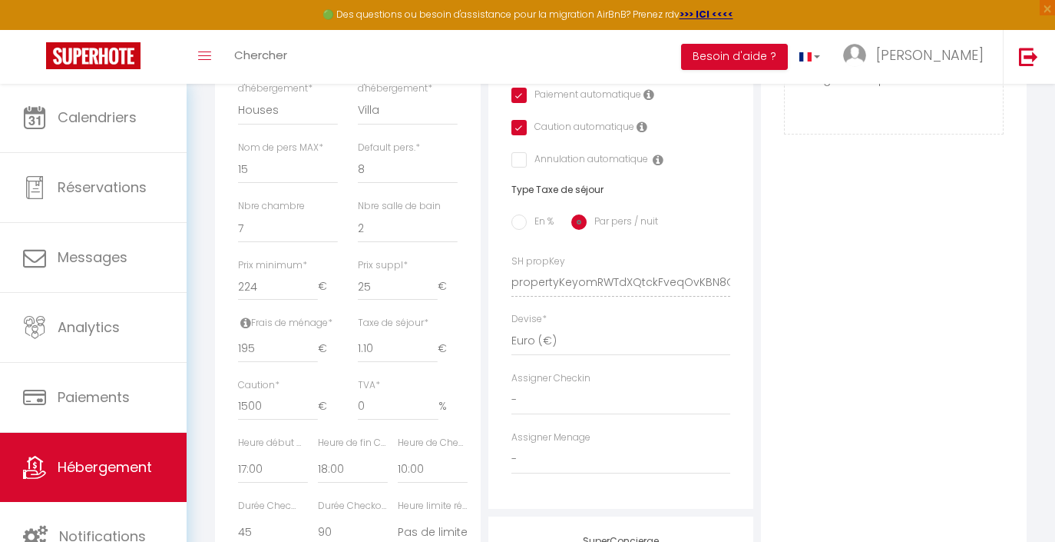
scroll to position [536, 0]
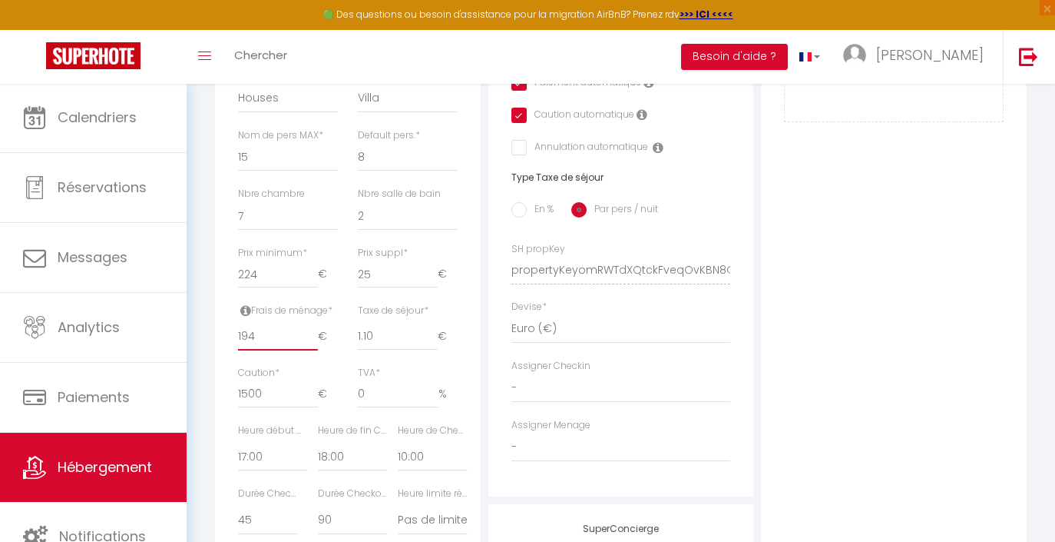
click at [311, 344] on input "194" at bounding box center [278, 337] width 80 height 28
click at [311, 344] on input "193" at bounding box center [278, 337] width 80 height 28
click at [311, 344] on input "192" at bounding box center [278, 337] width 80 height 28
click at [311, 344] on input "191" at bounding box center [278, 337] width 80 height 28
click at [311, 344] on input "190" at bounding box center [278, 337] width 80 height 28
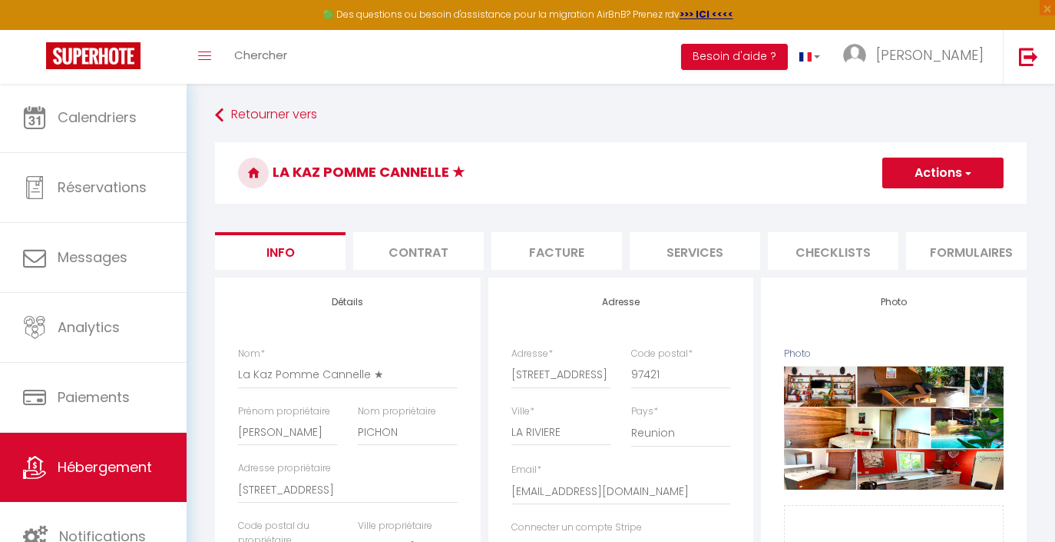
scroll to position [0, 0]
click at [966, 167] on span "button" at bounding box center [967, 172] width 10 height 15
click at [903, 204] on input "Enregistrer" at bounding box center [882, 206] width 57 height 15
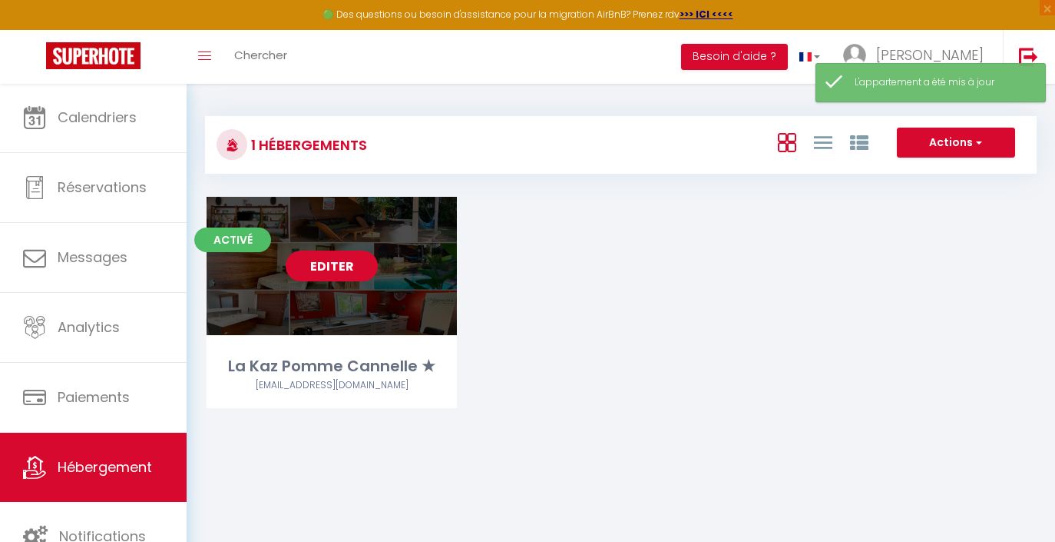
click at [346, 273] on link "Editer" at bounding box center [332, 265] width 92 height 31
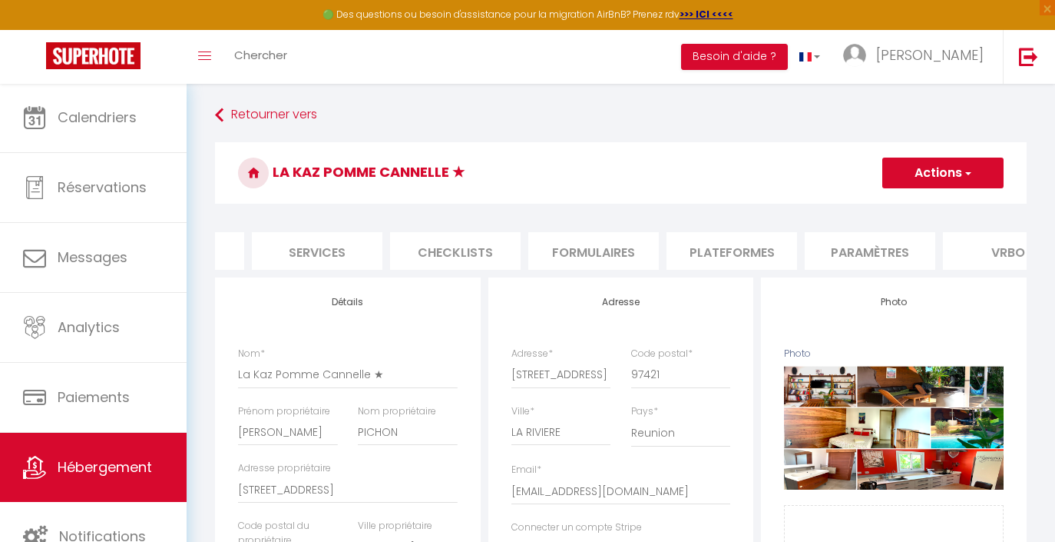
scroll to position [0, 403]
click at [687, 247] on li "Plateformes" at bounding box center [706, 251] width 131 height 38
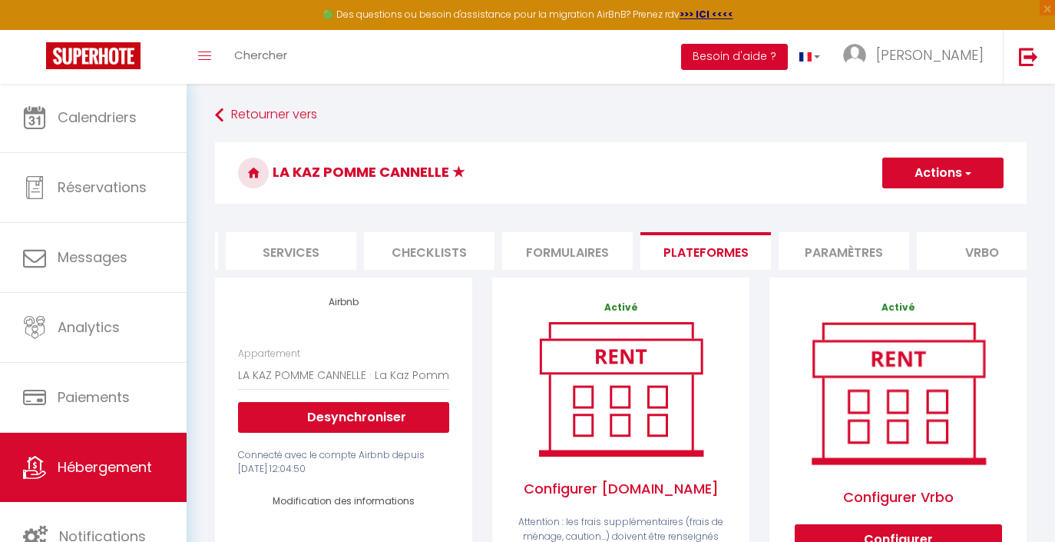
click at [740, 53] on button "Besoin d'aide ?" at bounding box center [734, 57] width 107 height 26
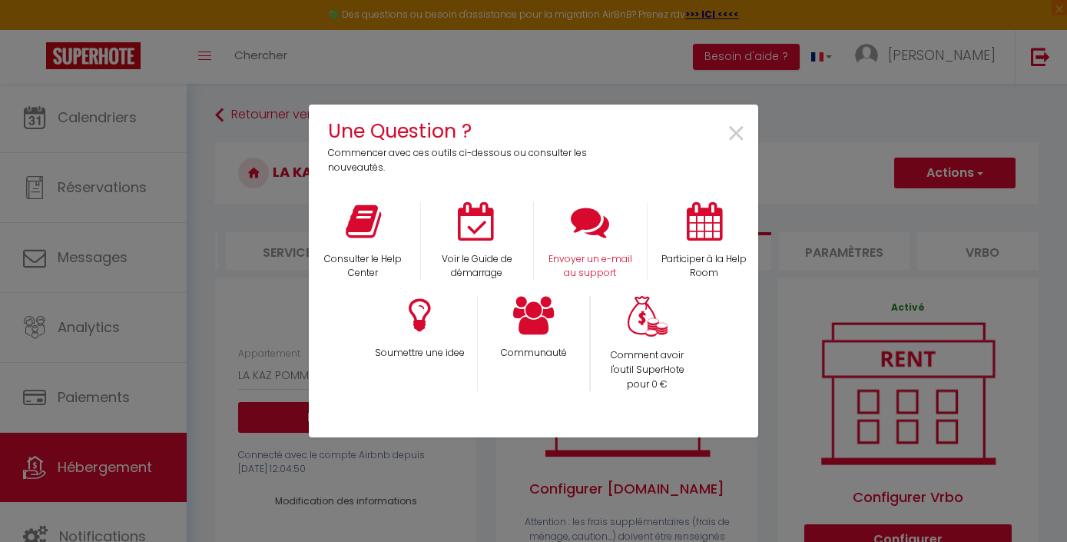
click at [597, 218] on icon at bounding box center [590, 221] width 38 height 38
click at [734, 132] on span "×" at bounding box center [736, 134] width 21 height 48
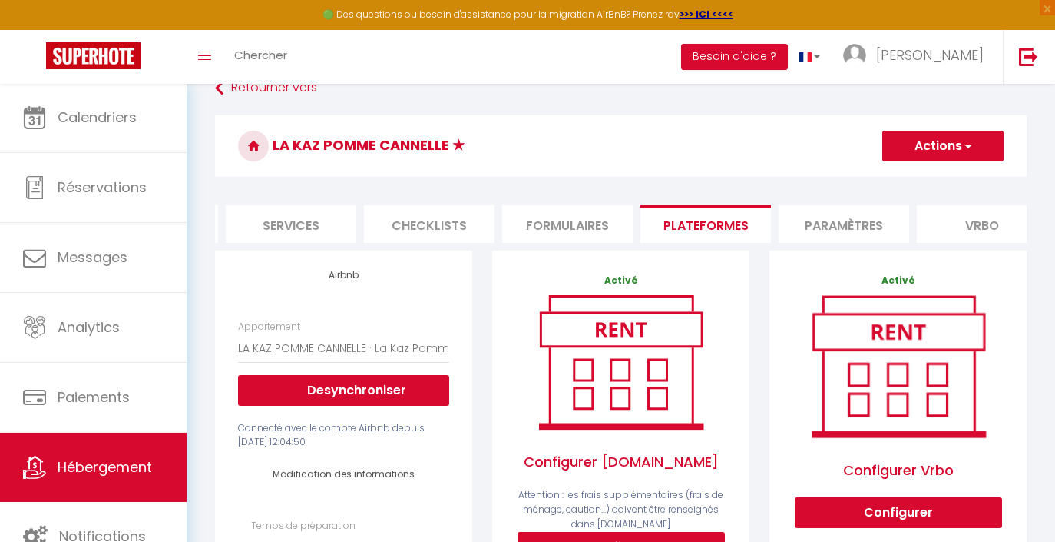
scroll to position [28, 0]
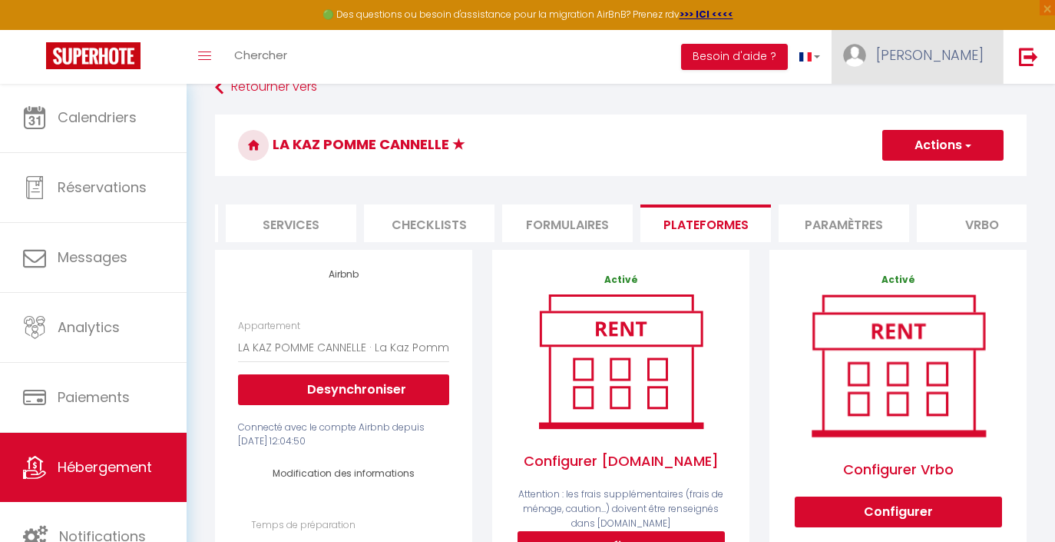
click at [929, 51] on span "[PERSON_NAME]" at bounding box center [930, 54] width 108 height 19
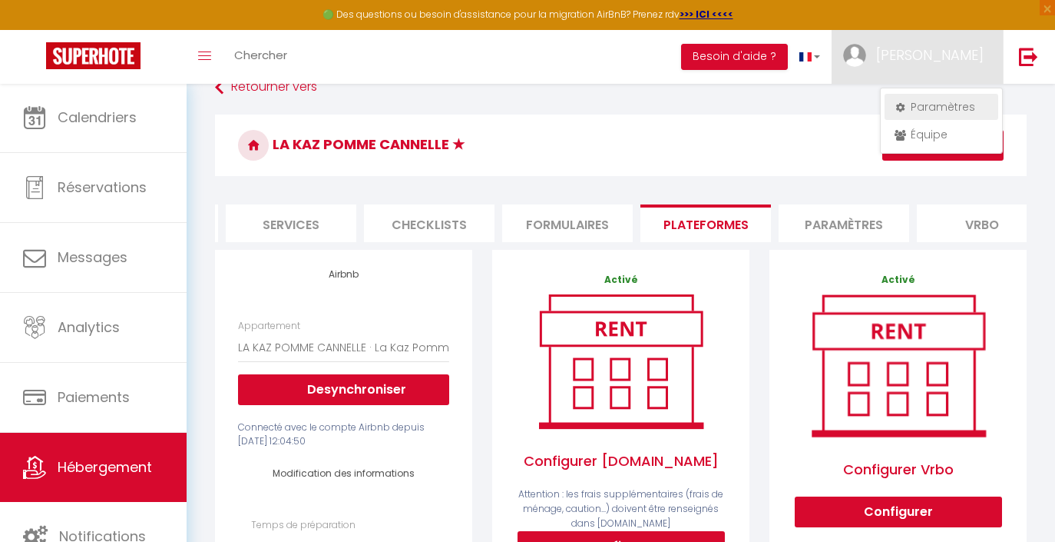
click at [930, 101] on link "Paramètres" at bounding box center [942, 107] width 114 height 26
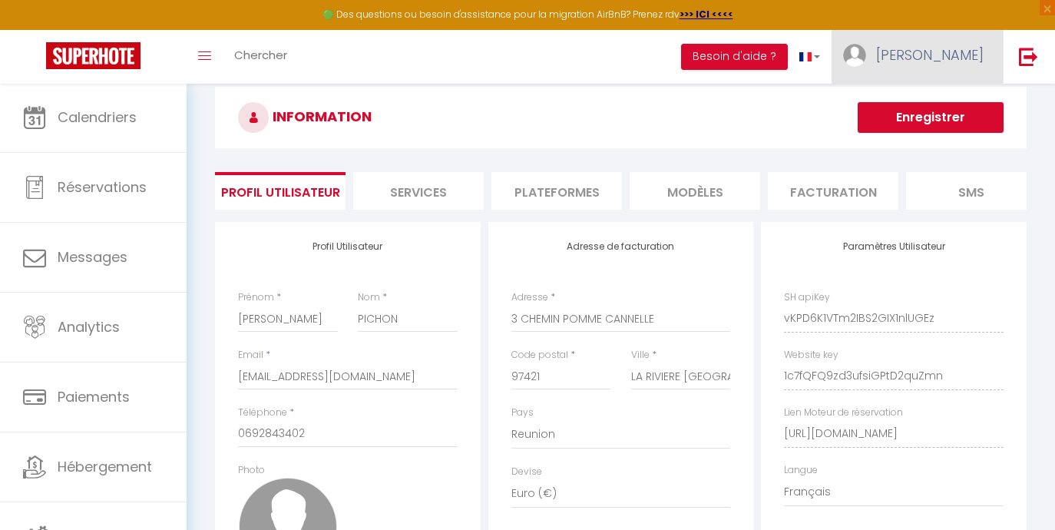
click at [922, 56] on span "[PERSON_NAME]" at bounding box center [930, 54] width 108 height 19
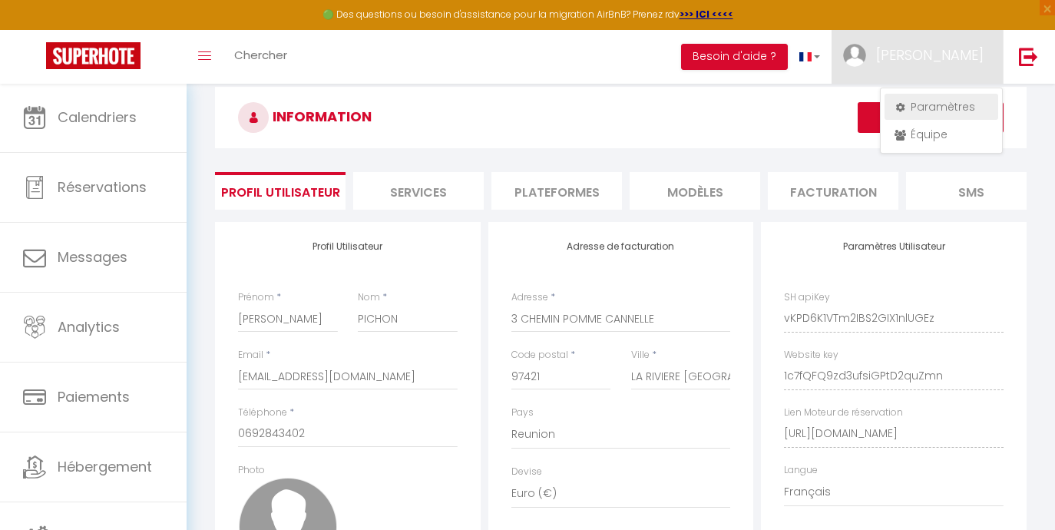
click at [913, 108] on link "Paramètres" at bounding box center [942, 107] width 114 height 26
click at [905, 102] on icon at bounding box center [900, 107] width 11 height 11
click at [565, 190] on li "Plateformes" at bounding box center [557, 191] width 131 height 38
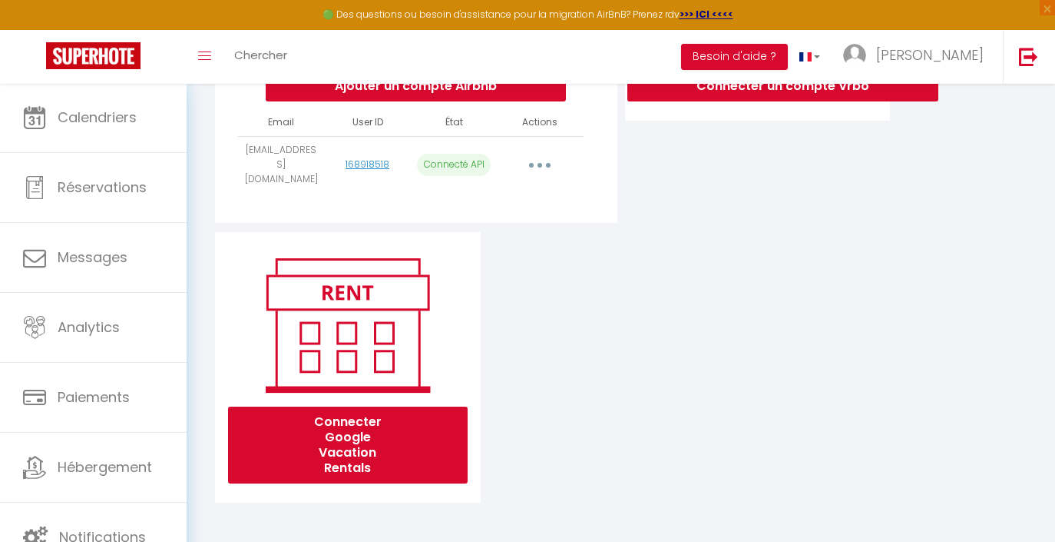
scroll to position [353, 0]
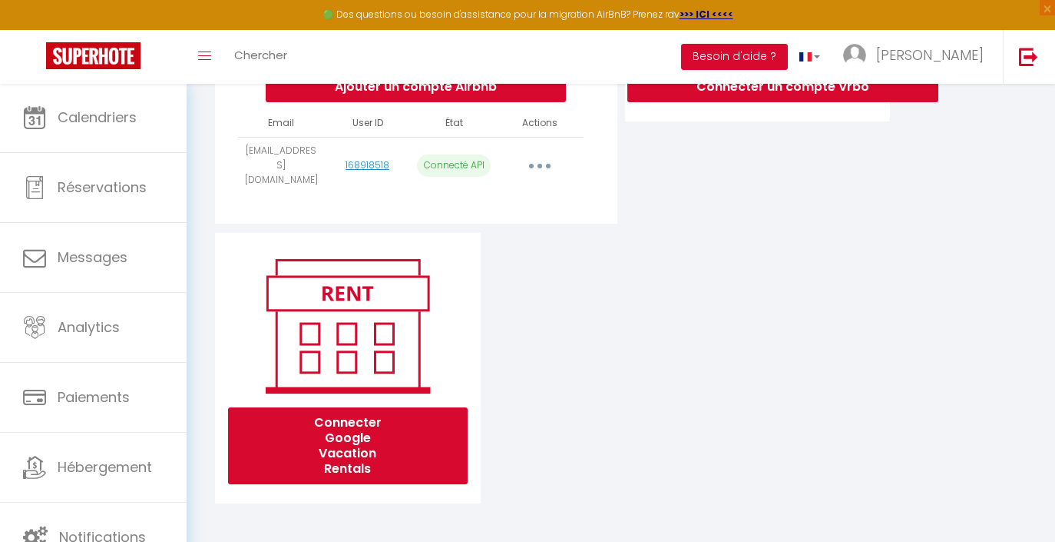
click at [543, 163] on button "button" at bounding box center [539, 165] width 43 height 25
click at [697, 303] on div "Ajouter un compte Airbnb Email User ID État Actions catpich@gmail.com 168918518…" at bounding box center [621, 200] width 820 height 606
click at [536, 167] on button "button" at bounding box center [539, 165] width 43 height 25
click at [674, 346] on div "Ajouter un compte Airbnb Email User ID État Actions catpich@gmail.com 168918518…" at bounding box center [621, 200] width 820 height 606
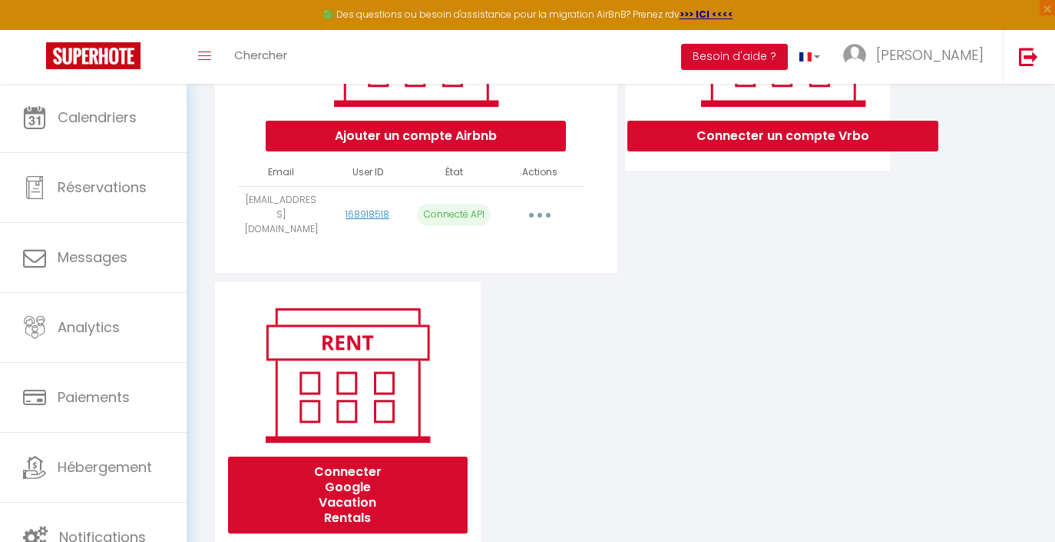
scroll to position [306, 0]
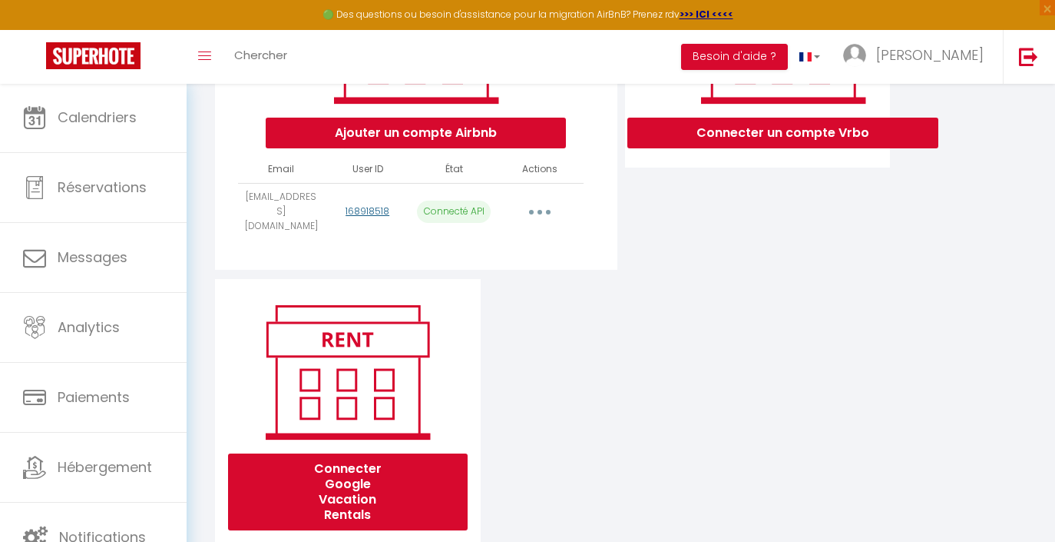
click at [372, 214] on link "168918518" at bounding box center [368, 210] width 44 height 13
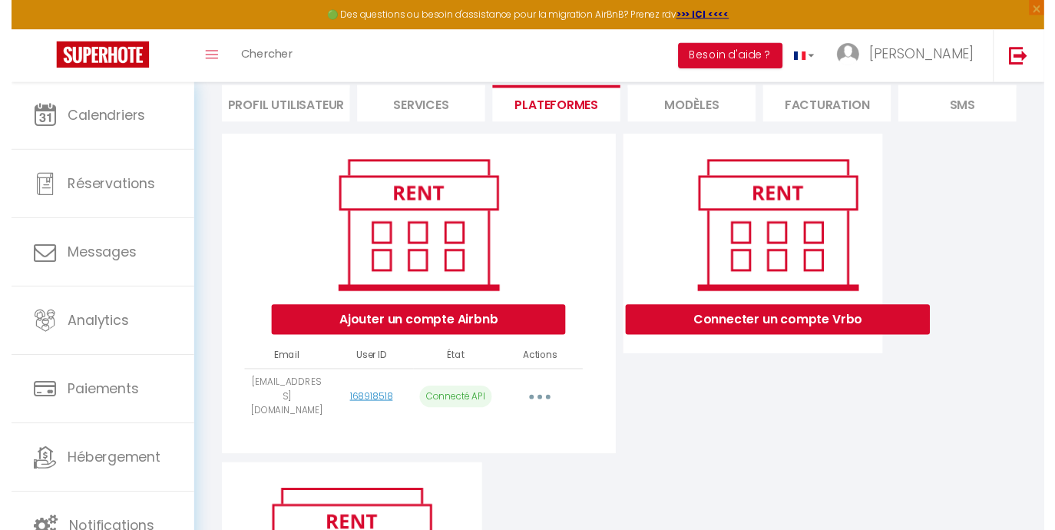
scroll to position [114, 0]
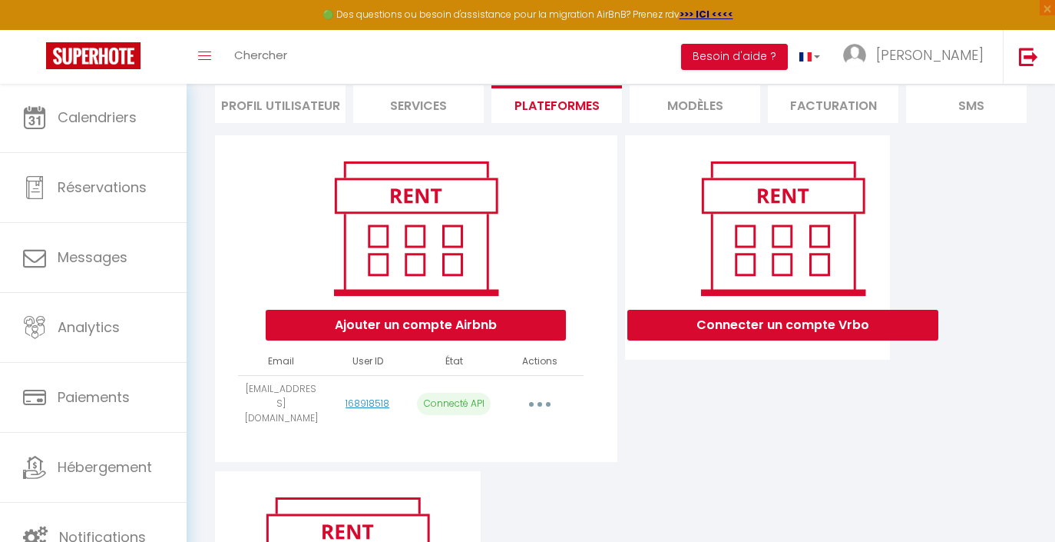
click at [306, 98] on li "Profil Utilisateur" at bounding box center [280, 104] width 131 height 38
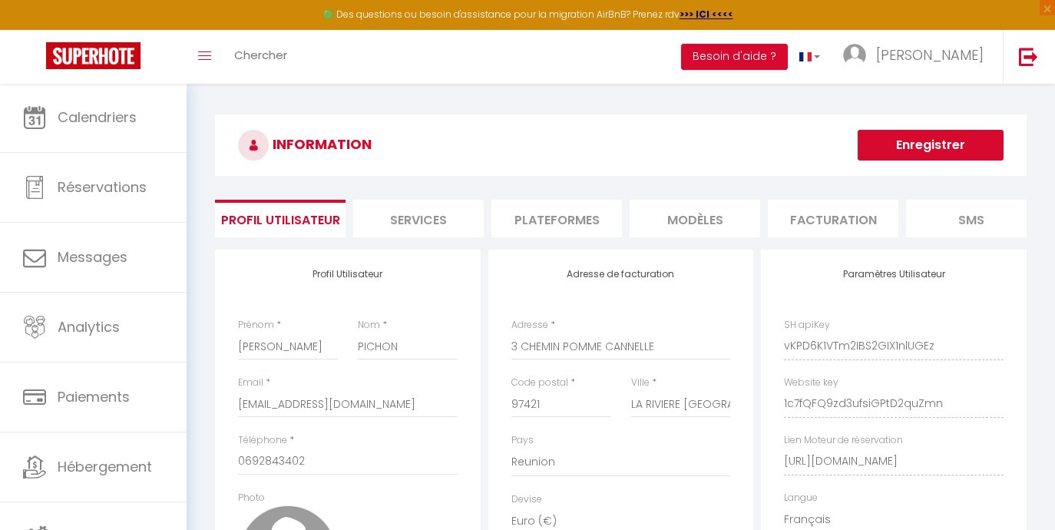
click at [439, 212] on li "Services" at bounding box center [418, 219] width 131 height 38
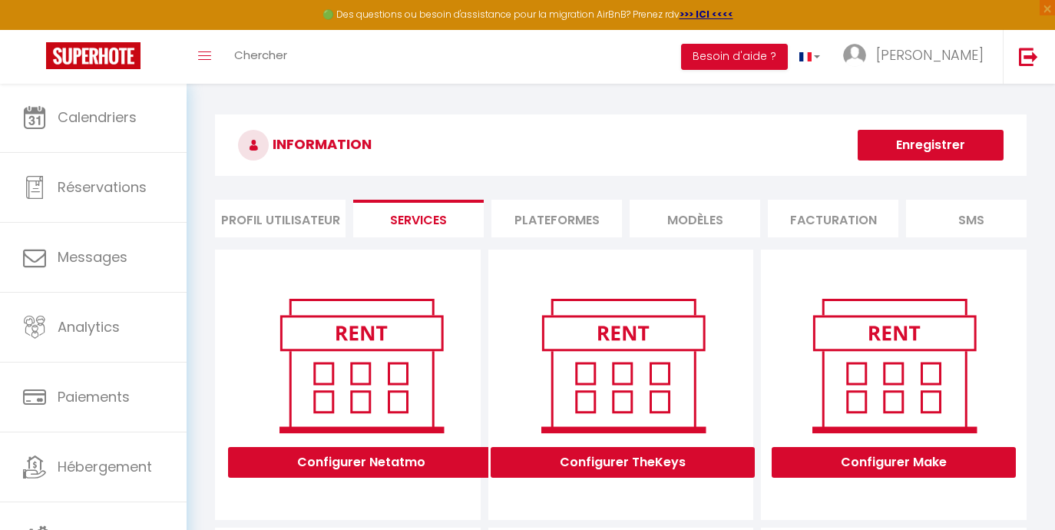
click at [696, 217] on li "MODÈLES" at bounding box center [695, 219] width 131 height 38
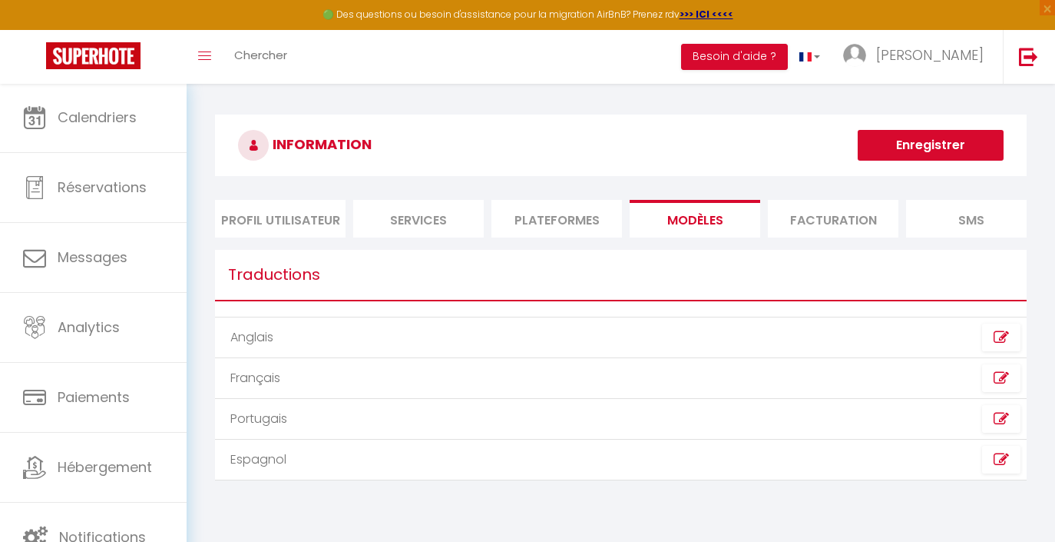
click at [783, 210] on li "Facturation" at bounding box center [833, 219] width 131 height 38
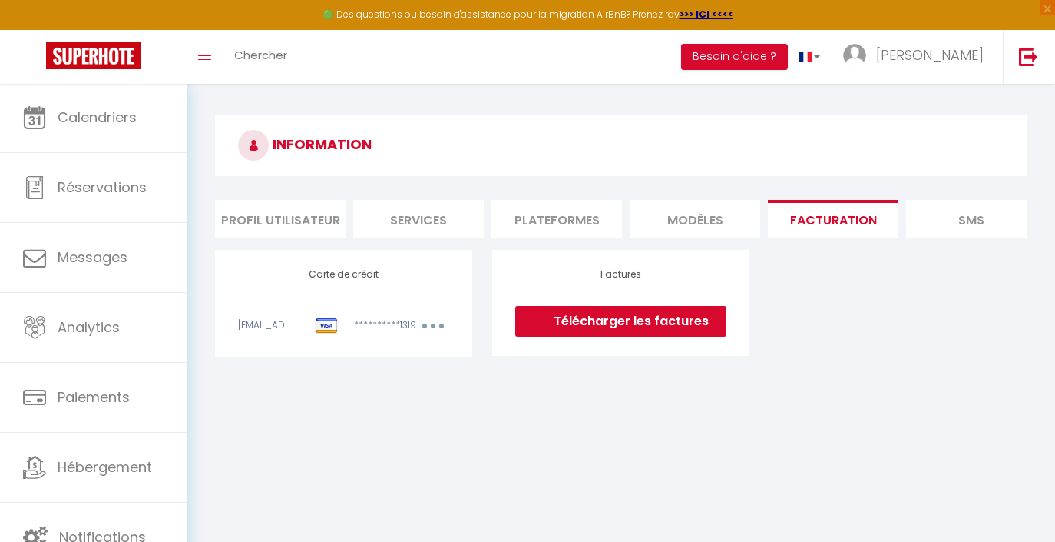
click at [957, 221] on li "SMS" at bounding box center [971, 219] width 131 height 38
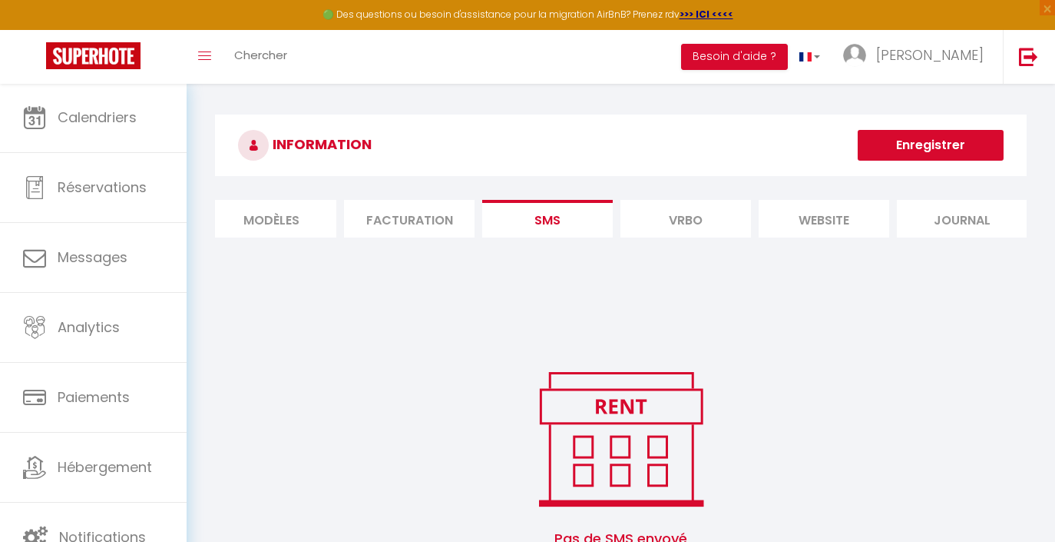
scroll to position [1, 0]
click at [711, 216] on li "Vrbo" at bounding box center [686, 218] width 131 height 38
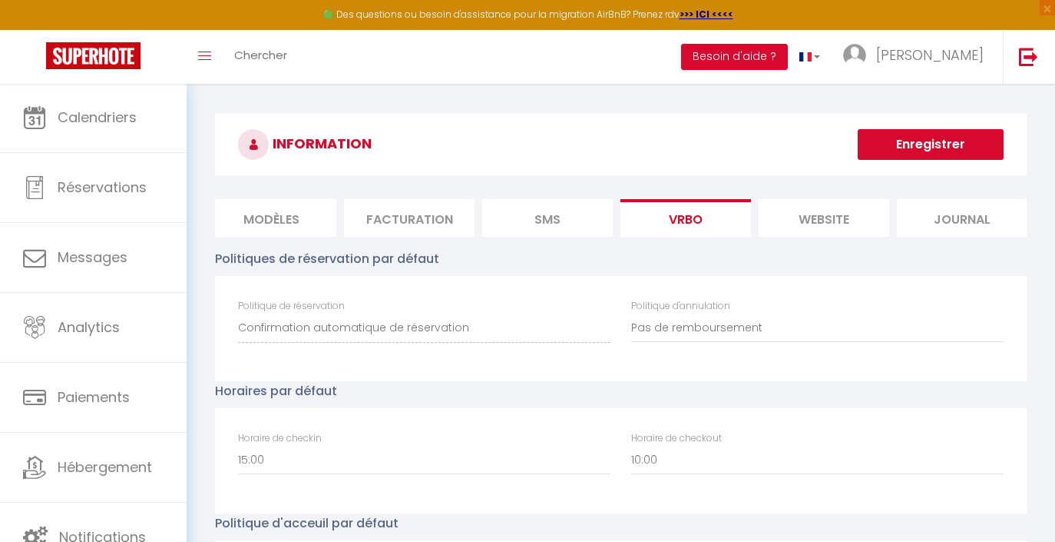
click at [792, 219] on li "website" at bounding box center [824, 218] width 131 height 38
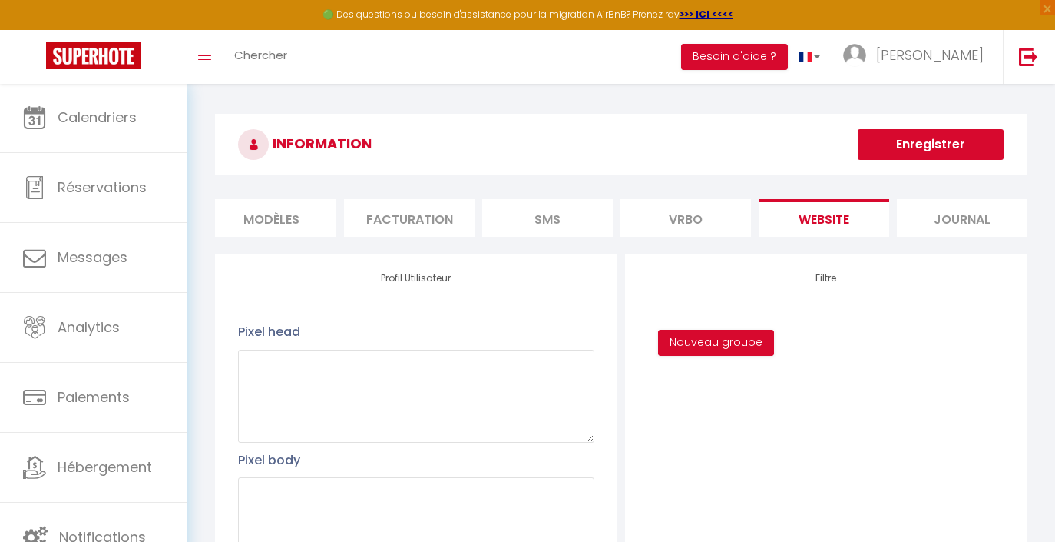
click at [416, 219] on li "Facturation" at bounding box center [409, 218] width 131 height 38
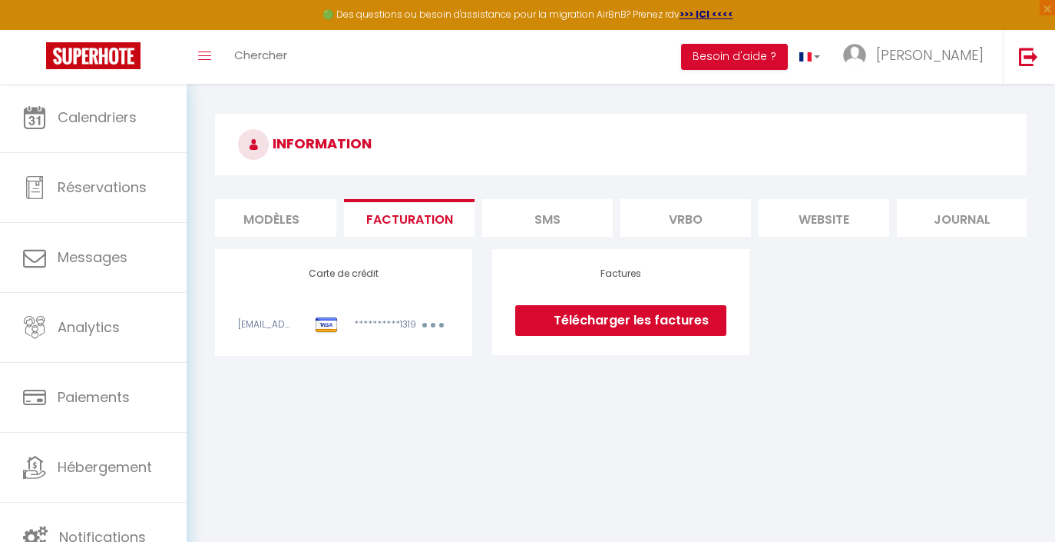
click at [285, 214] on li "MODÈLES" at bounding box center [271, 218] width 131 height 38
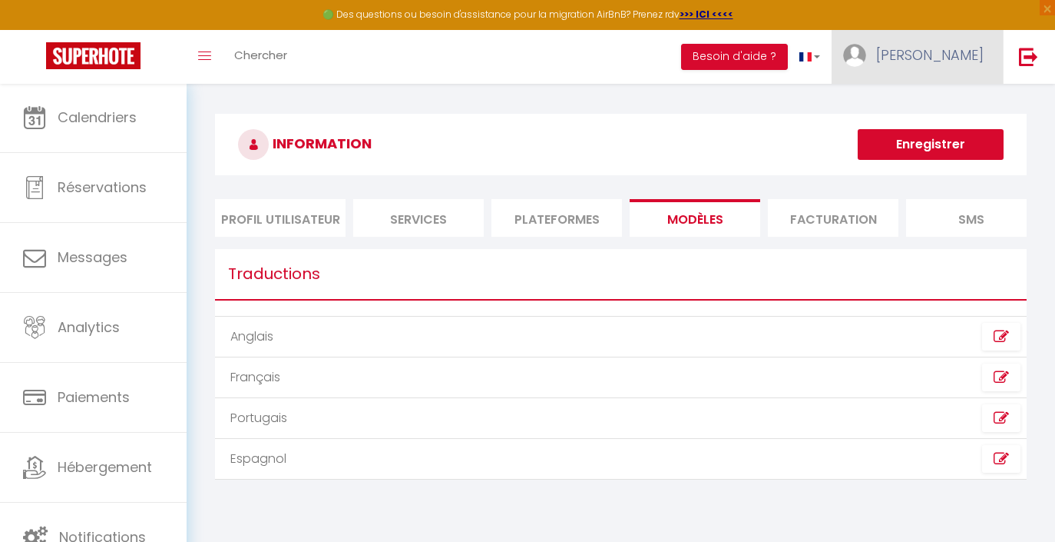
click at [938, 53] on span "[PERSON_NAME]" at bounding box center [930, 54] width 108 height 19
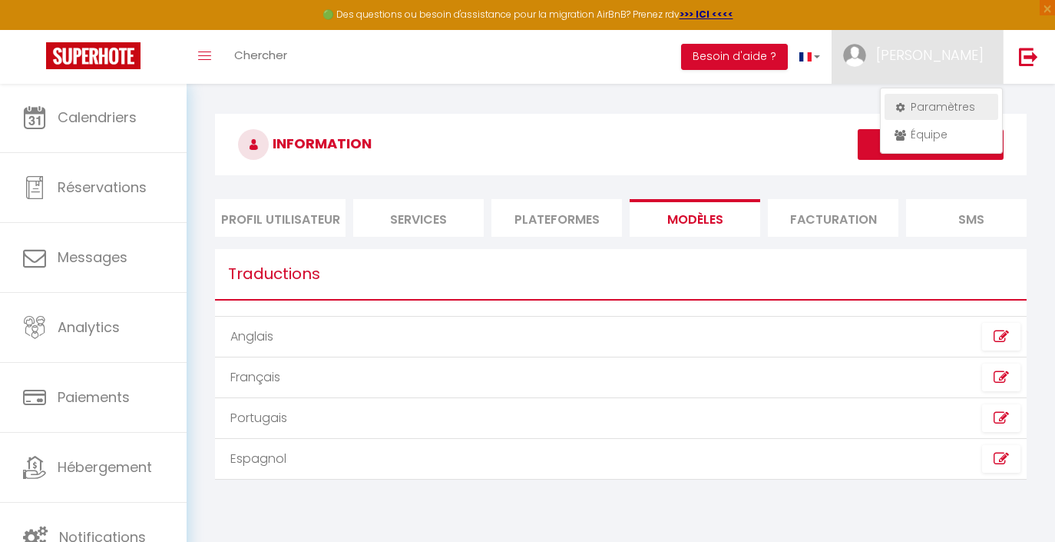
click at [932, 104] on link "Paramètres" at bounding box center [942, 107] width 114 height 26
click at [899, 102] on icon at bounding box center [900, 107] width 11 height 11
click at [618, 77] on div "Toggle menubar Chercher BUTTON Besoin d'aide ? Catherine Paramètres Équipe" at bounding box center [577, 57] width 932 height 54
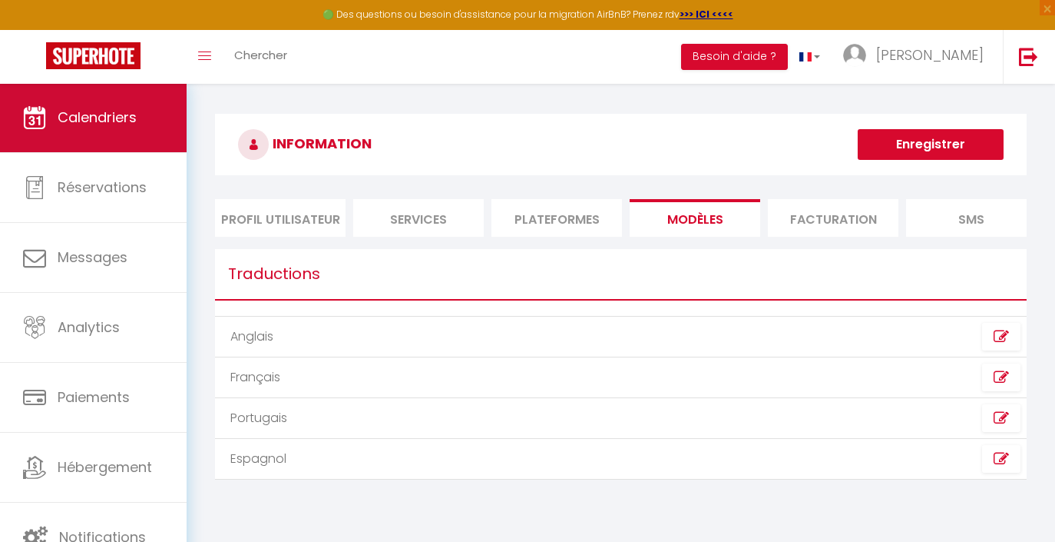
click at [72, 104] on link "Calendriers" at bounding box center [93, 117] width 187 height 69
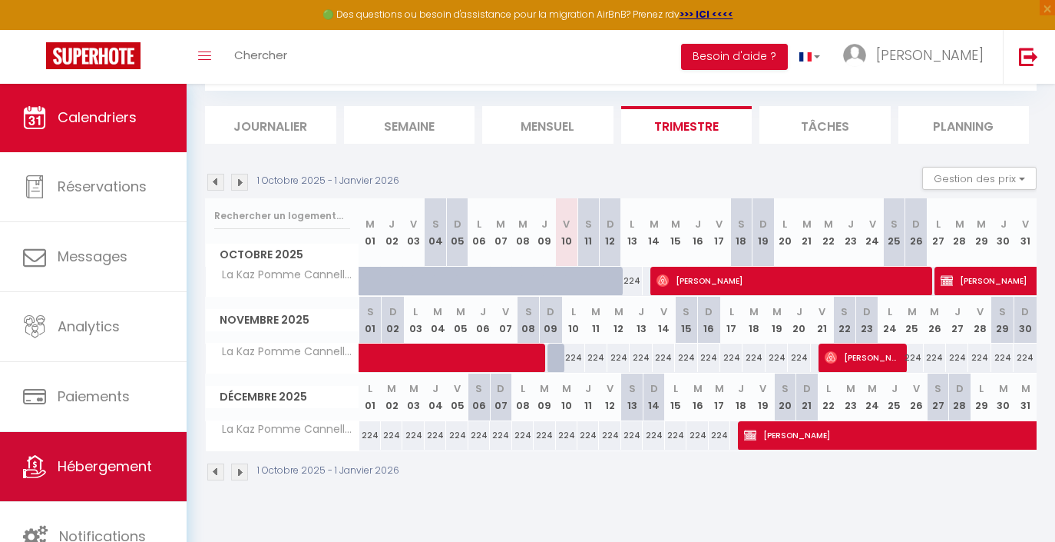
scroll to position [83, 0]
click at [91, 475] on span "Hébergement" at bounding box center [105, 465] width 94 height 19
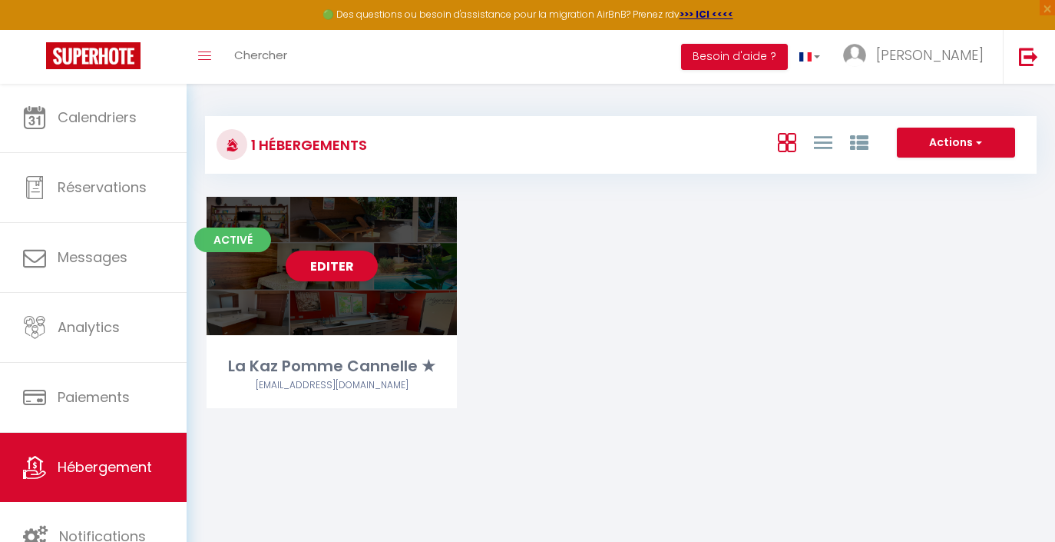
click at [338, 249] on div "Editer" at bounding box center [332, 266] width 250 height 138
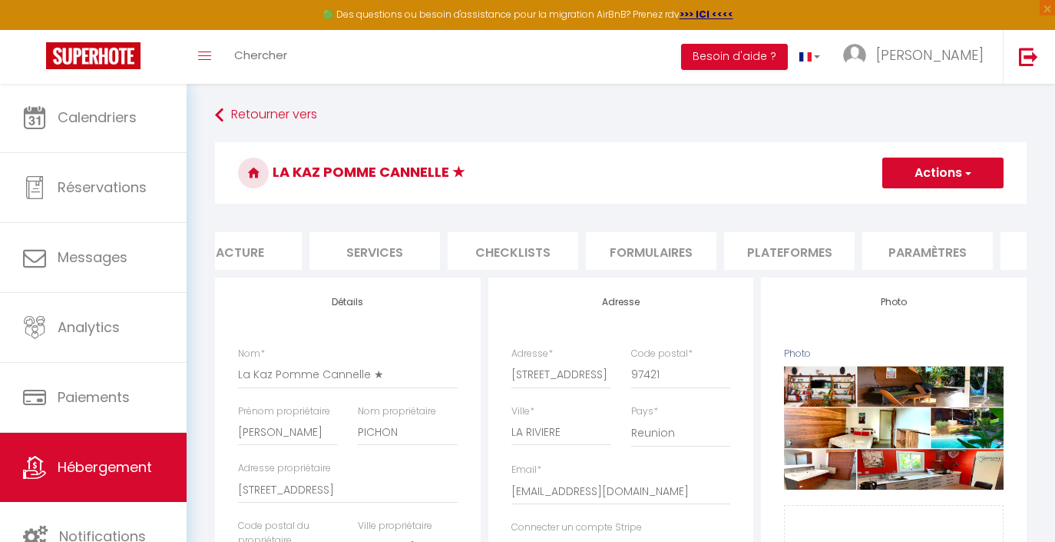
scroll to position [0, 338]
click at [780, 251] on li "Plateformes" at bounding box center [772, 251] width 131 height 38
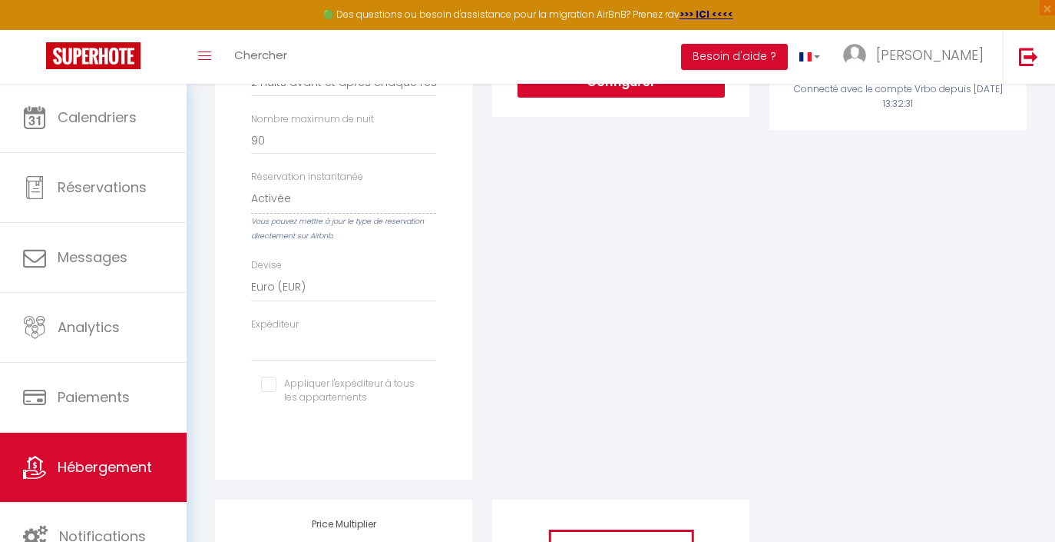
scroll to position [487, 0]
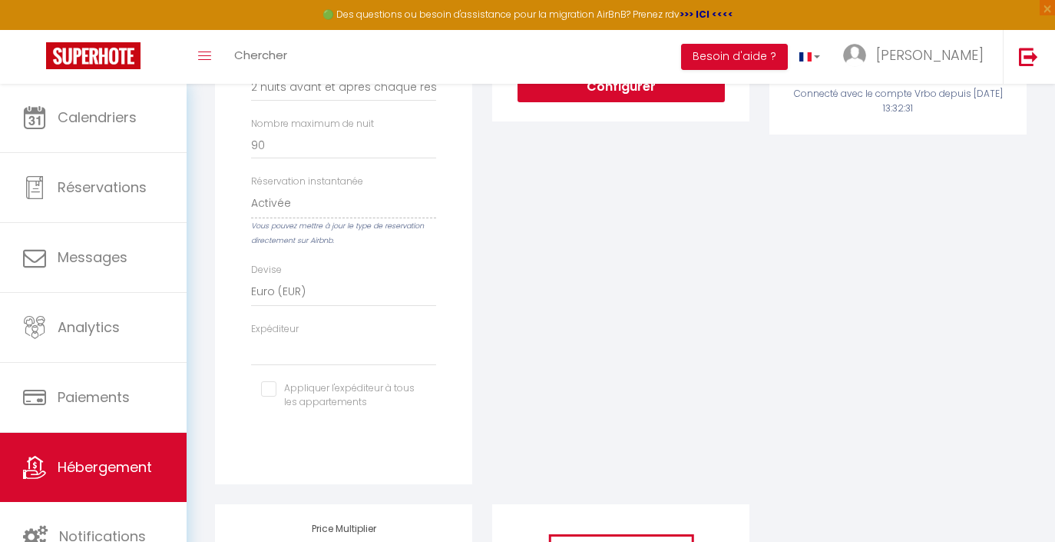
click at [707, 13] on strong ">>> ICI <<<<" at bounding box center [707, 14] width 54 height 13
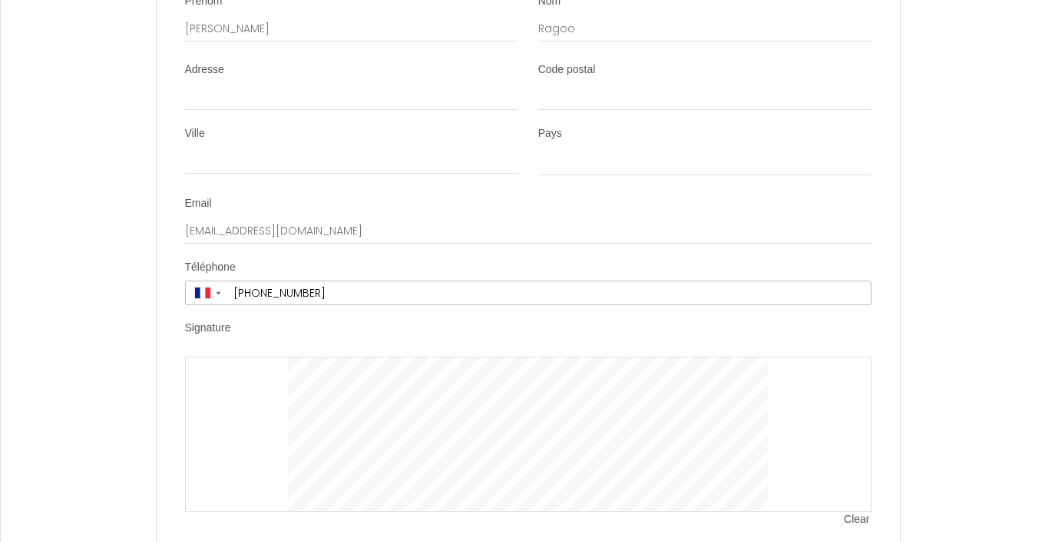
scroll to position [3996, 0]
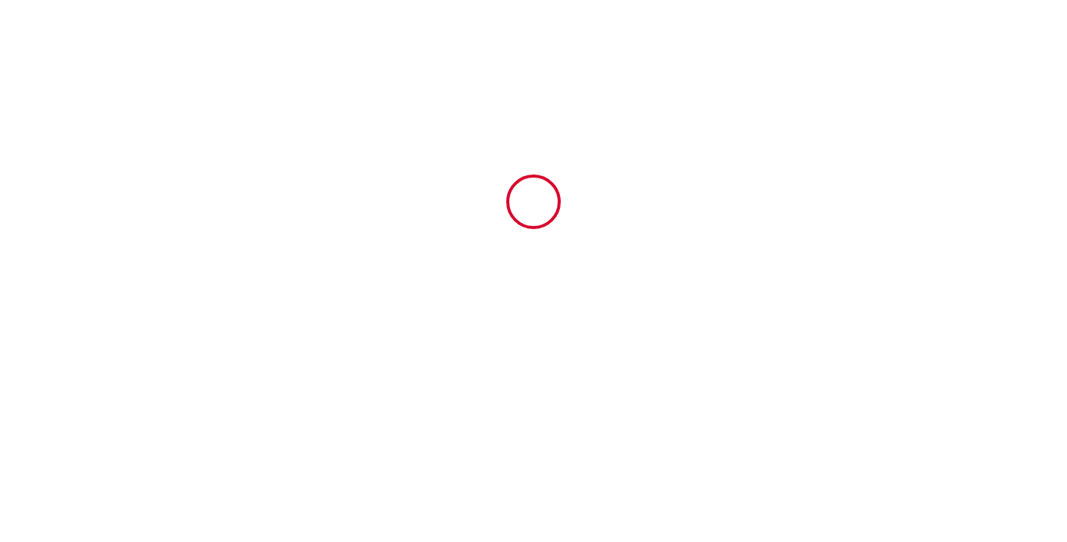
select select
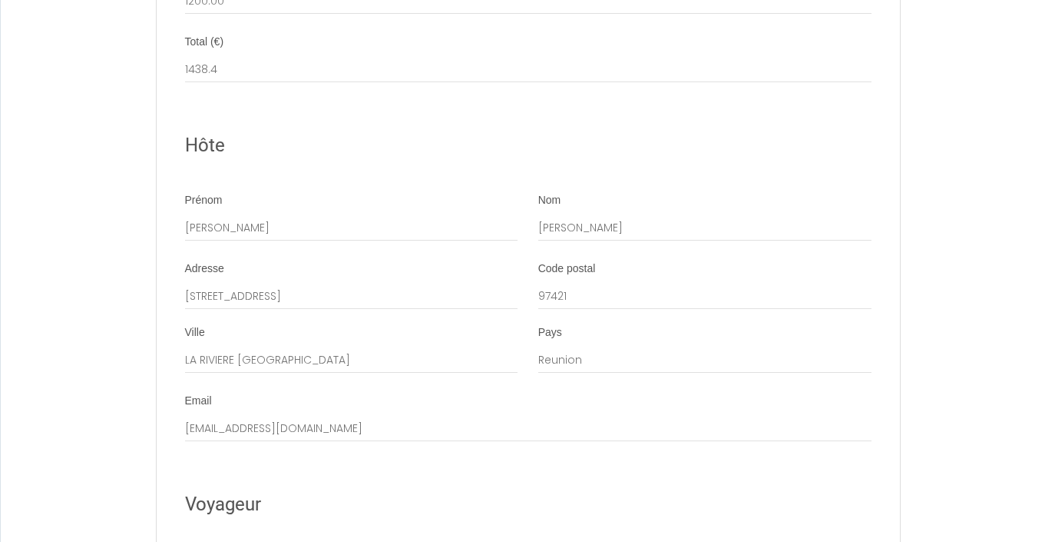
scroll to position [3442, 0]
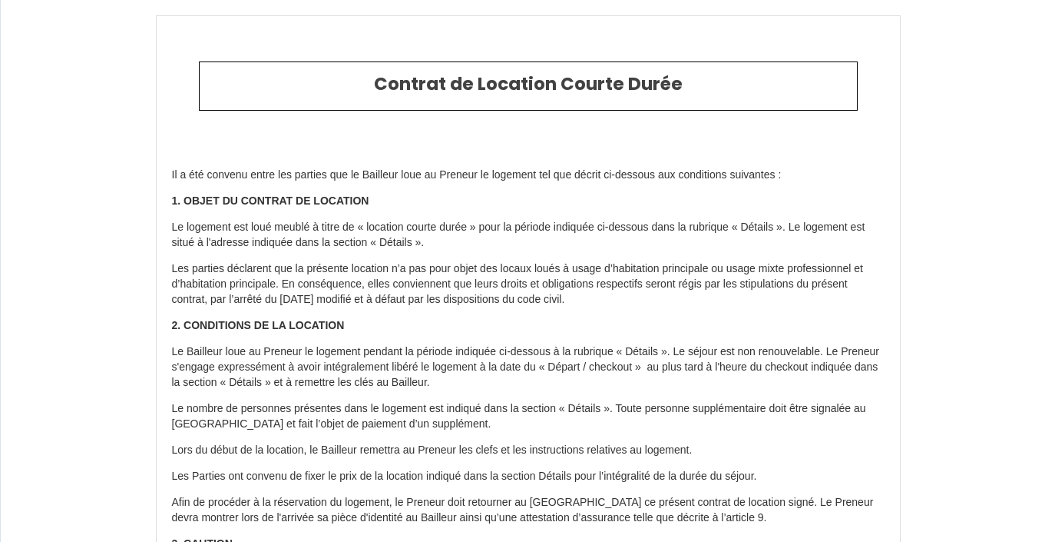
select select
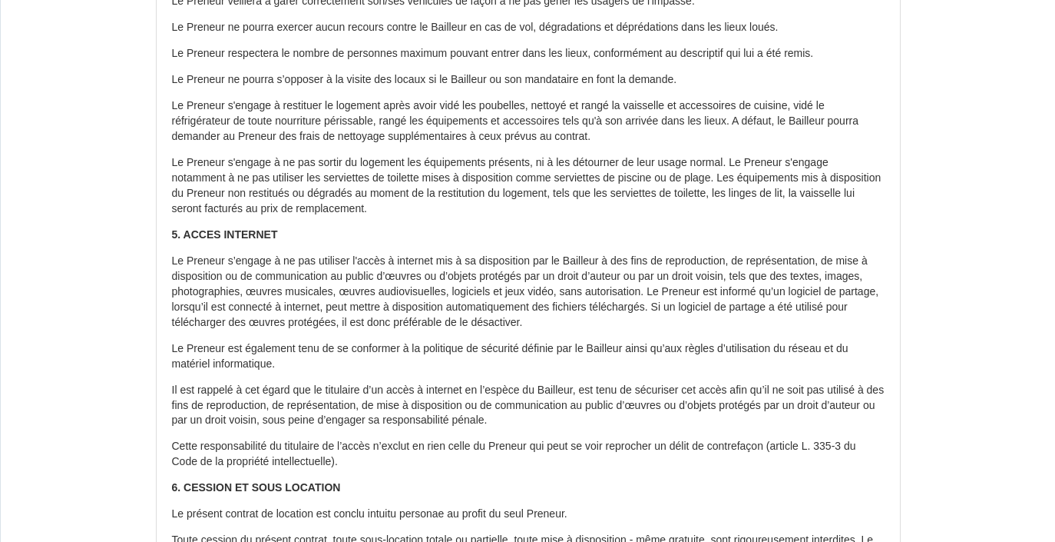
scroll to position [938, 0]
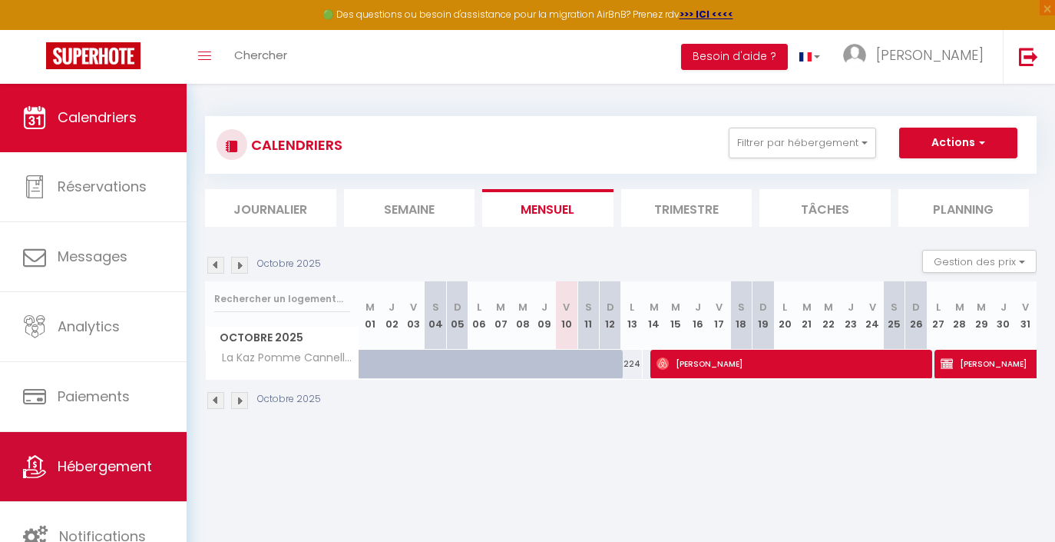
click at [104, 455] on link "Hébergement" at bounding box center [93, 466] width 187 height 69
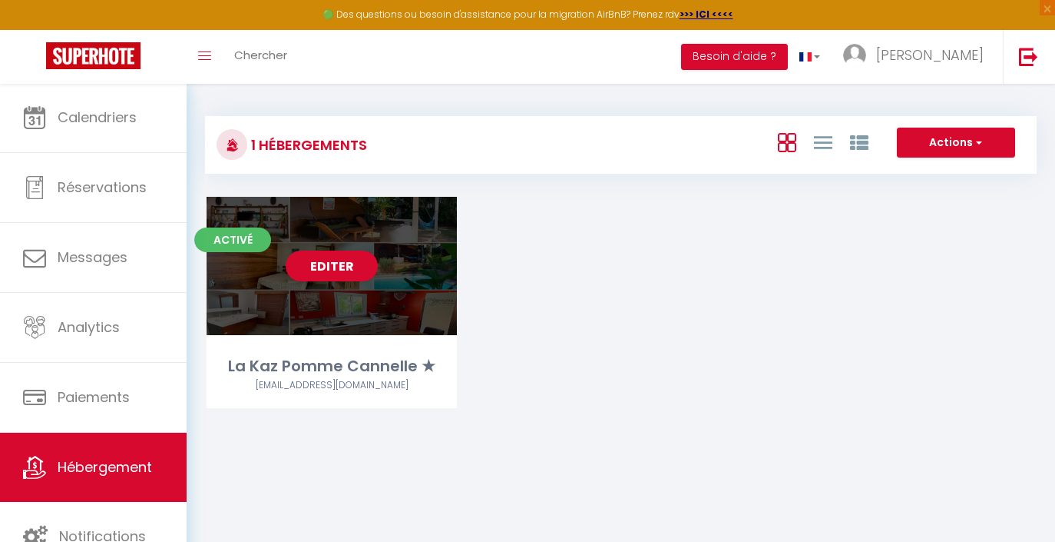
click at [328, 280] on div "Editer" at bounding box center [332, 266] width 250 height 138
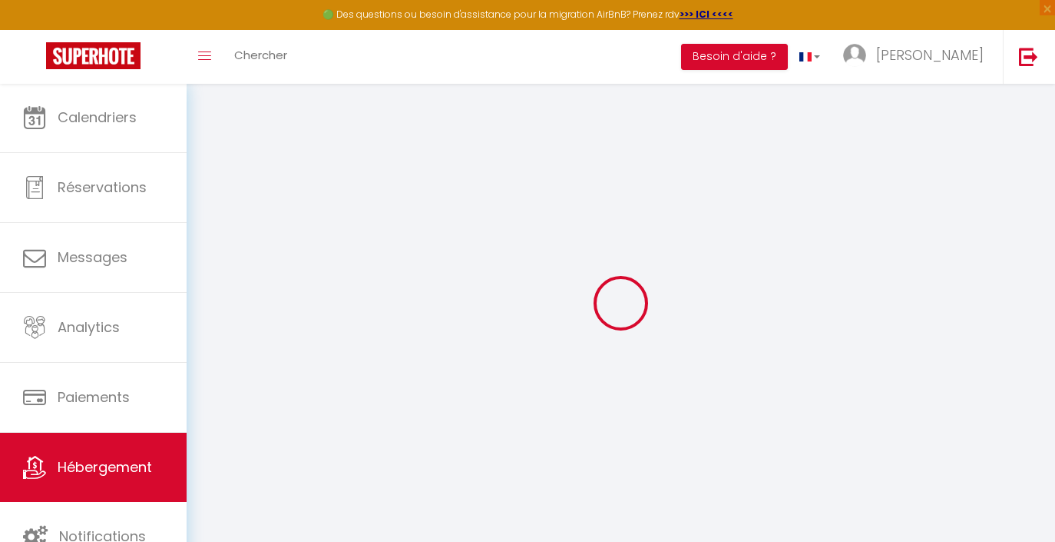
select select "+ 21 %"
select select "+ 22 %"
select select "+ 15 %"
select select "805-42145053"
select select "2"
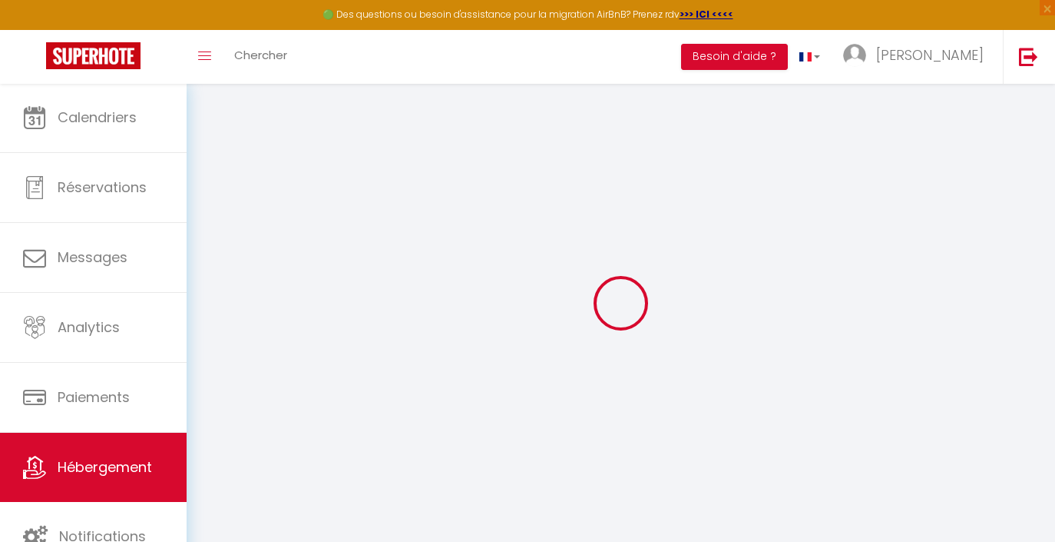
select select "EUR"
select select
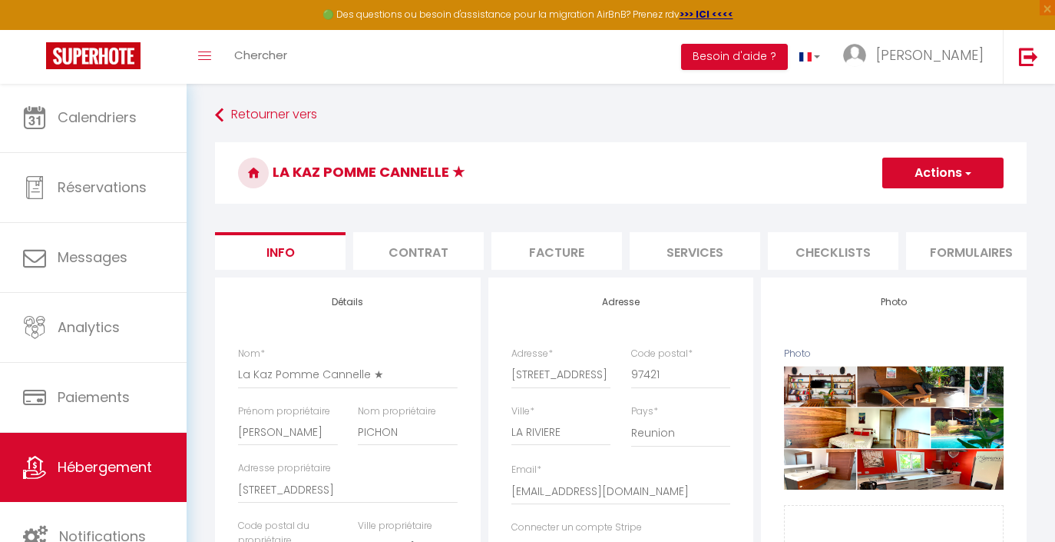
checkbox input "false"
checkbox input "true"
checkbox input "false"
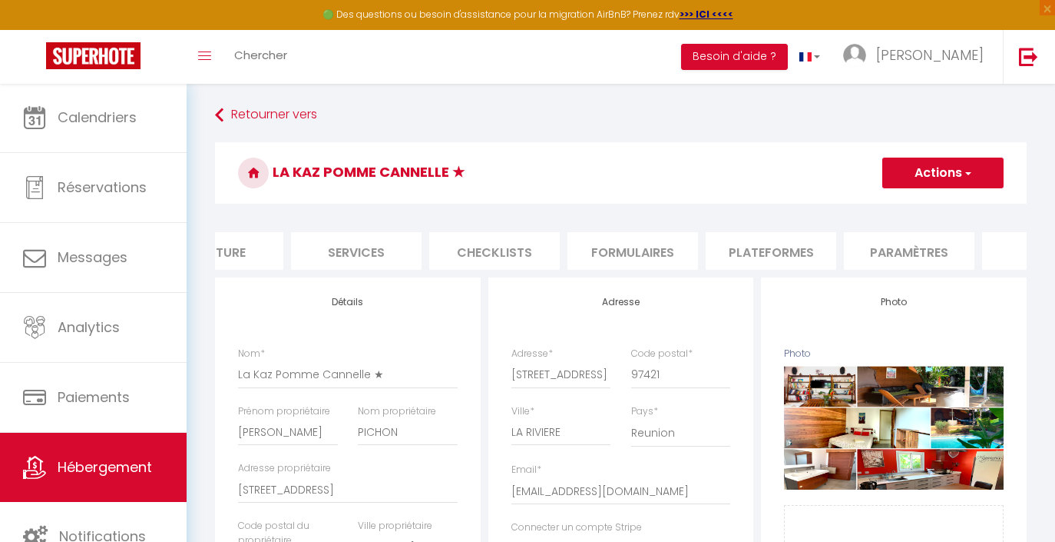
scroll to position [0, 349]
click at [795, 251] on li "Plateformes" at bounding box center [760, 251] width 131 height 38
select select
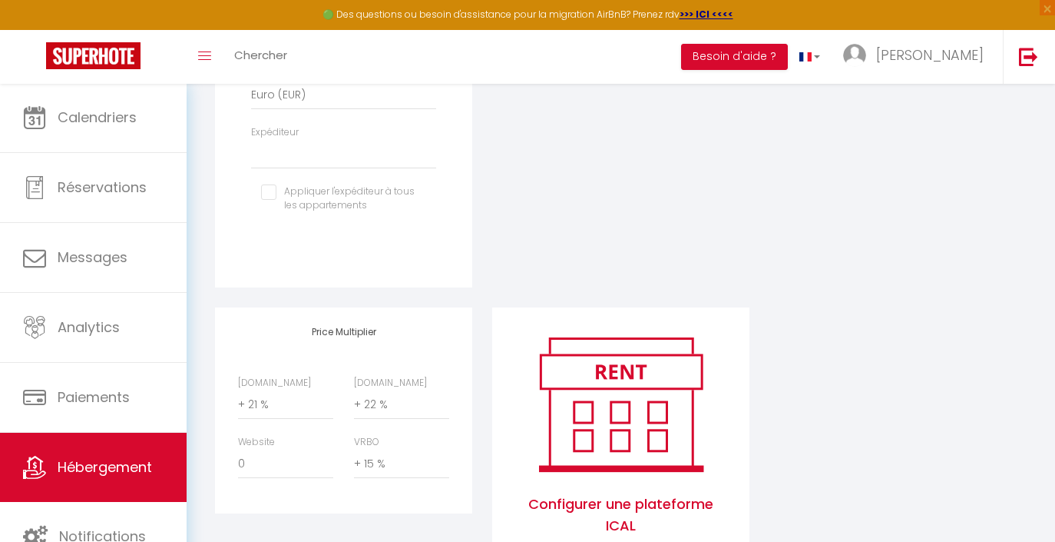
scroll to position [730, 0]
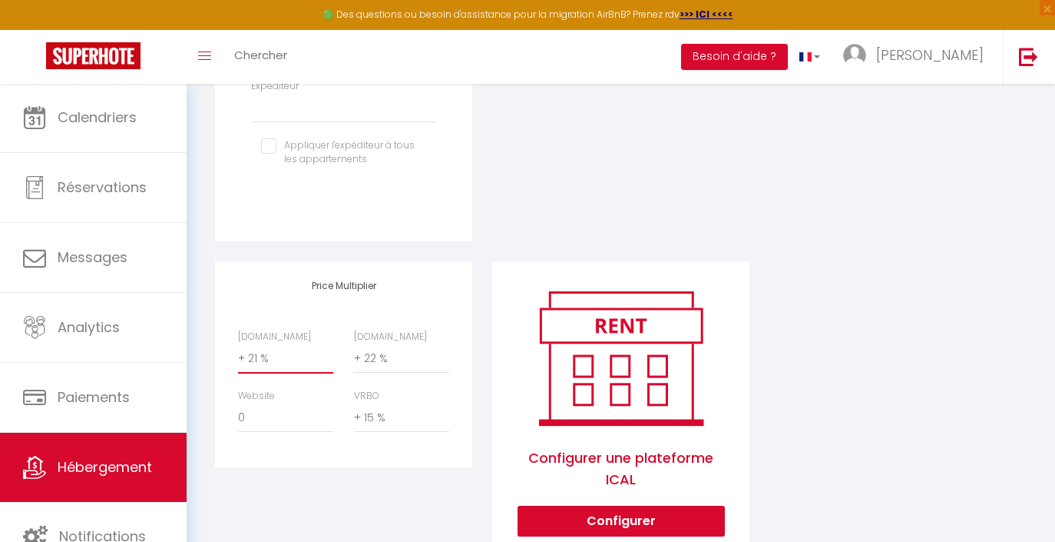
select select "+ 23 %"
select select
select select "+ 23 %"
select select
select select "+ 17 %"
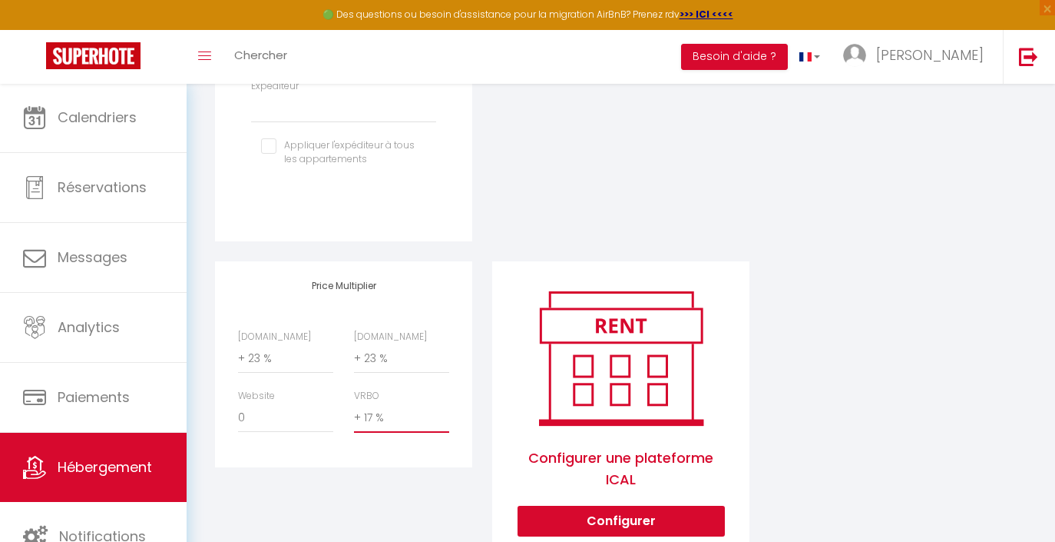
select select
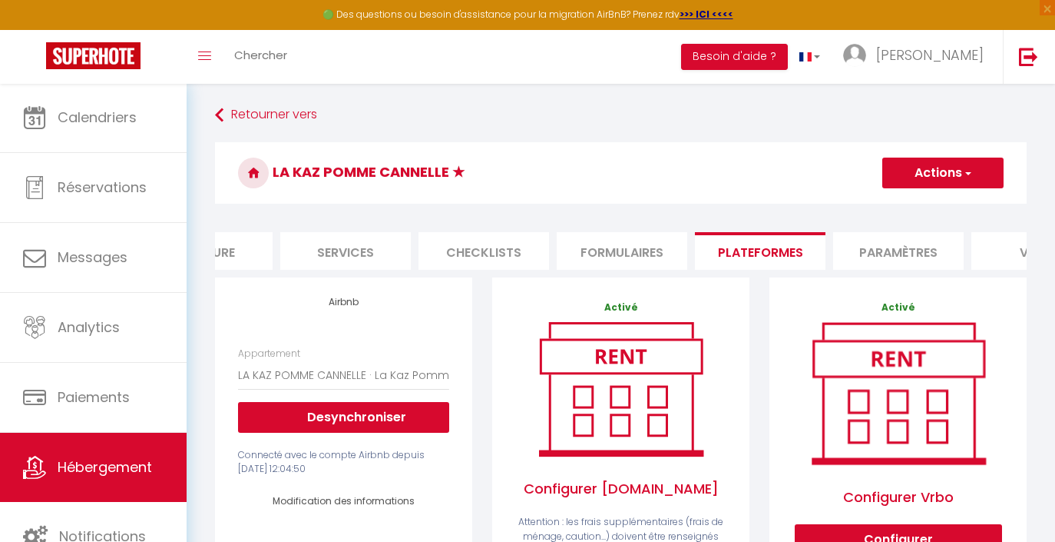
scroll to position [0, 0]
click at [903, 167] on button "Actions" at bounding box center [943, 172] width 121 height 31
click at [896, 202] on link "Enregistrer" at bounding box center [942, 207] width 121 height 20
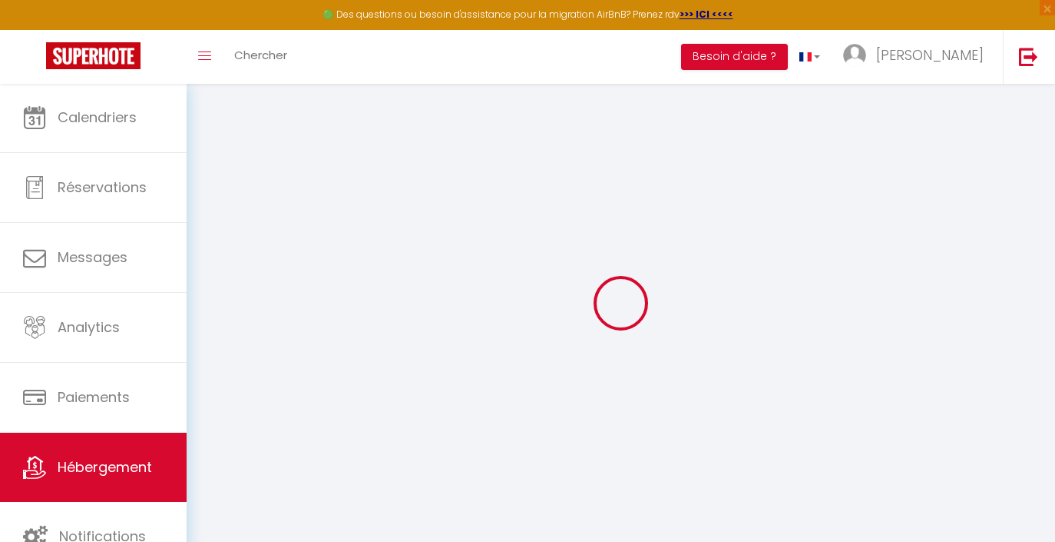
select select "2"
select select "EUR"
select select
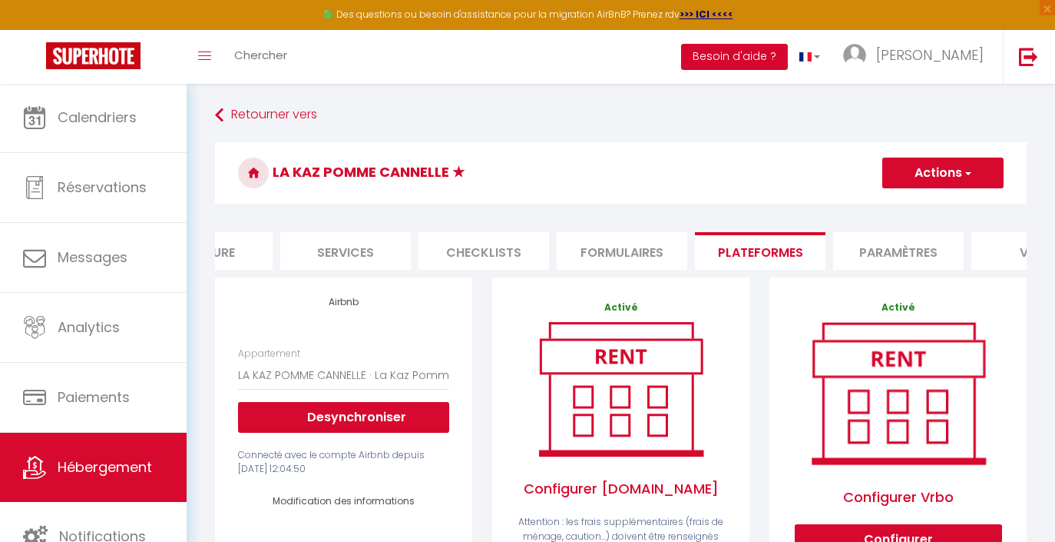
click at [787, 54] on button "Besoin d'aide ?" at bounding box center [734, 57] width 107 height 26
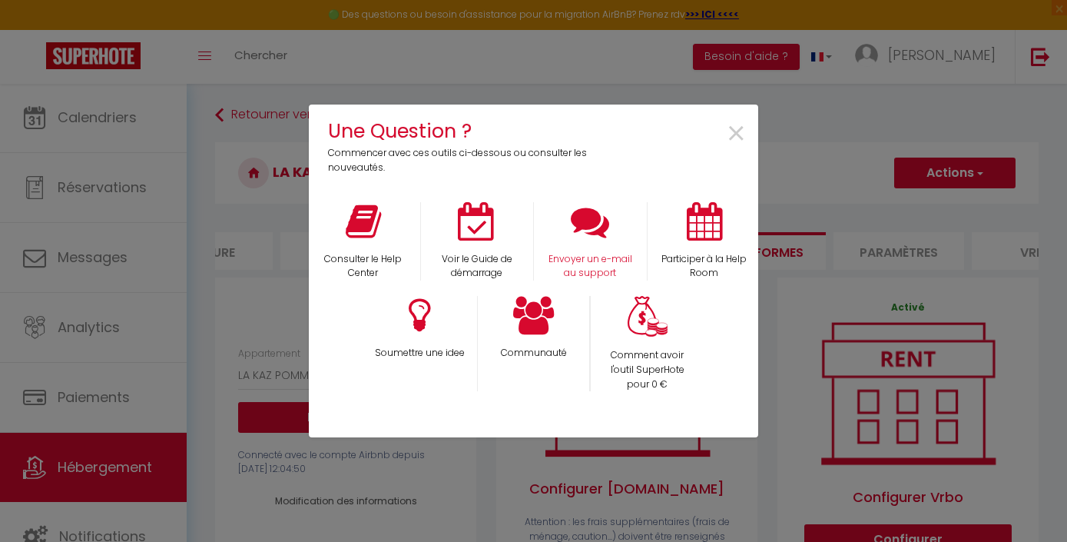
click at [591, 228] on icon at bounding box center [590, 221] width 38 height 38
click at [735, 132] on span "×" at bounding box center [736, 134] width 21 height 48
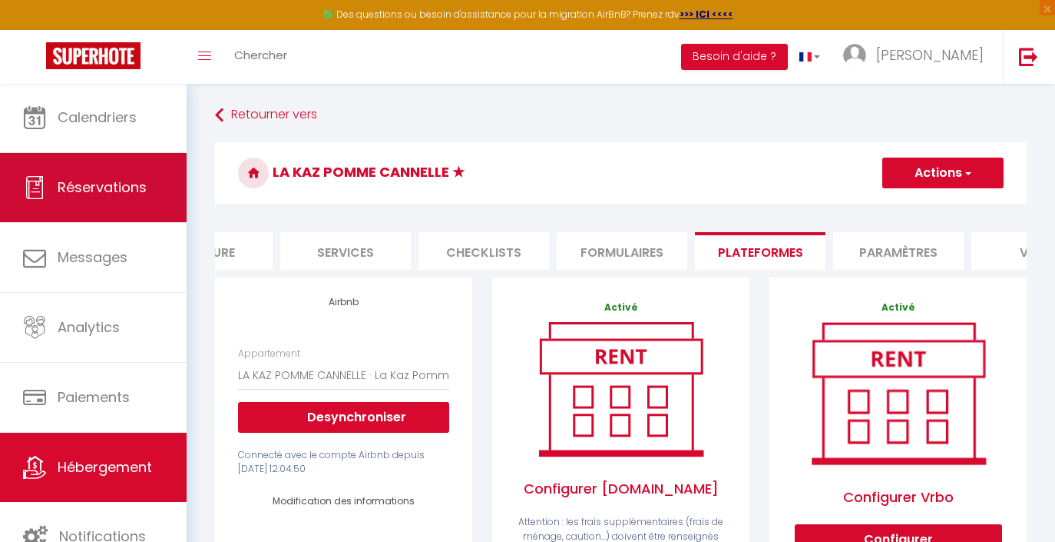
click at [131, 187] on span "Réservations" at bounding box center [102, 186] width 89 height 19
select select "not_cancelled"
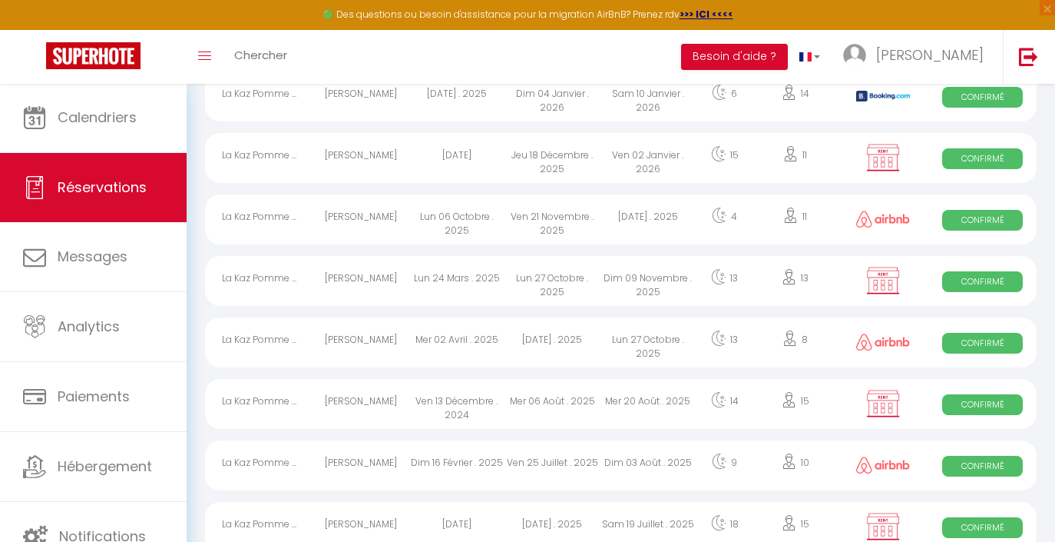
scroll to position [423, 0]
click at [445, 339] on div "Mer 02 Avril . 2025" at bounding box center [457, 343] width 96 height 50
select select "OK"
select select "1"
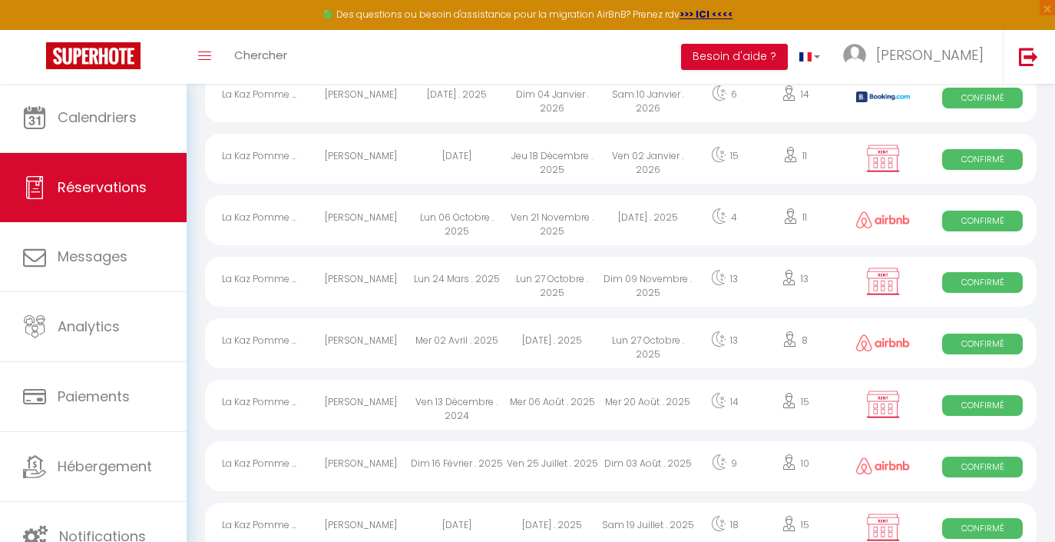
select select "0"
select select "1"
select select
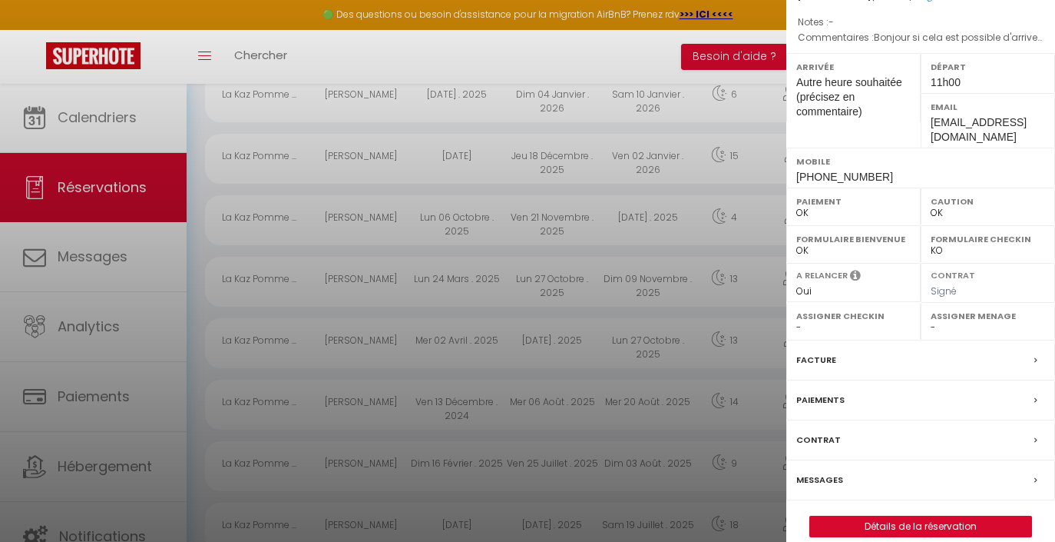
scroll to position [170, 0]
click at [844, 517] on link "Détails de la réservation" at bounding box center [920, 527] width 221 height 20
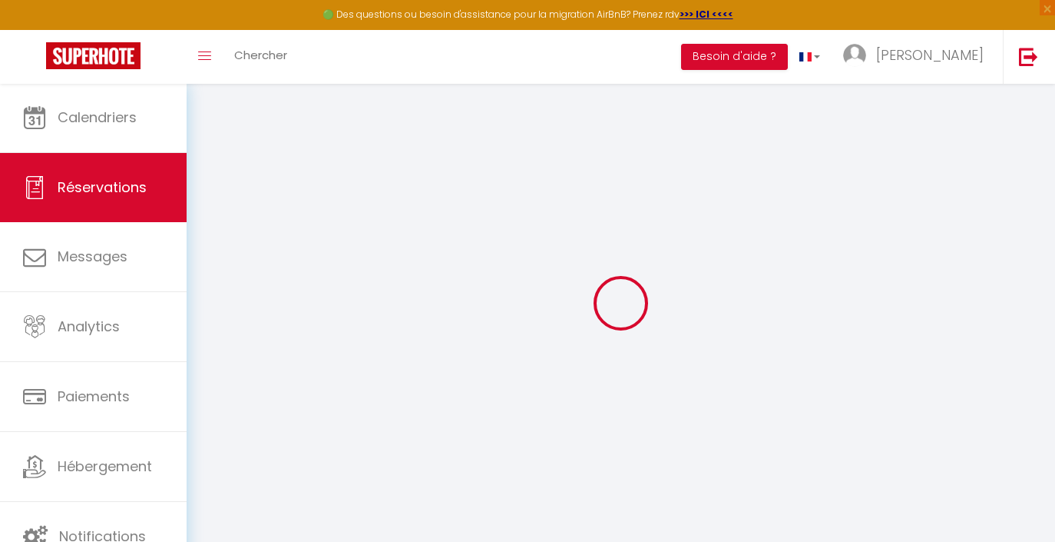
select select
checkbox input "false"
select select
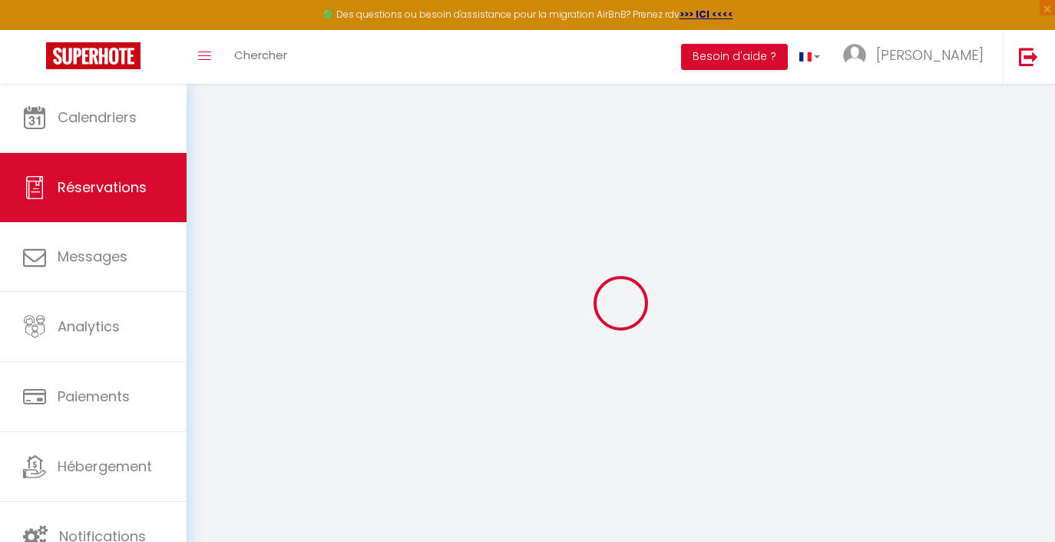
checkbox input "false"
select select
checkbox input "false"
type textarea "Bonjour si cela est possible d'arriver plus tôt merci de me confirmer."
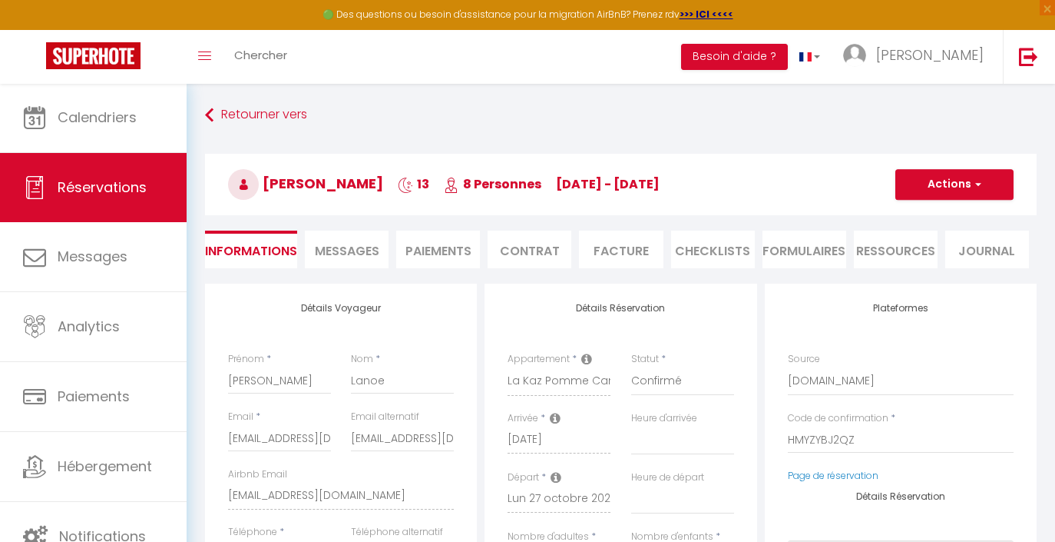
type input "195"
type input "85.8"
select select
checkbox input "false"
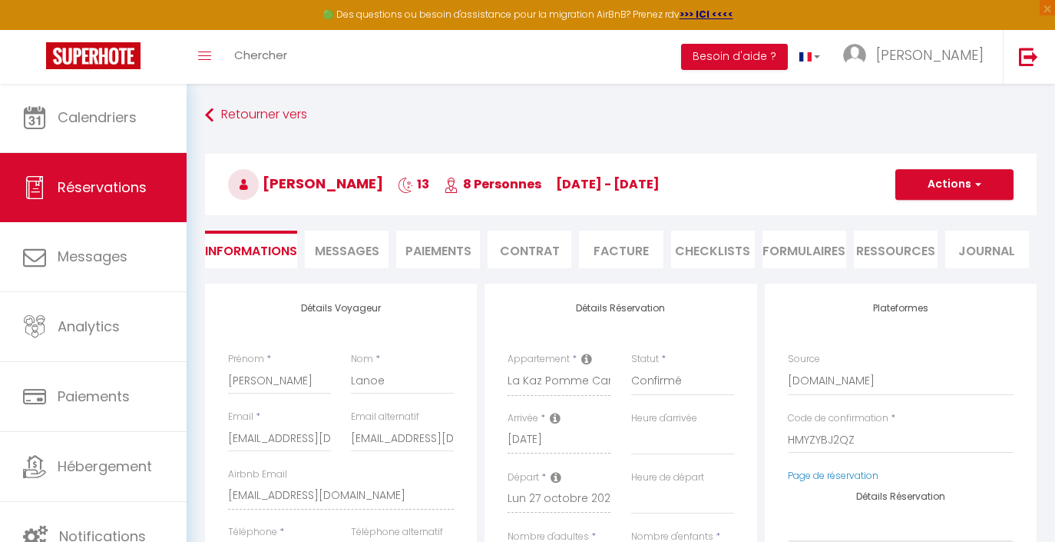
select select
click at [370, 251] on span "Messages" at bounding box center [347, 251] width 65 height 18
select select
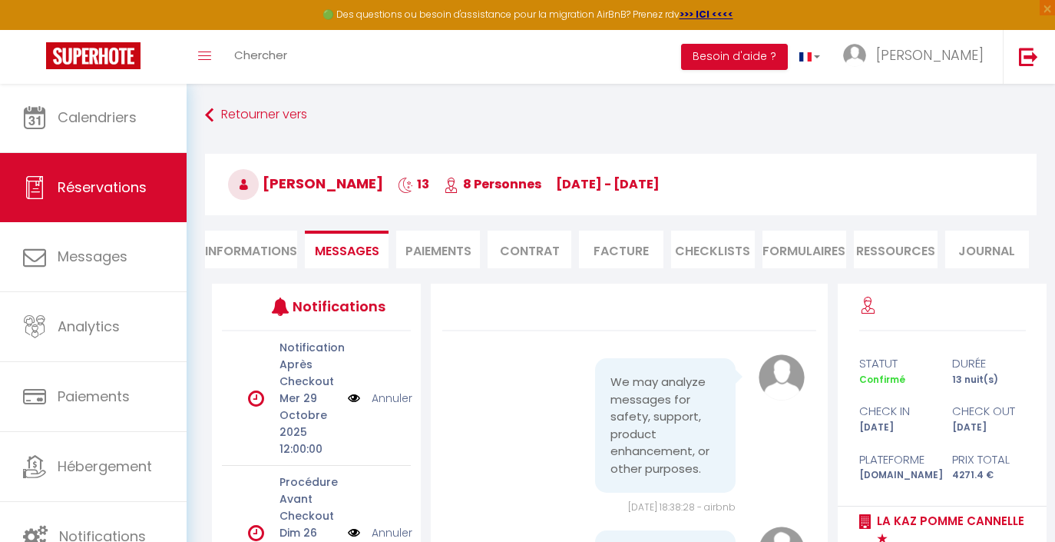
click at [273, 247] on li "Informations" at bounding box center [251, 249] width 92 height 38
select select
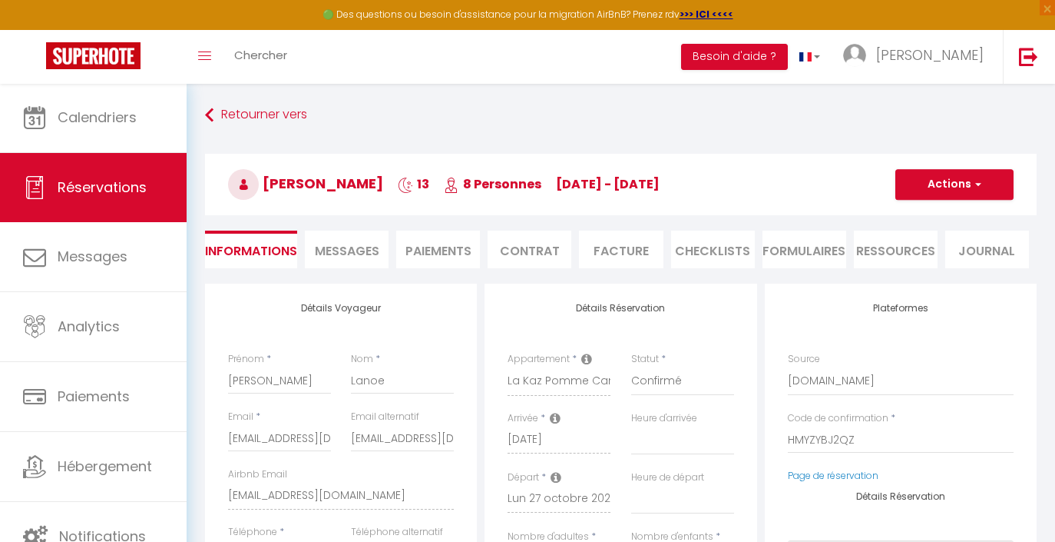
select select
checkbox input "false"
select select
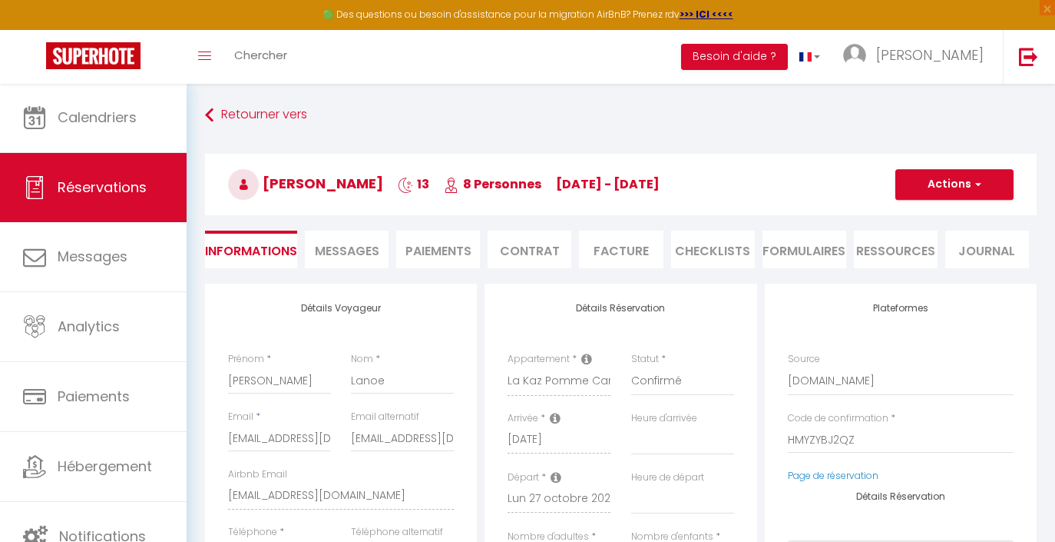
checkbox input "false"
click at [355, 250] on span "Messages" at bounding box center [347, 251] width 65 height 18
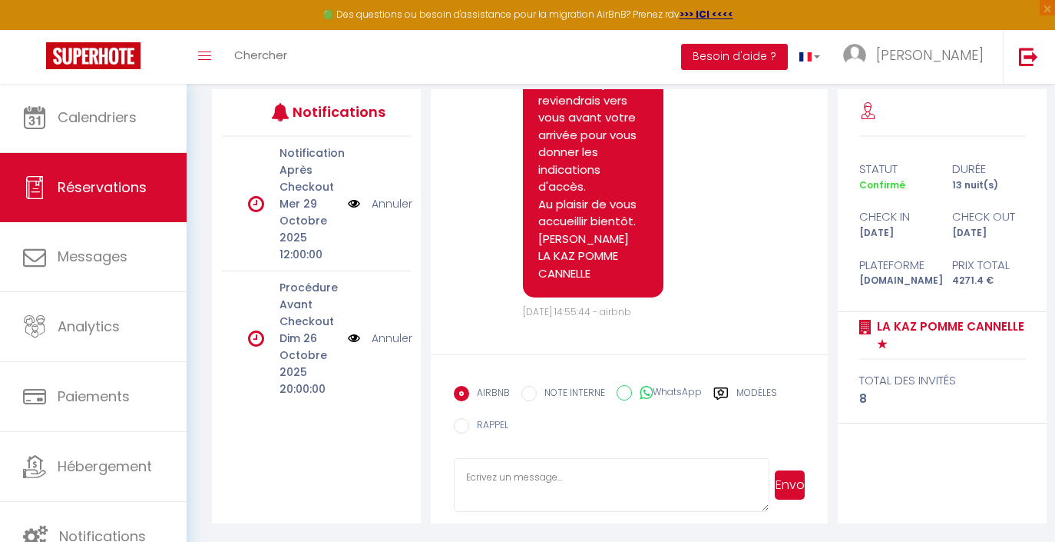
scroll to position [194, 0]
click at [515, 481] on textarea at bounding box center [612, 485] width 316 height 54
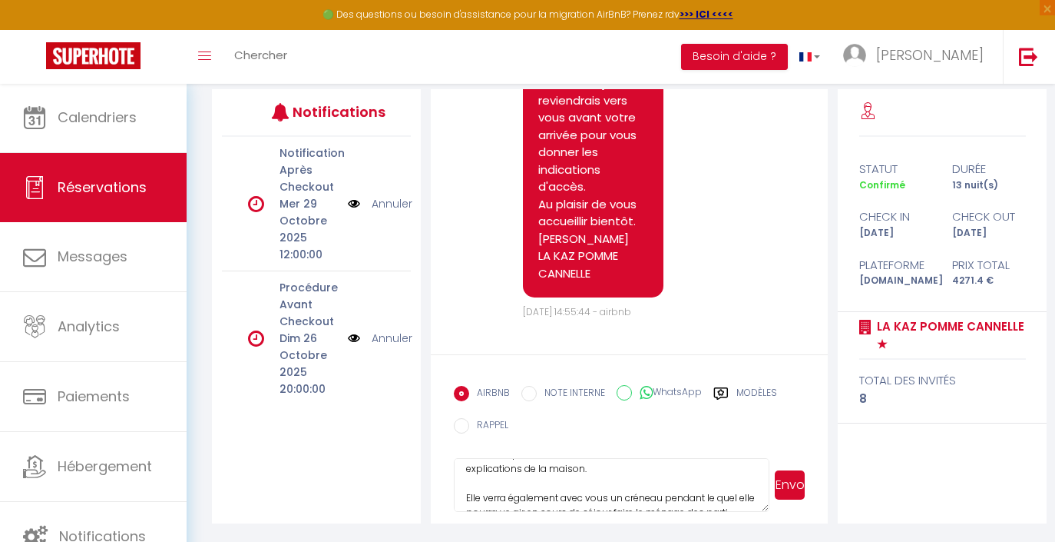
scroll to position [153, 0]
drag, startPoint x: 541, startPoint y: 492, endPoint x: 541, endPoint y: 536, distance: 44.5
click at [541, 495] on textarea "Bonjour, Je vous contacte en vue de votre prochaine arrivée à LA KAZ POMME CANN…" at bounding box center [612, 485] width 316 height 54
drag, startPoint x: 720, startPoint y: 478, endPoint x: 718, endPoint y: 538, distance: 60.0
click at [720, 479] on textarea "Bonjour, Je vous contacte en vue de votre prochaine arrivée à LA KAZ POMME CANN…" at bounding box center [612, 485] width 316 height 54
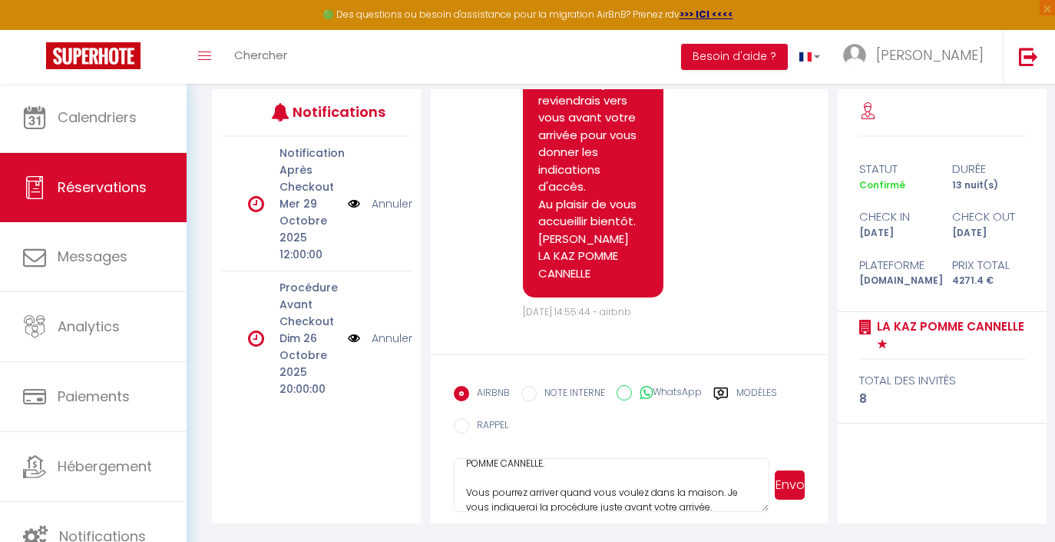
scroll to position [45, 0]
click at [469, 486] on textarea "Bonjour, Je vous contacte en vue de votre prochaine arrivée à LA KAZ POMME CANN…" at bounding box center [612, 485] width 316 height 54
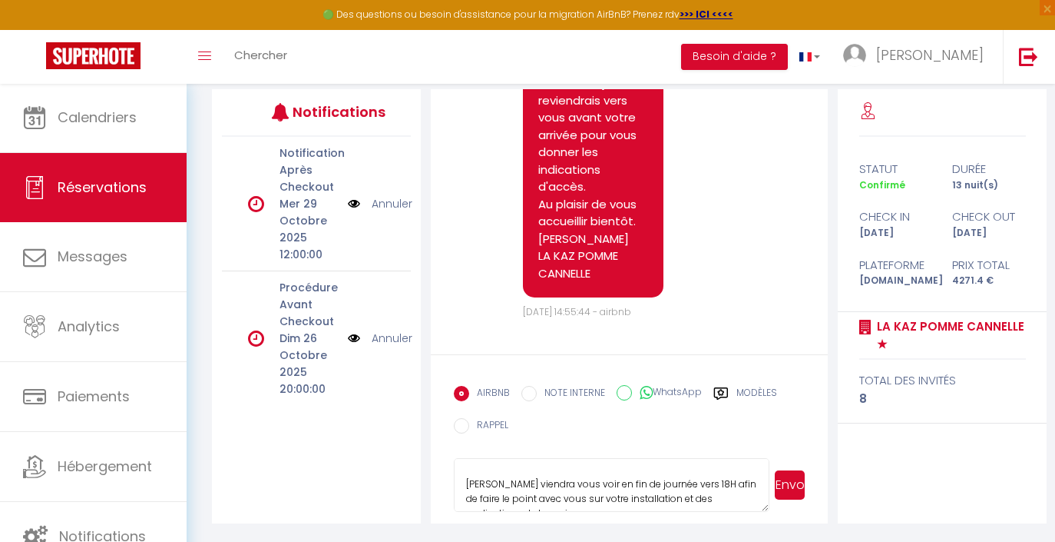
scroll to position [147, 0]
click at [536, 469] on textarea "Bonjour, Je vous contacte en vue de votre prochaine arrivée à LA KAZ POMME CANN…" at bounding box center [612, 485] width 316 height 54
click at [584, 496] on textarea "Bonjour, Je vous contacte en vue de votre prochaine arrivée à LA KAZ POMME CANN…" at bounding box center [612, 485] width 316 height 54
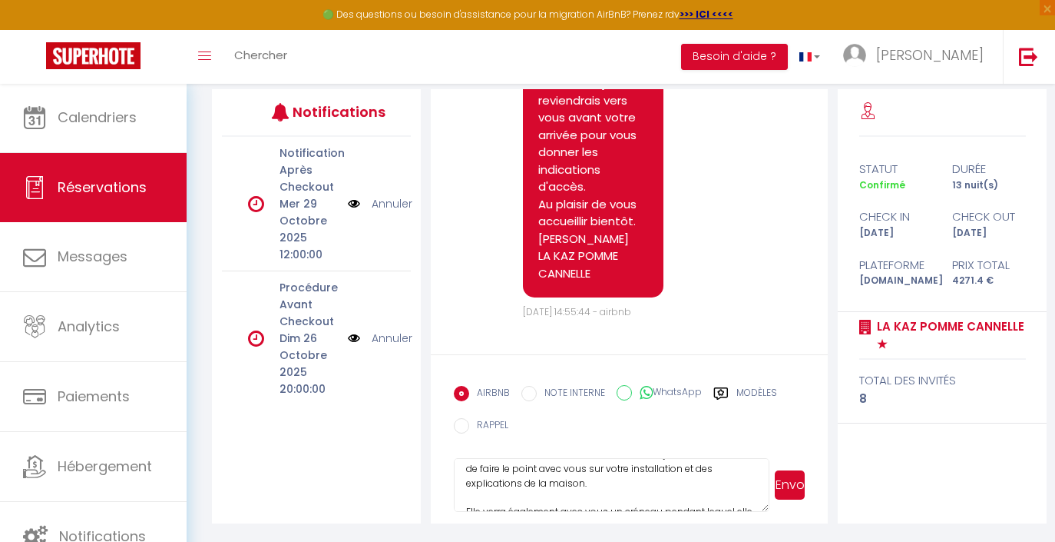
scroll to position [171, 0]
click at [630, 471] on textarea "Bonjour, Je vous contacte en vue de votre prochaine arrivée à LA KAZ POMME CANN…" at bounding box center [612, 485] width 316 height 54
click at [618, 477] on textarea "Bonjour, Je vous contacte en vue de votre prochaine arrivée à LA KAZ POMME CANN…" at bounding box center [612, 485] width 316 height 54
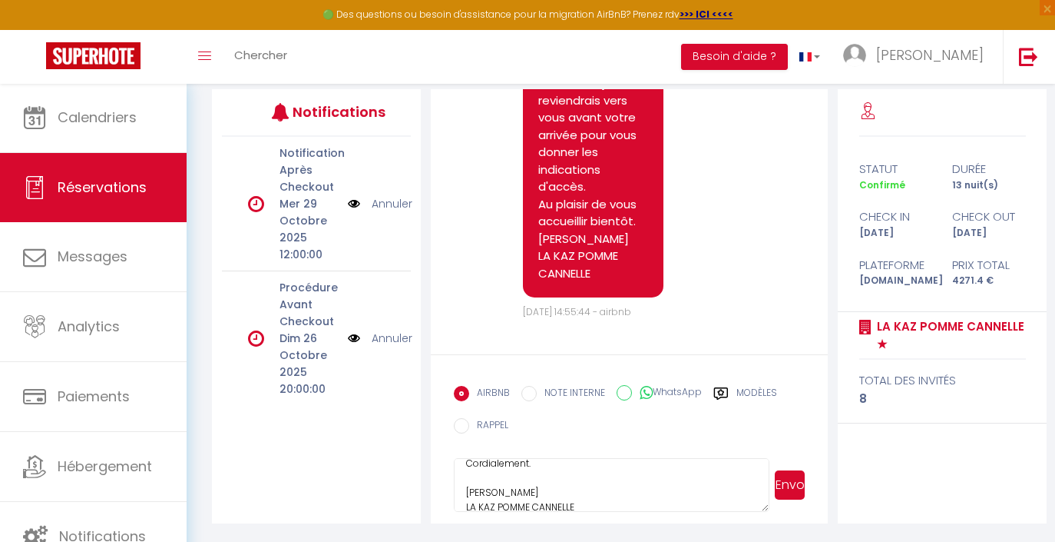
type textarea "Bonjour, Je vous contacte en vue de votre prochaine arrivée à LA KAZ POMME CANN…"
click at [793, 479] on button "Envoyer" at bounding box center [790, 484] width 30 height 29
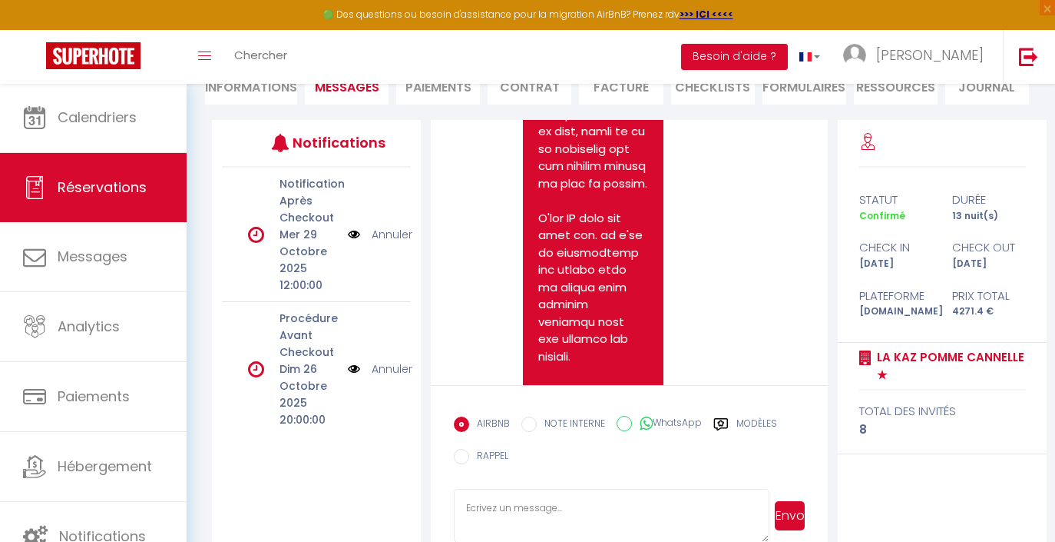
scroll to position [5316, 0]
